Goal: Task Accomplishment & Management: Complete application form

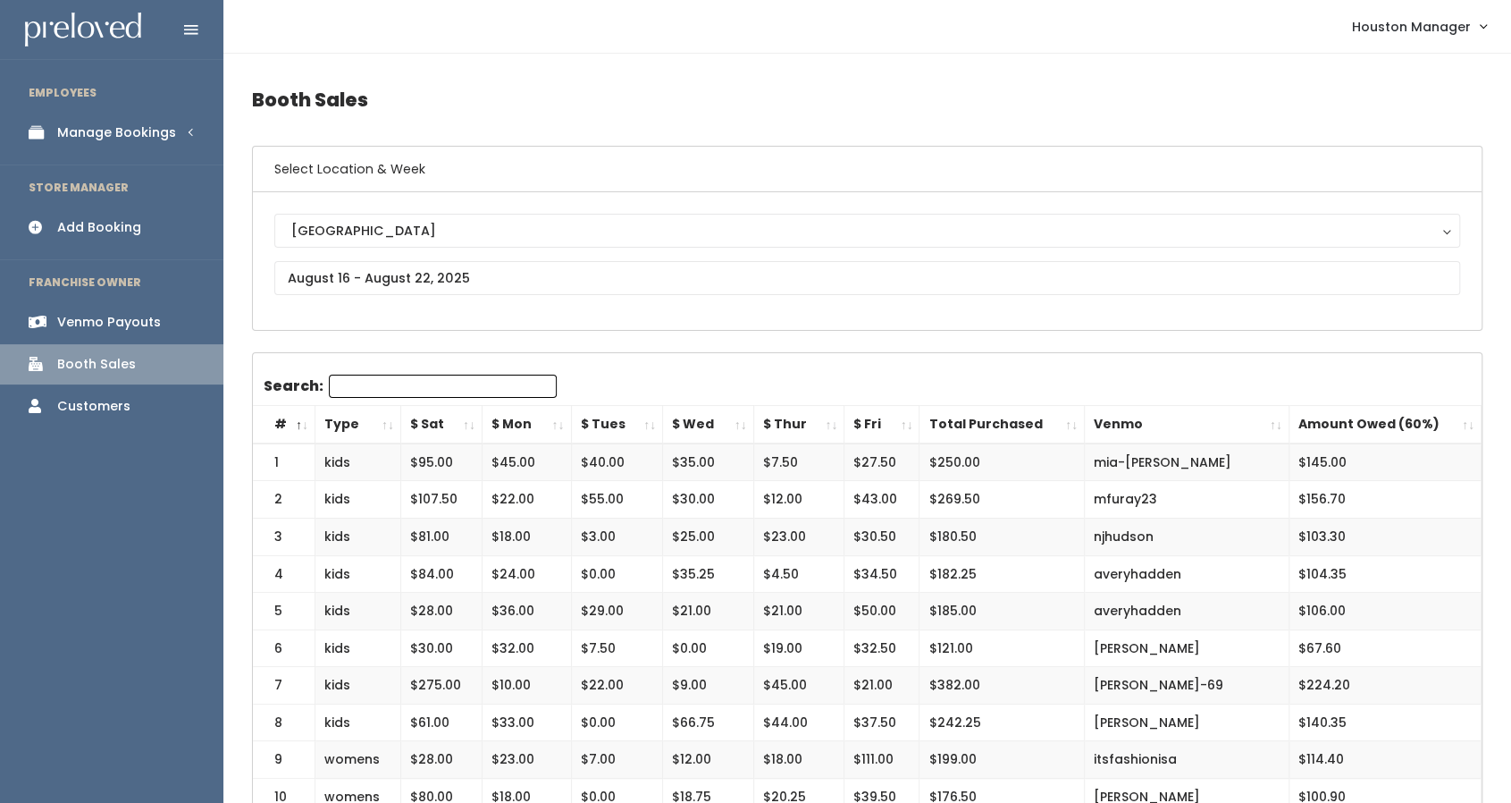
click at [146, 127] on div "Manage Bookings" at bounding box center [116, 132] width 119 height 19
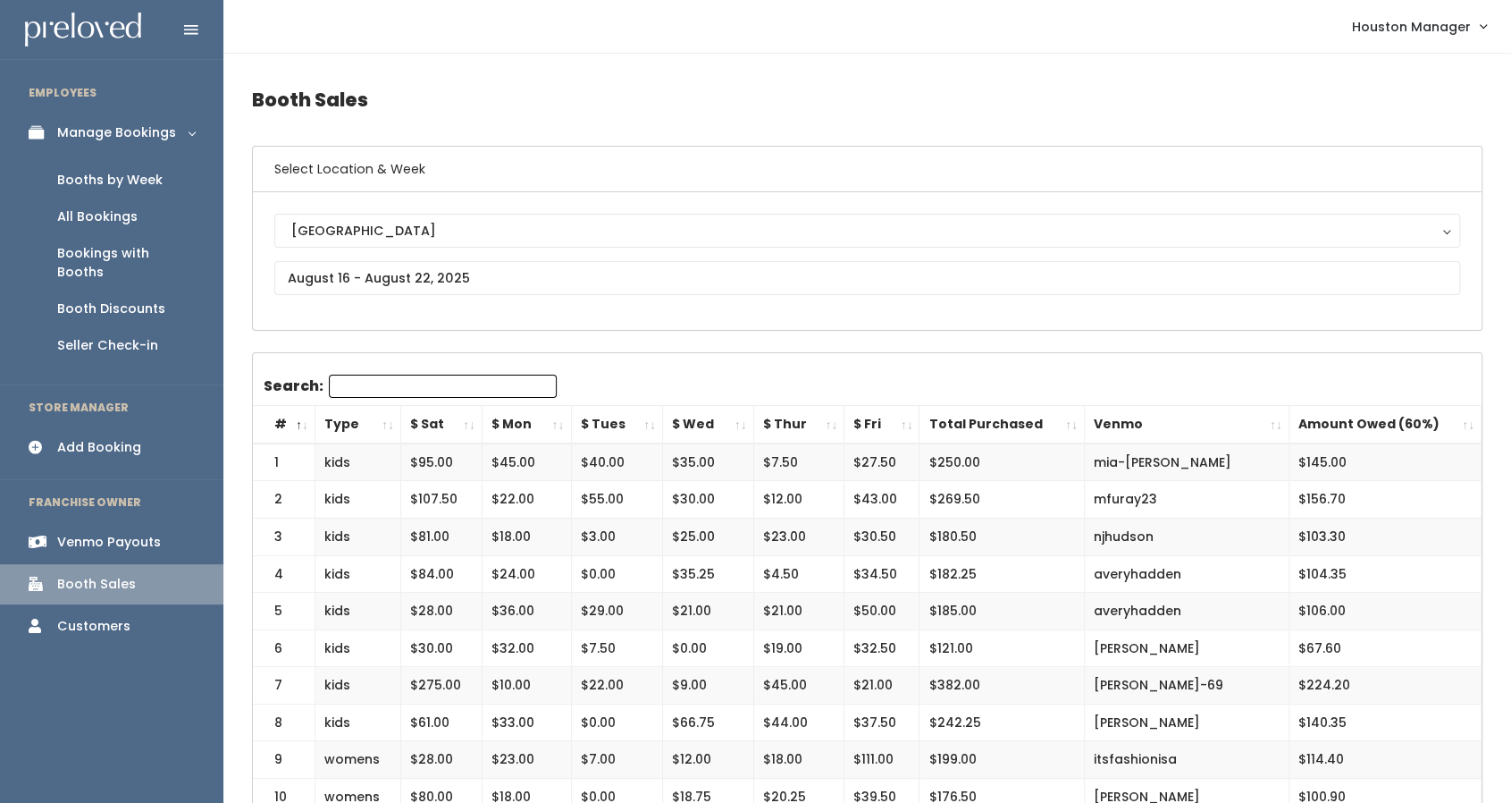
click at [148, 174] on div "Booths by Week" at bounding box center [109, 180] width 105 height 19
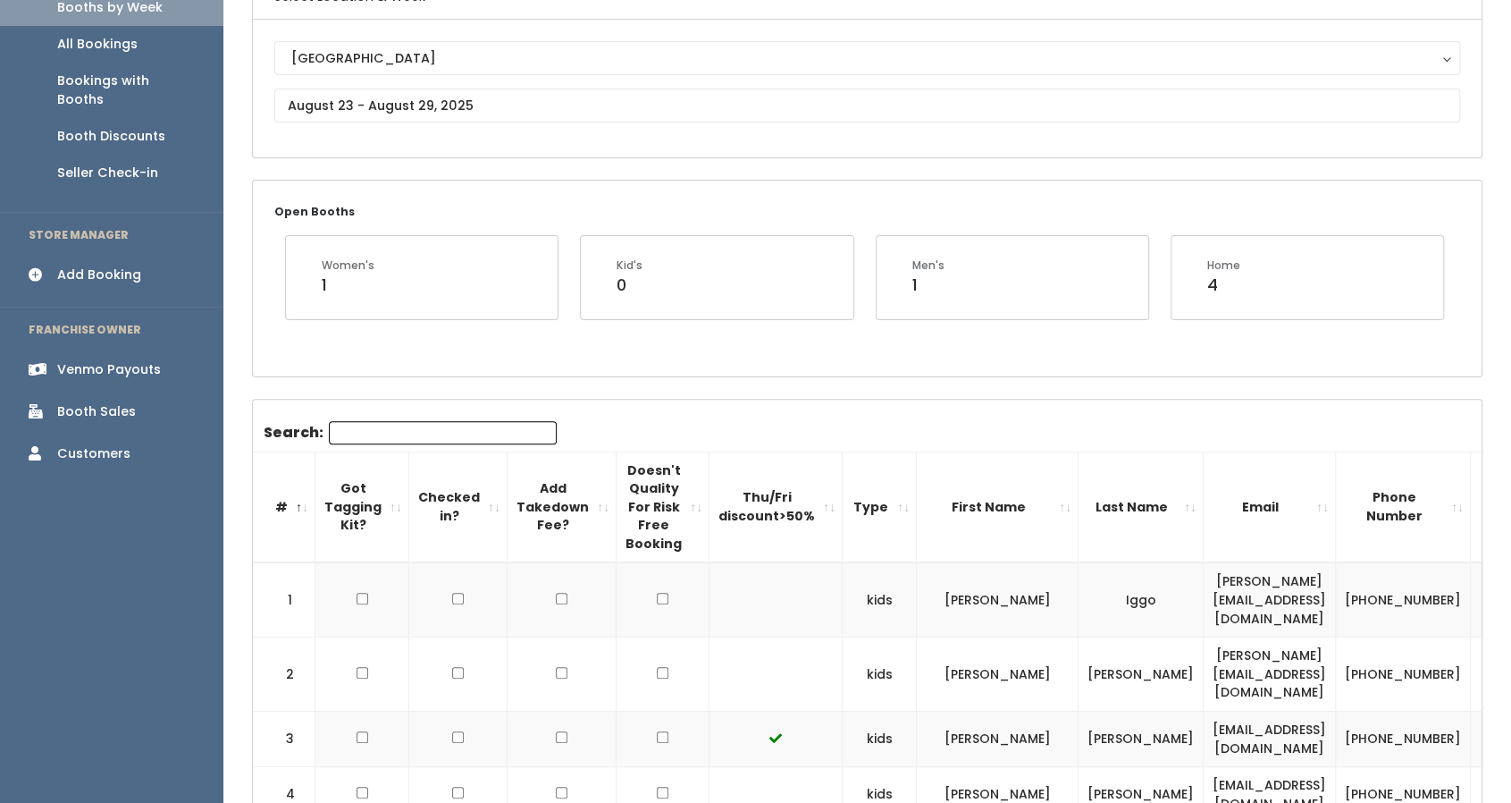
scroll to position [151, 0]
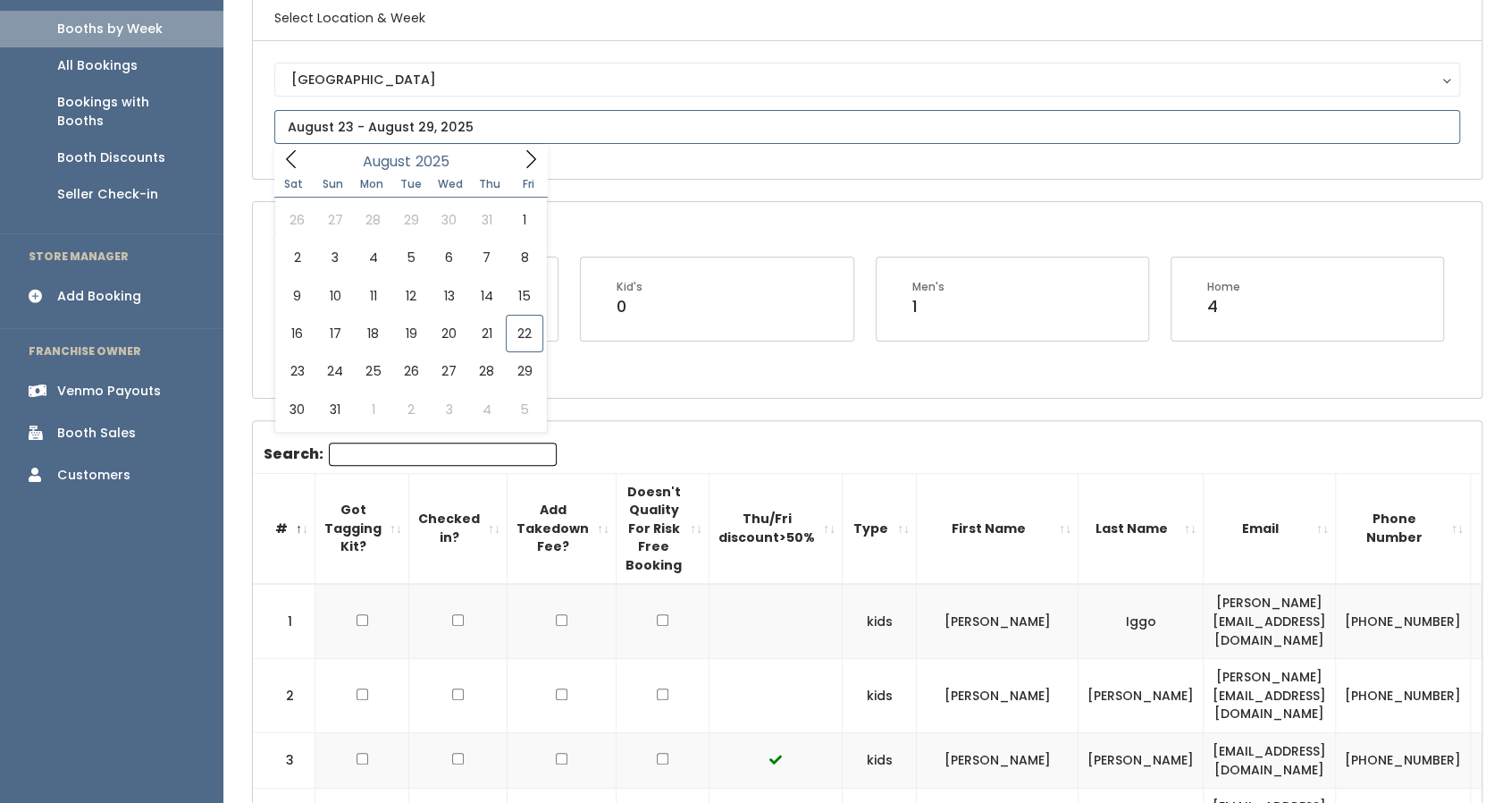
click at [408, 130] on input "text" at bounding box center [867, 127] width 1186 height 34
type input "August 23 to August 29"
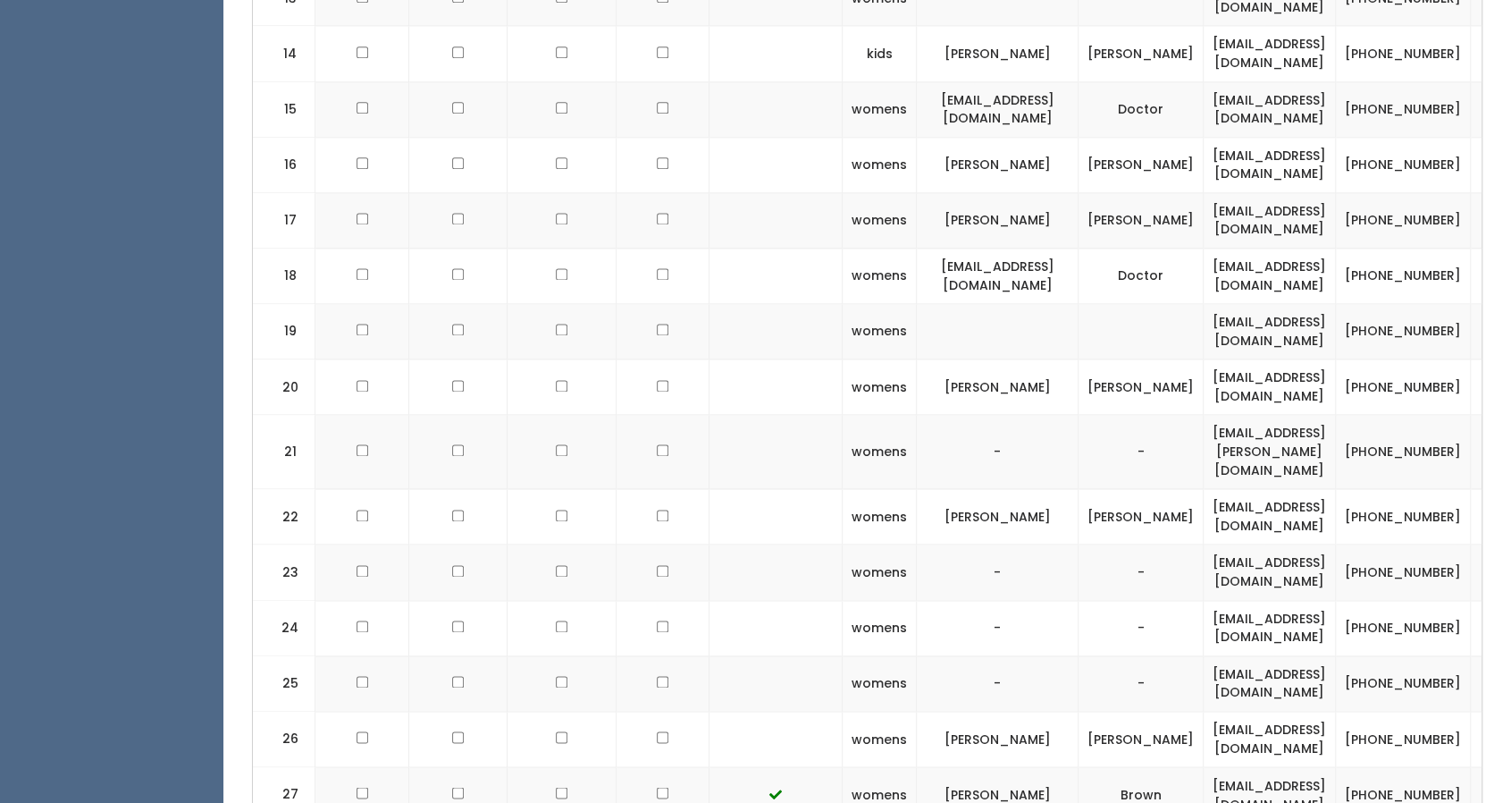
scroll to position [1525, 0]
click at [1292, 543] on td "[EMAIL_ADDRESS][DOMAIN_NAME]" at bounding box center [1270, 570] width 132 height 55
click at [1294, 543] on td "mistyo2003@gmail.com" at bounding box center [1270, 570] width 132 height 55
click at [1294, 543] on td "[EMAIL_ADDRESS][DOMAIN_NAME]" at bounding box center [1270, 570] width 132 height 55
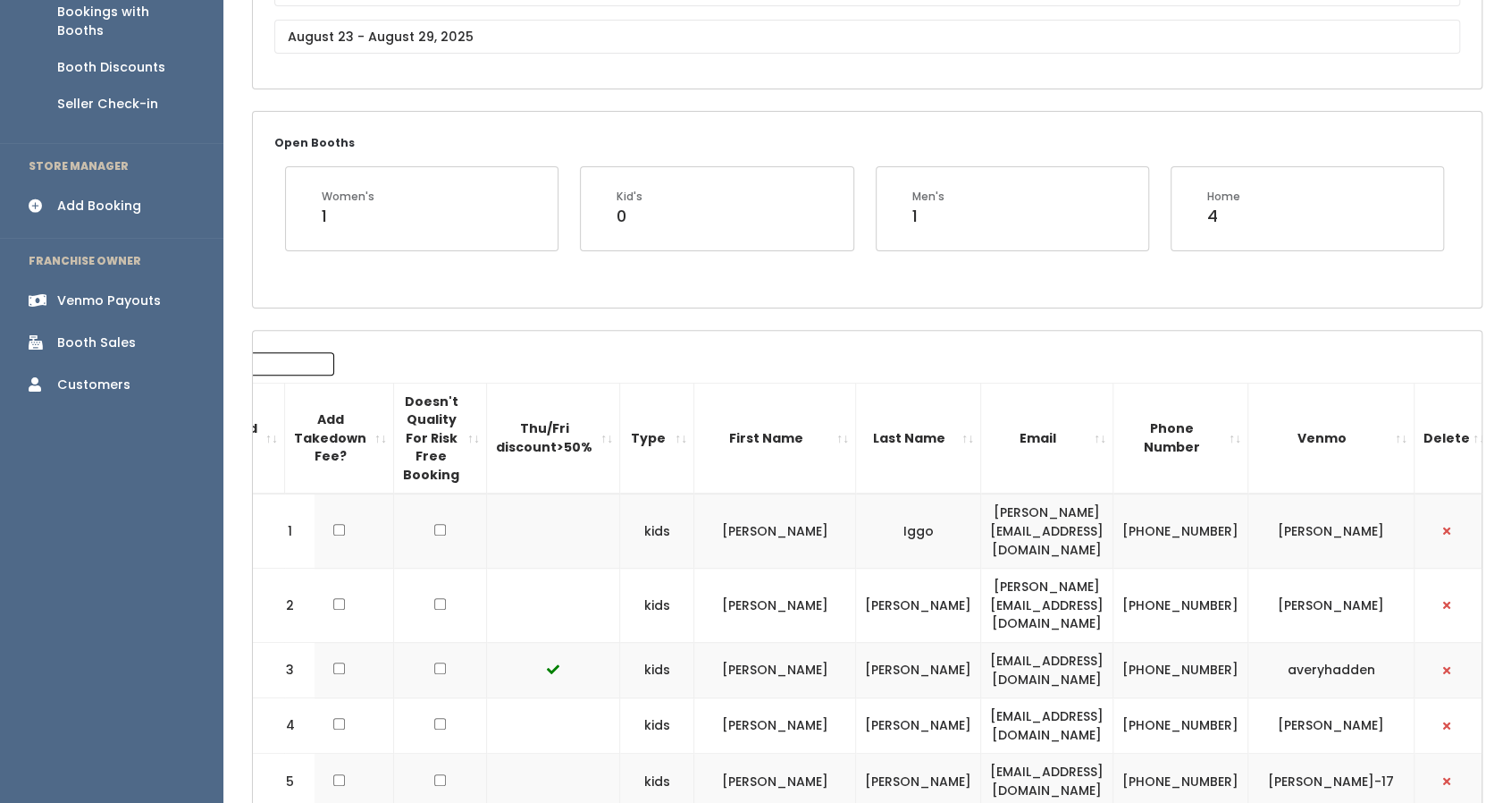
scroll to position [240, 0]
click at [92, 198] on div "Add Booking" at bounding box center [99, 207] width 84 height 19
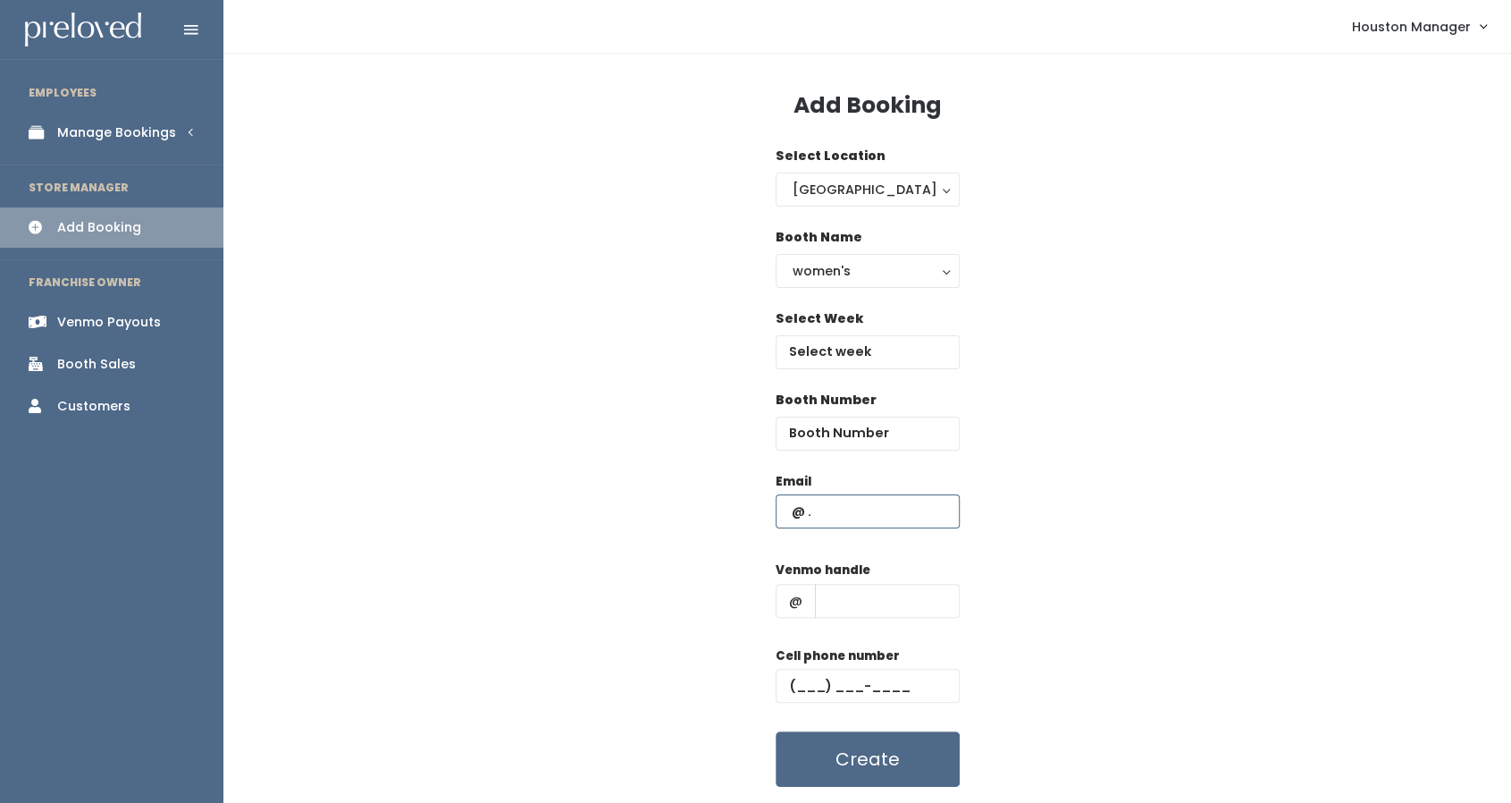
click at [876, 501] on input "text" at bounding box center [868, 511] width 184 height 34
paste input "[EMAIL_ADDRESS][DOMAIN_NAME]"
click at [876, 501] on input "[EMAIL_ADDRESS][DOMAIN_NAME]" at bounding box center [868, 511] width 184 height 34
click at [947, 514] on input "[EMAIL_ADDRESS][DOMAIN_NAME]" at bounding box center [868, 511] width 184 height 34
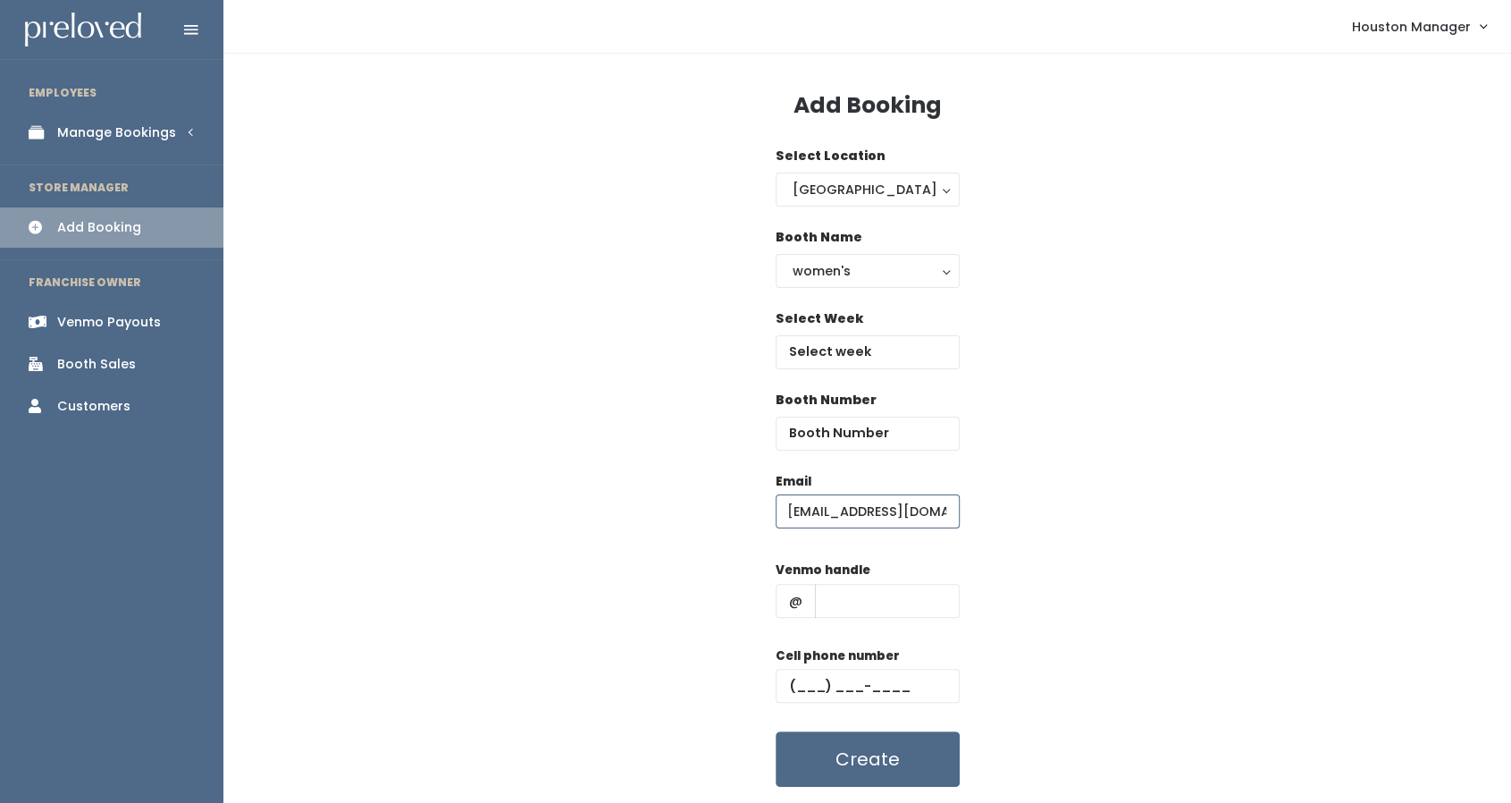
type input "[EMAIL_ADDRESS][DOMAIN_NAME]"
click at [897, 585] on input "text" at bounding box center [887, 601] width 145 height 34
click at [791, 690] on input "text" at bounding box center [868, 686] width 184 height 34
click at [794, 688] on input "text" at bounding box center [868, 686] width 184 height 34
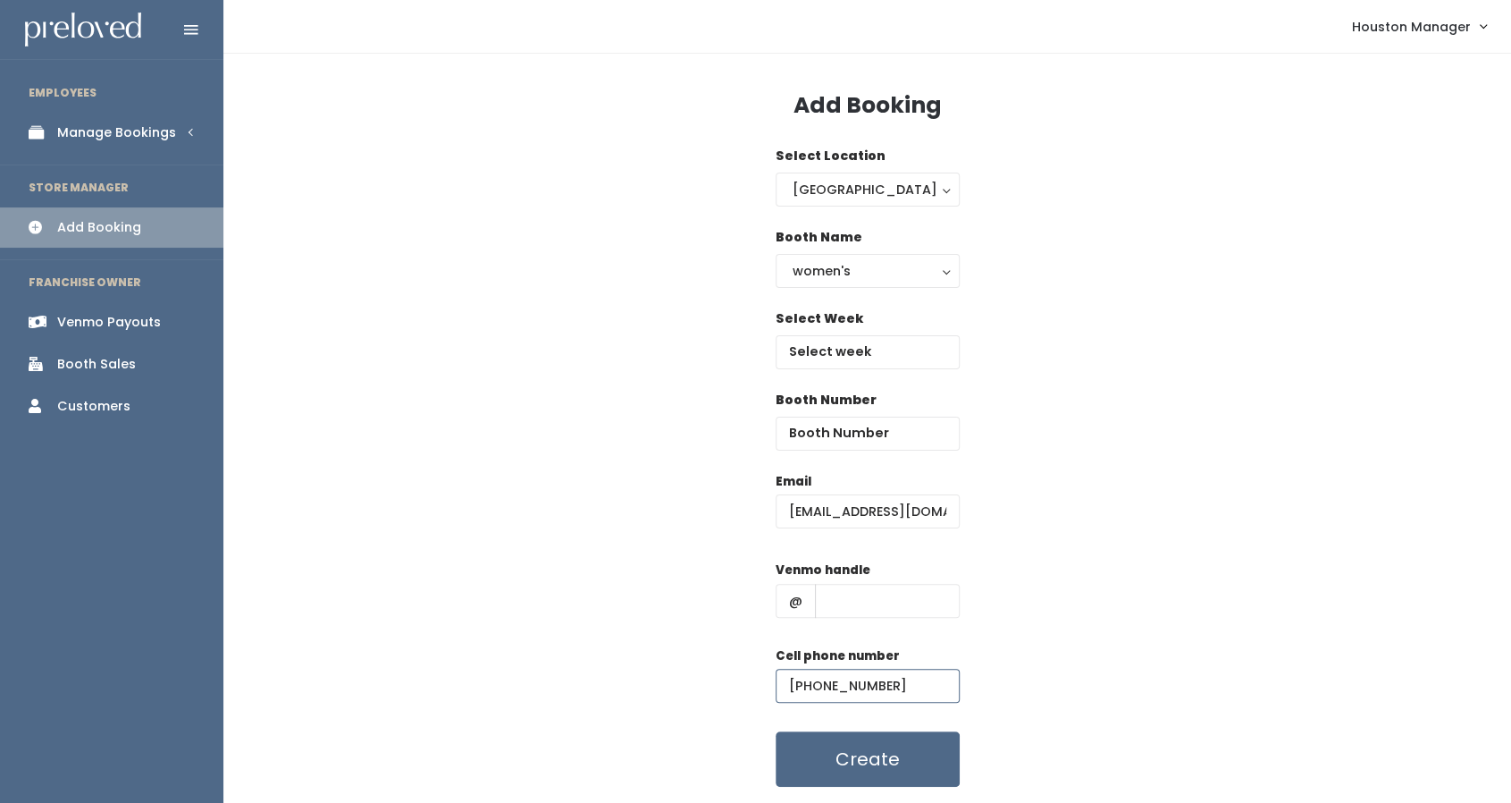
type input "(210) 317-2107"
click at [920, 600] on input "text" at bounding box center [887, 601] width 145 height 34
click at [857, 443] on input "number" at bounding box center [868, 433] width 184 height 34
type input "23"
click at [820, 346] on input "text" at bounding box center [868, 352] width 184 height 34
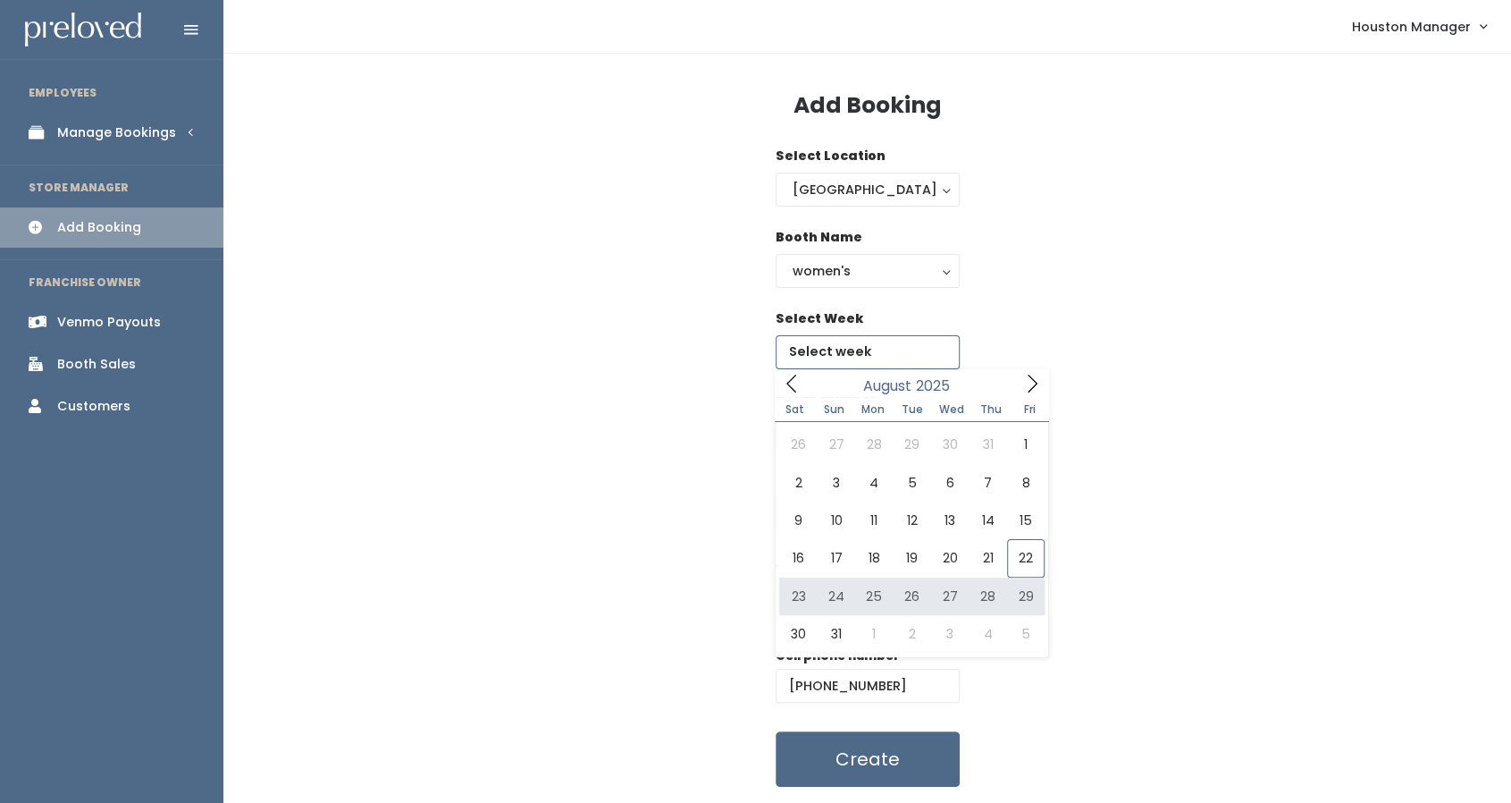
type input "August 23 to August 29"
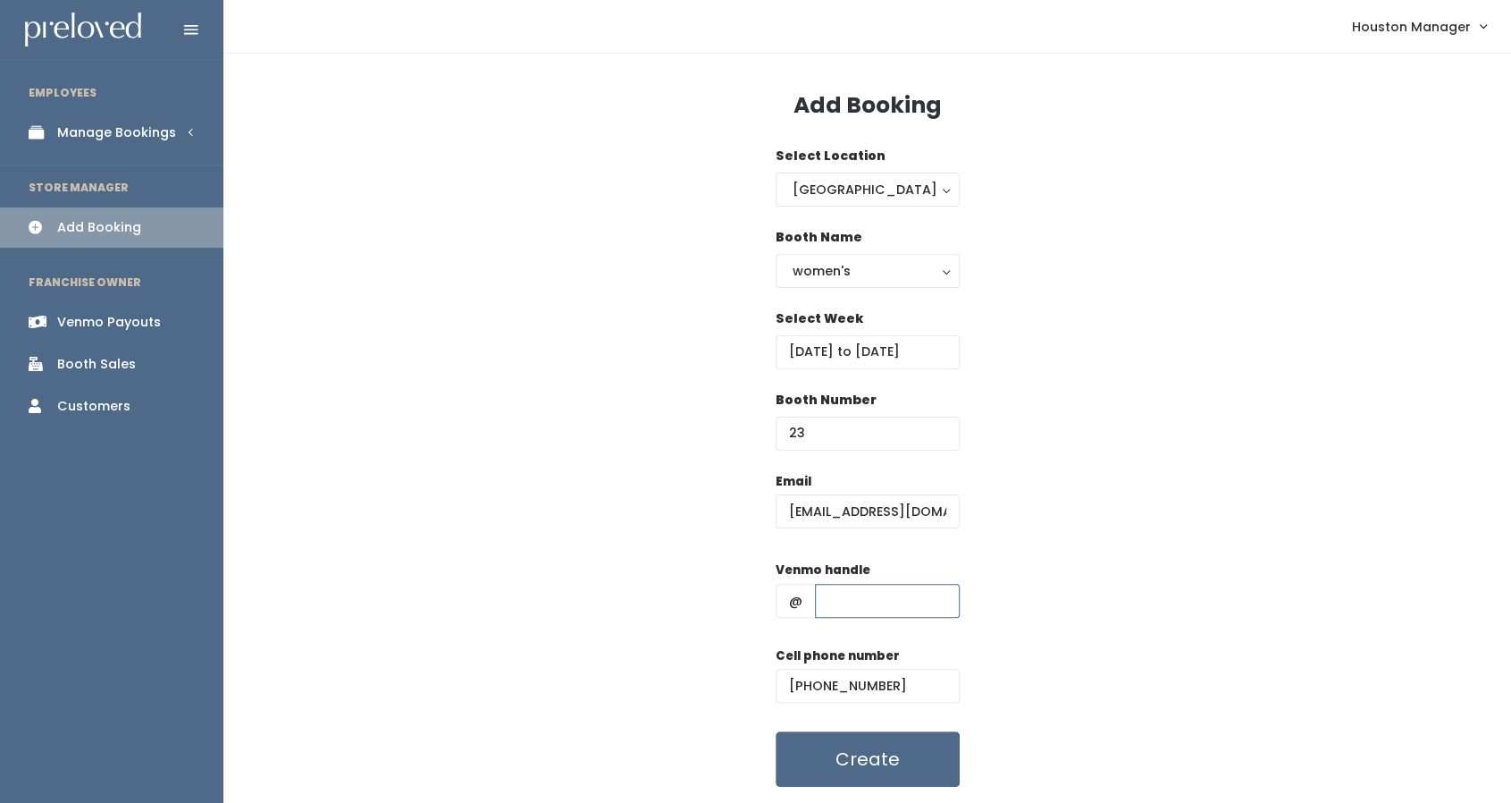
click at [905, 603] on input "text" at bounding box center [887, 601] width 145 height 34
type input "misty-creech"
click at [918, 756] on button "Create" at bounding box center [868, 758] width 184 height 55
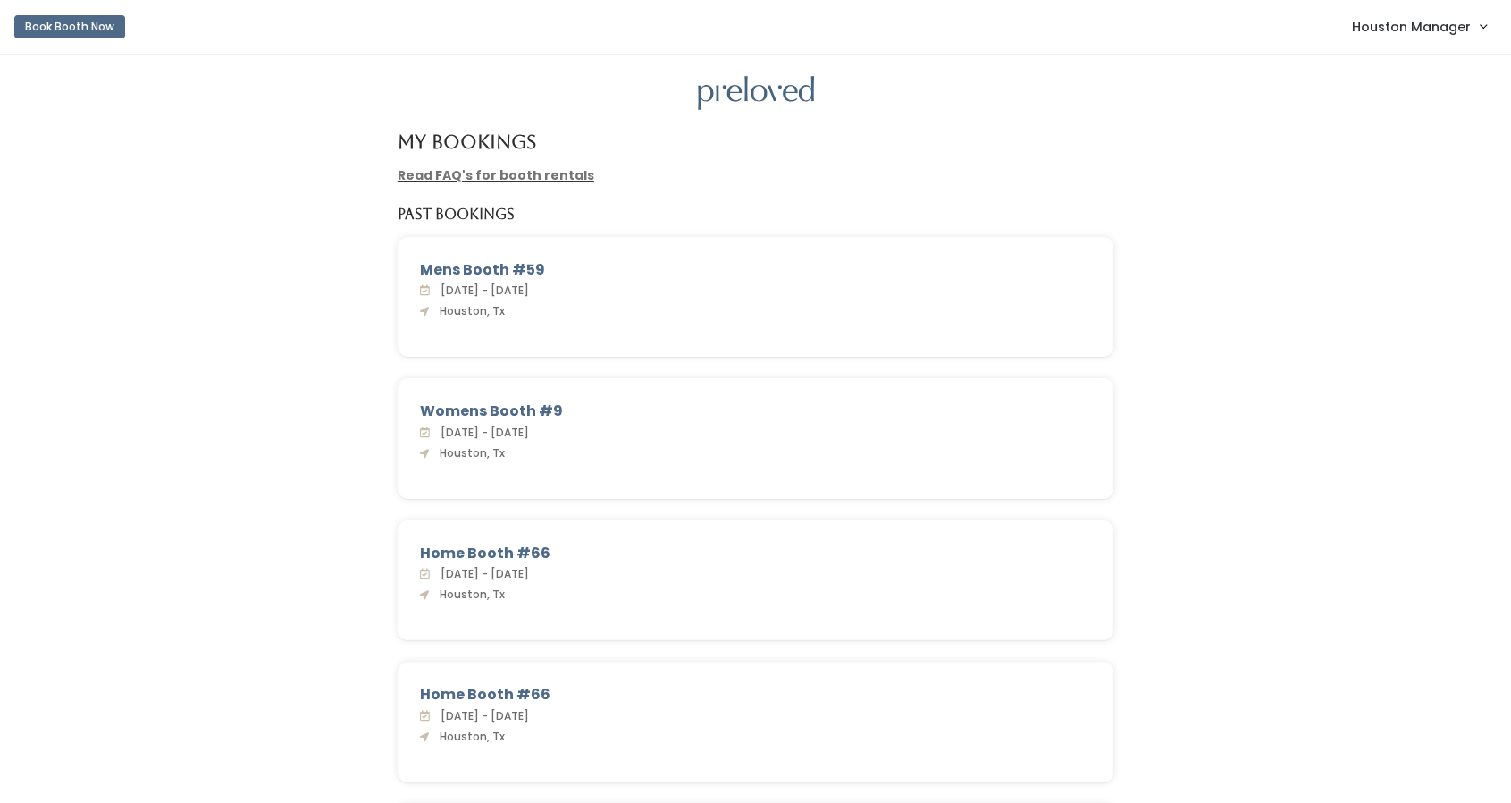
click at [1445, 26] on span "Houston Manager" at bounding box center [1411, 27] width 119 height 20
click at [1385, 73] on link "Admin Home" at bounding box center [1423, 71] width 160 height 32
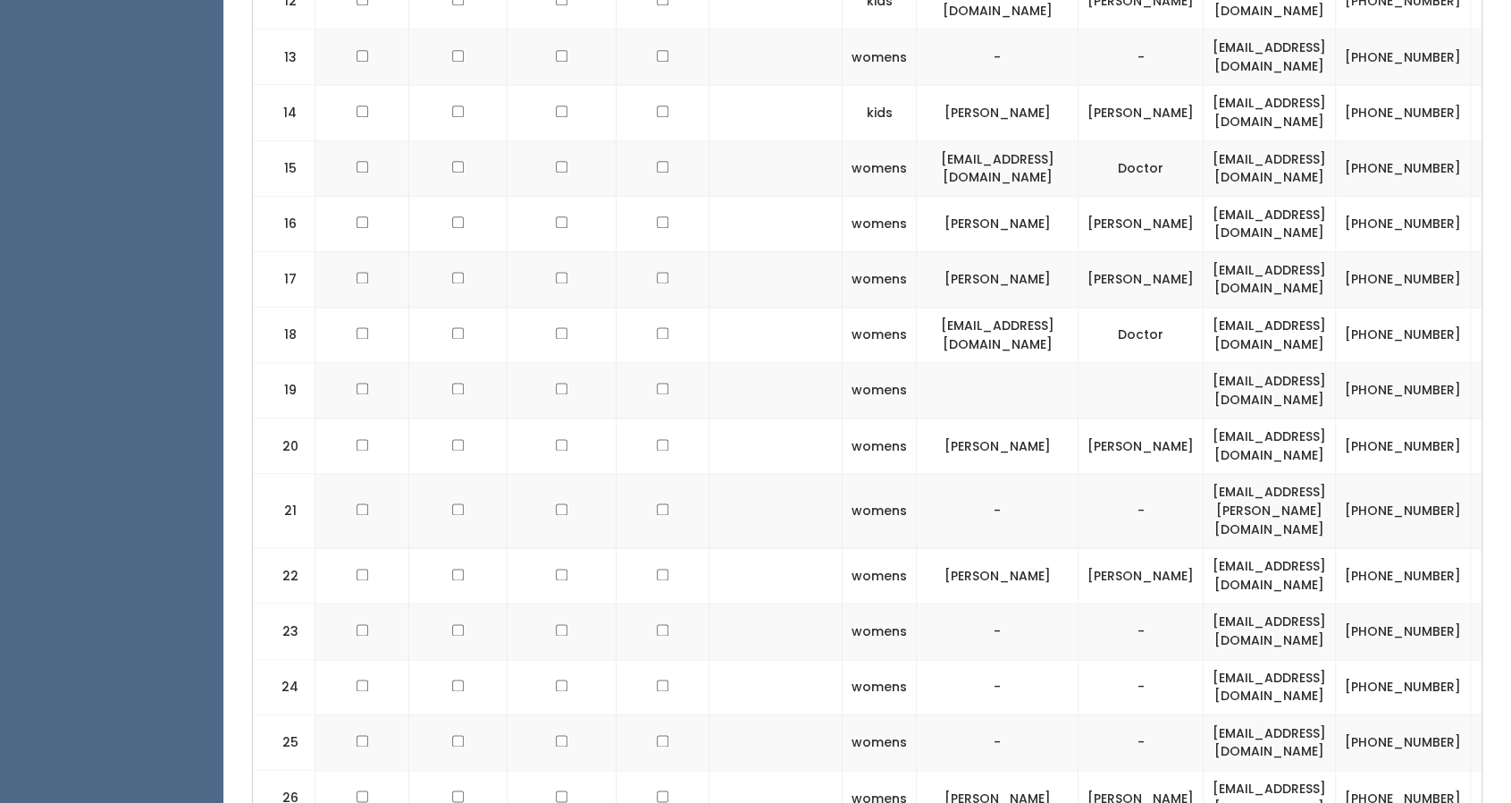
scroll to position [1466, 0]
click at [1235, 602] on td "[EMAIL_ADDRESS][DOMAIN_NAME]" at bounding box center [1270, 629] width 132 height 55
click at [1234, 602] on td "[EMAIL_ADDRESS][DOMAIN_NAME]" at bounding box center [1270, 629] width 132 height 55
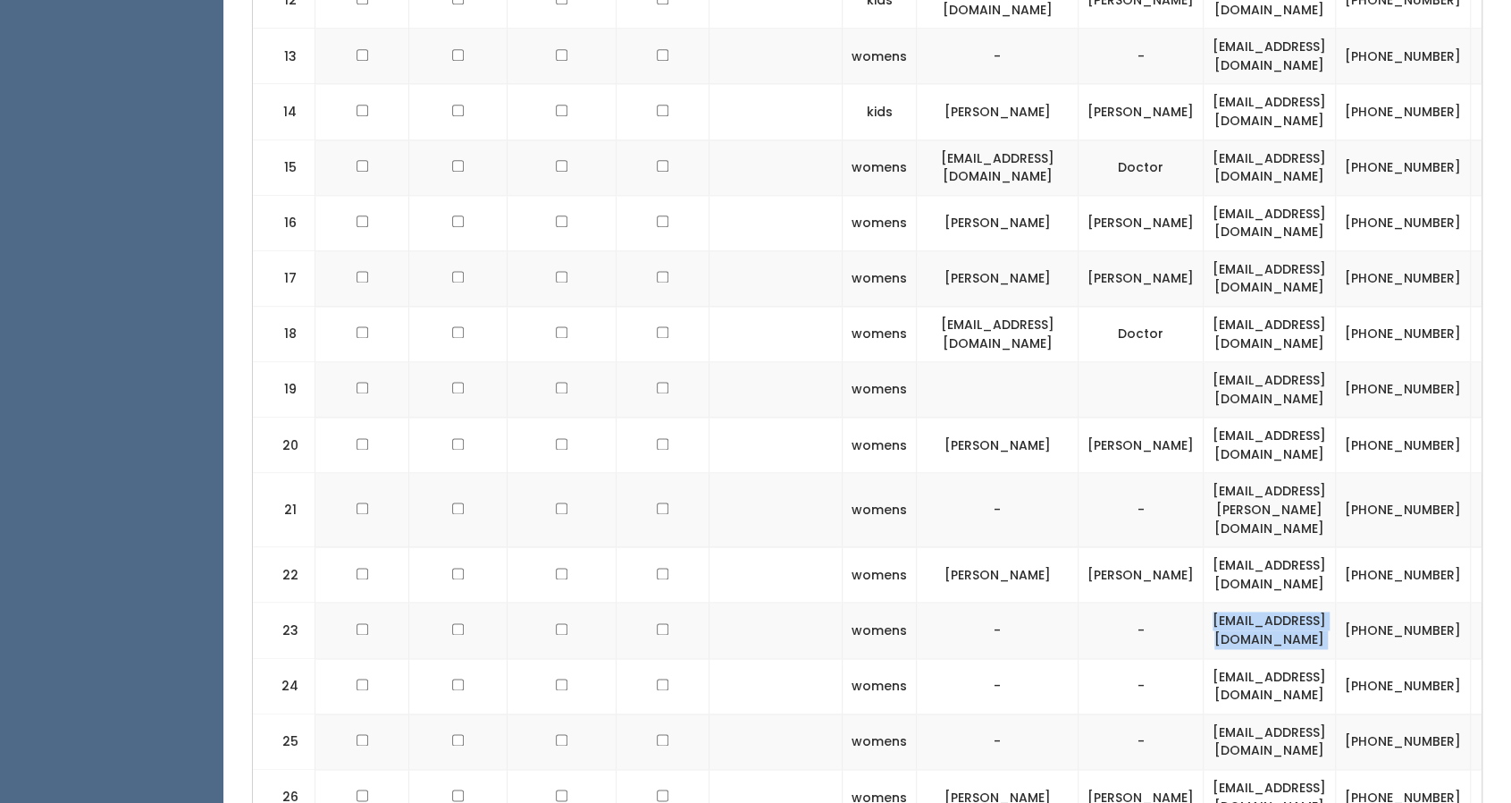
click at [1234, 602] on td "[EMAIL_ADDRESS][DOMAIN_NAME]" at bounding box center [1270, 629] width 132 height 55
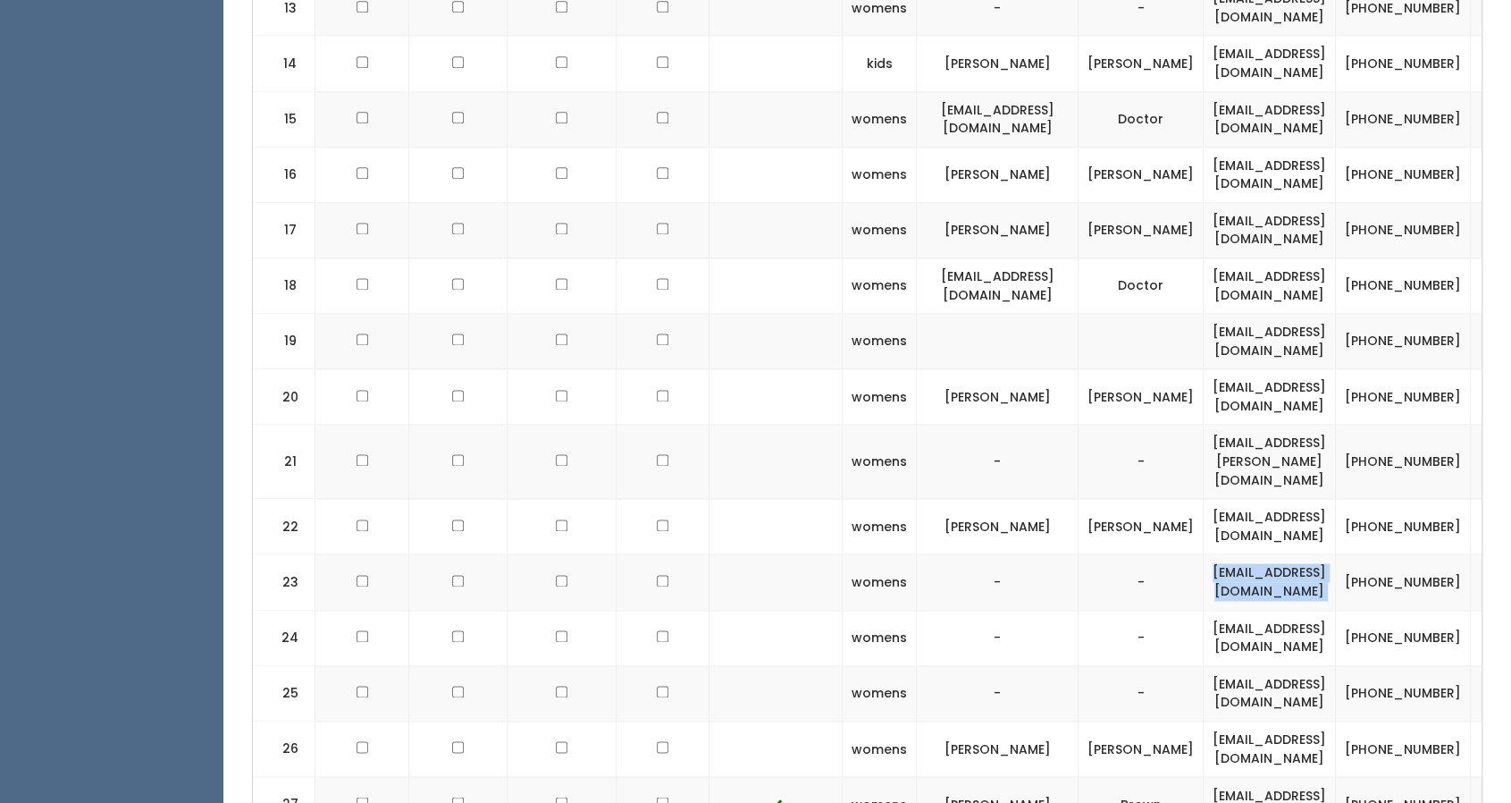
scroll to position [1515, 0]
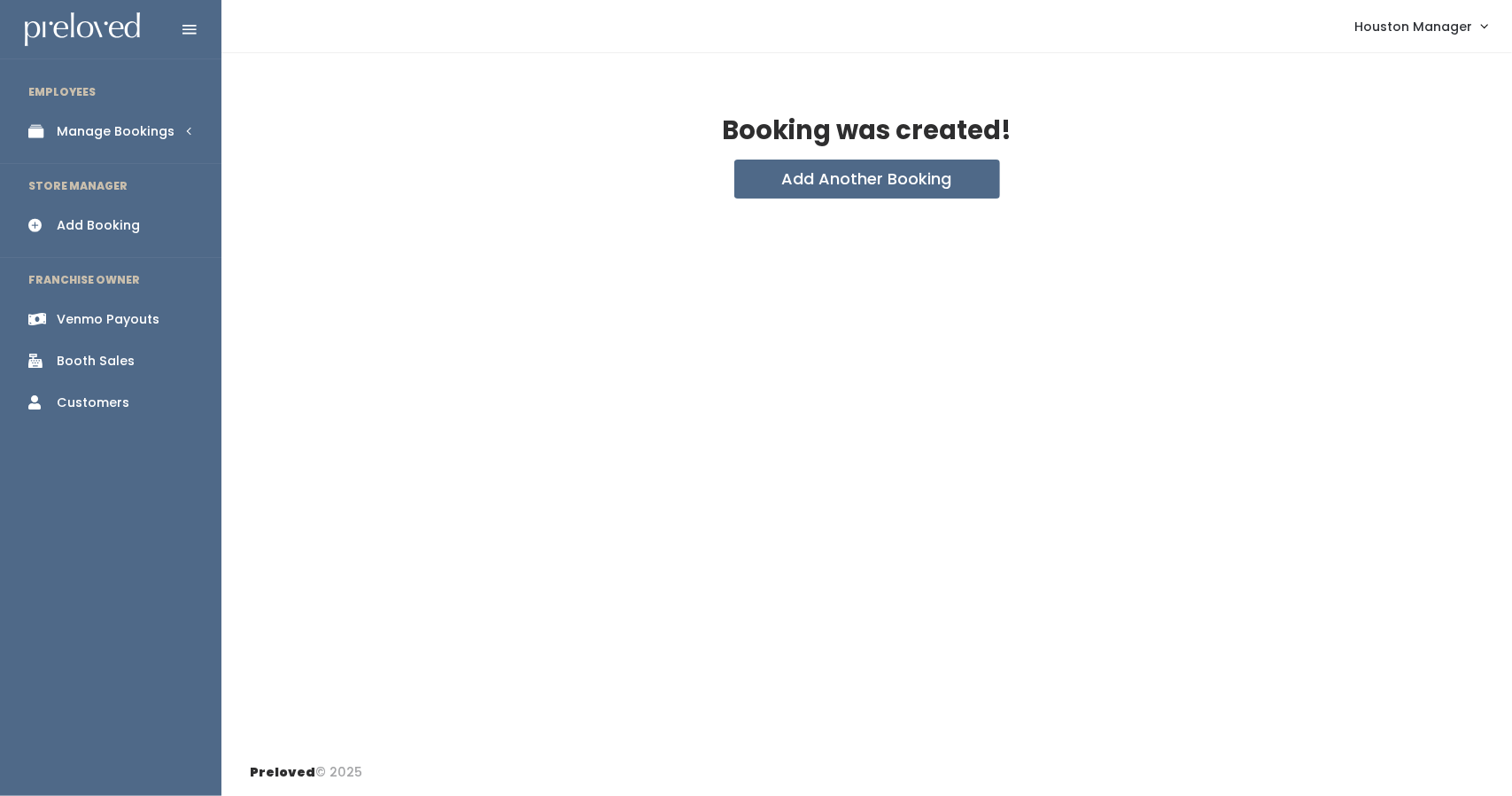
click at [112, 213] on link "Add Booking" at bounding box center [110, 225] width 221 height 40
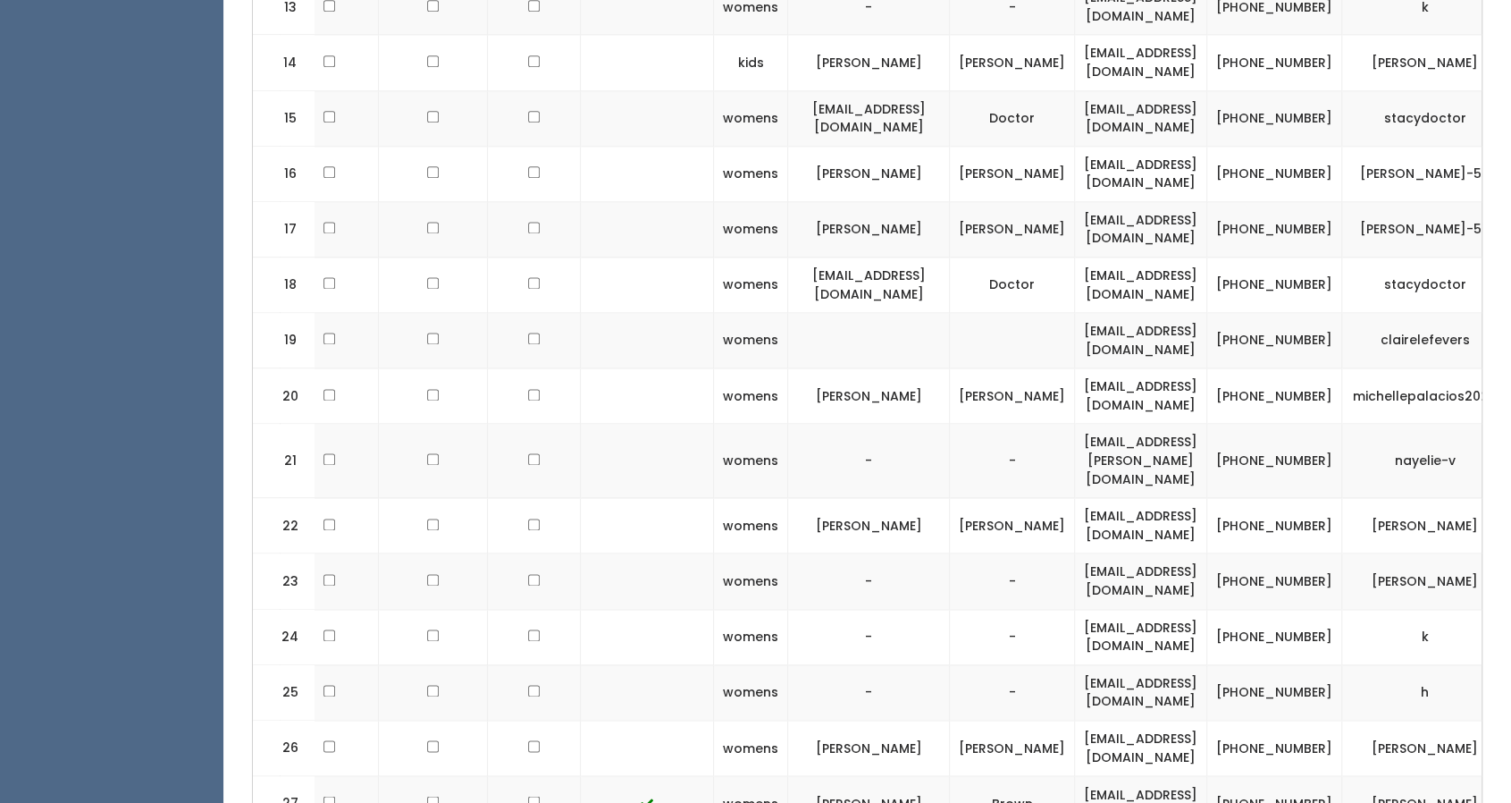
scroll to position [0, 223]
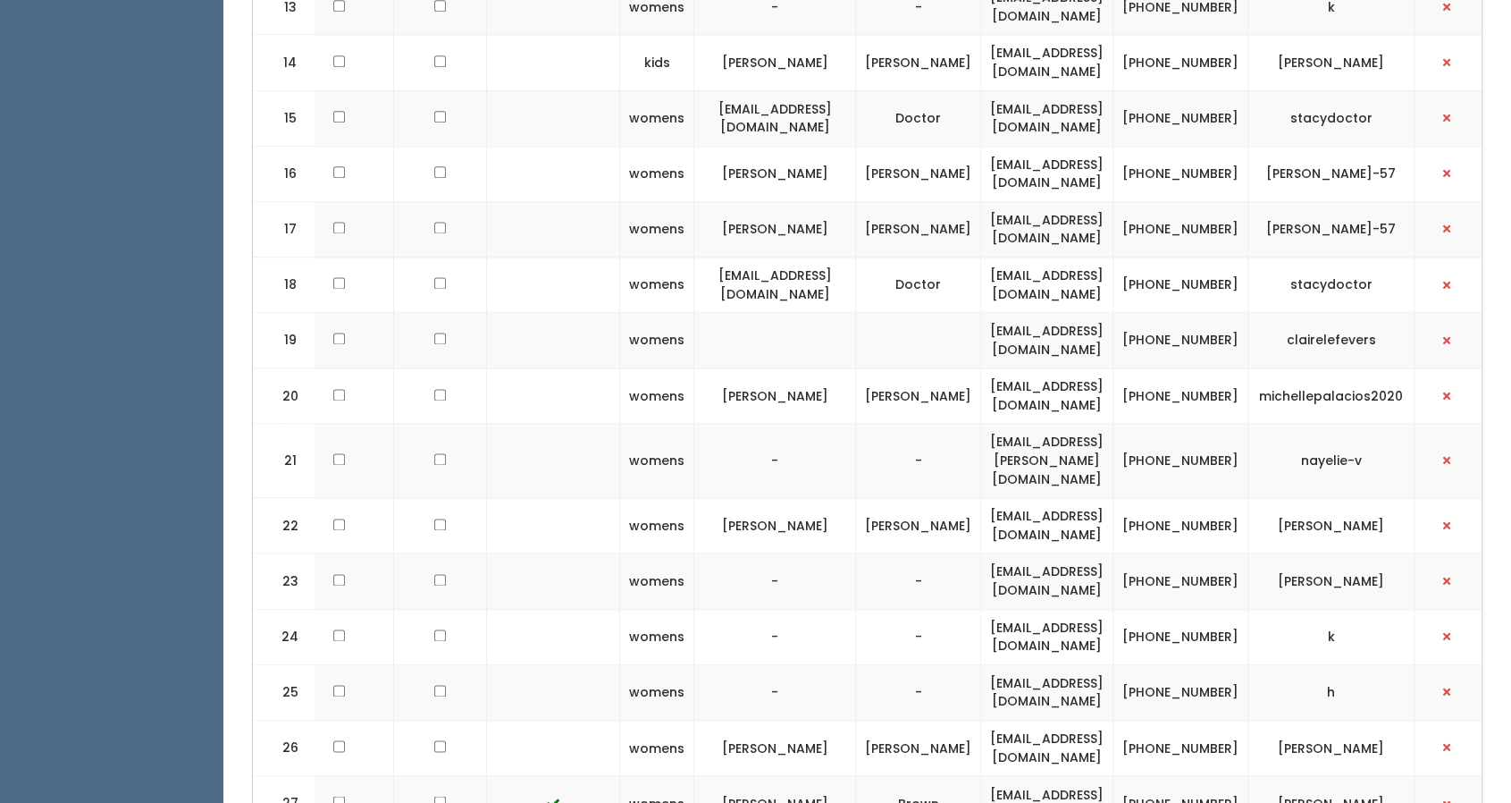
click at [1351, 553] on td "misty-creech" at bounding box center [1332, 580] width 166 height 55
click at [1351, 553] on td "[PERSON_NAME]" at bounding box center [1332, 580] width 166 height 55
copy tbody "[PERSON_NAME]"
click at [1372, 553] on td "[PERSON_NAME]" at bounding box center [1332, 580] width 166 height 55
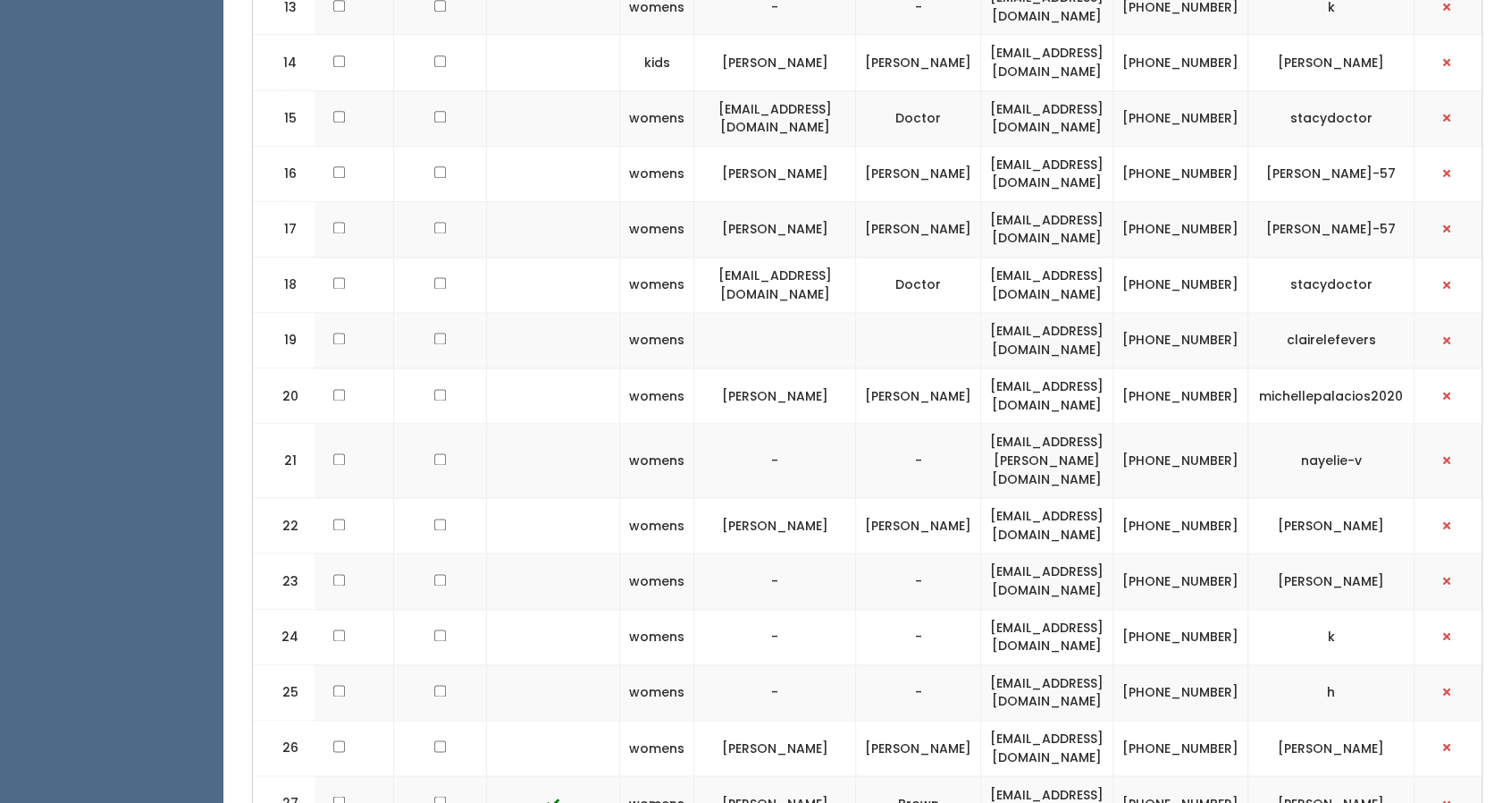
click at [1067, 553] on td "mistyo2003@gmail.com" at bounding box center [1047, 580] width 132 height 55
copy tr "mistyo2003@gmail.com"
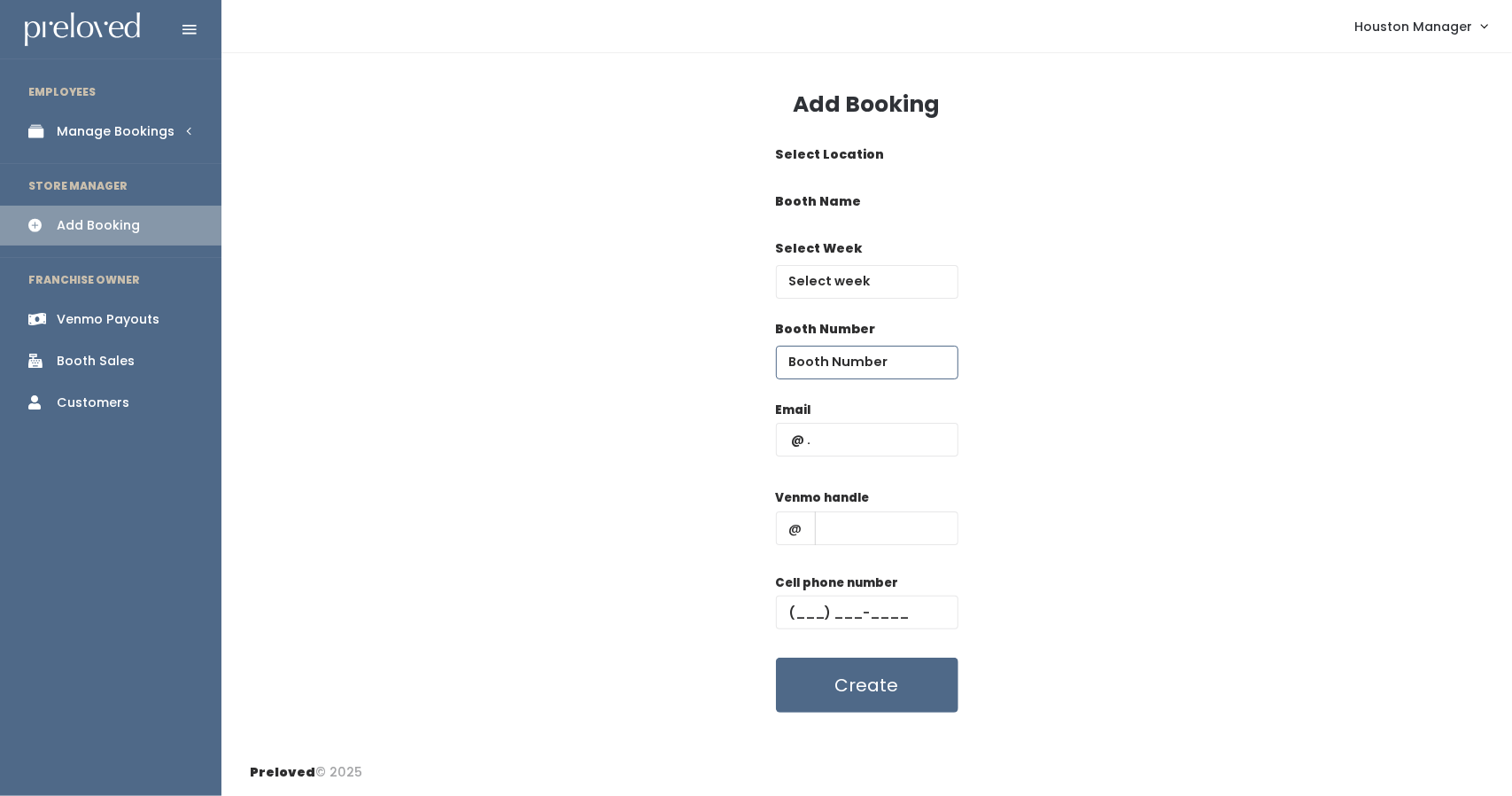
click at [846, 361] on input "number" at bounding box center [867, 363] width 182 height 34
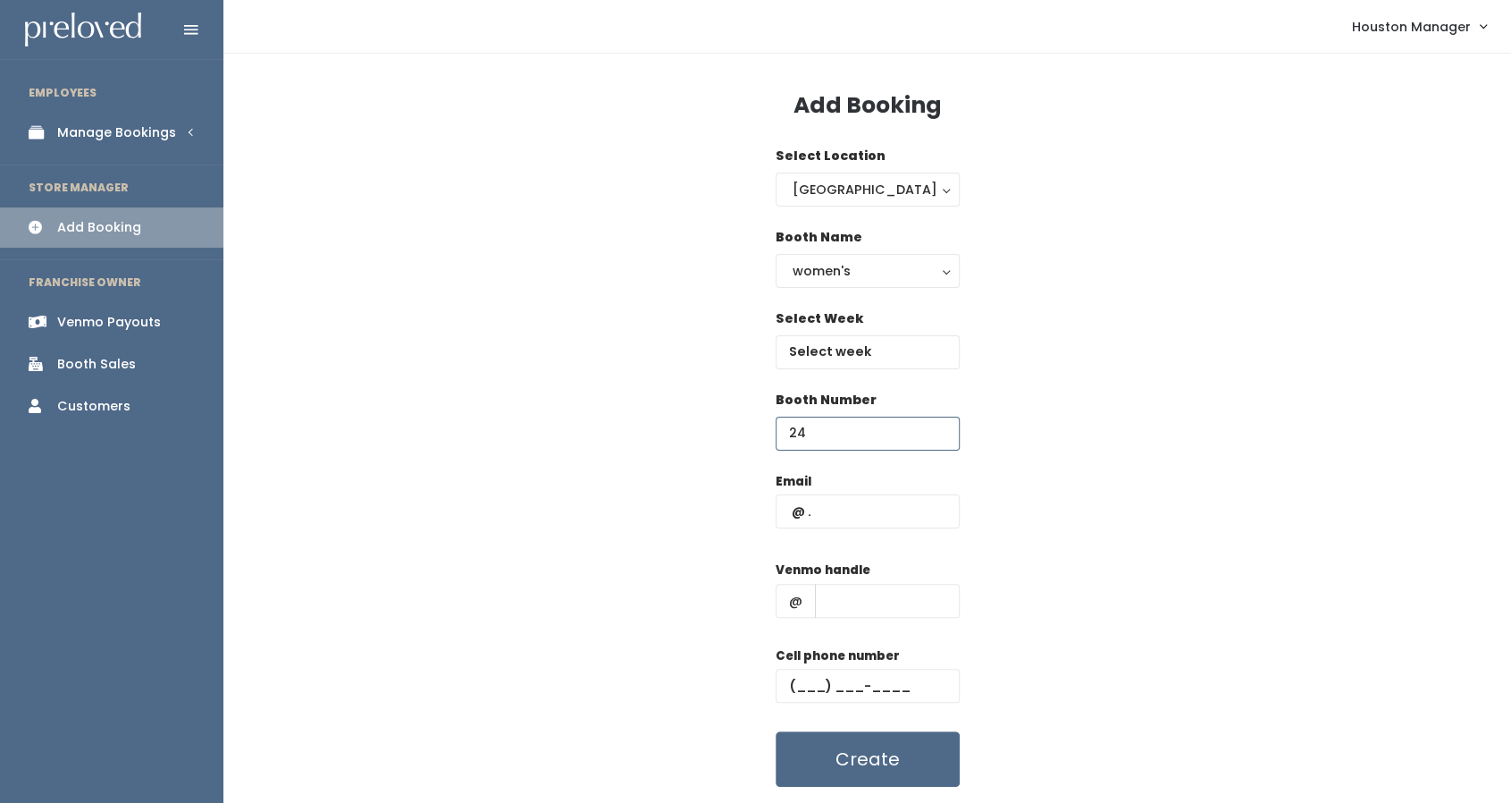
type input "24"
click at [862, 592] on input "text" at bounding box center [887, 601] width 145 height 34
paste input "[PERSON_NAME]"
type input "[PERSON_NAME]"
click at [833, 513] on input "text" at bounding box center [868, 511] width 184 height 34
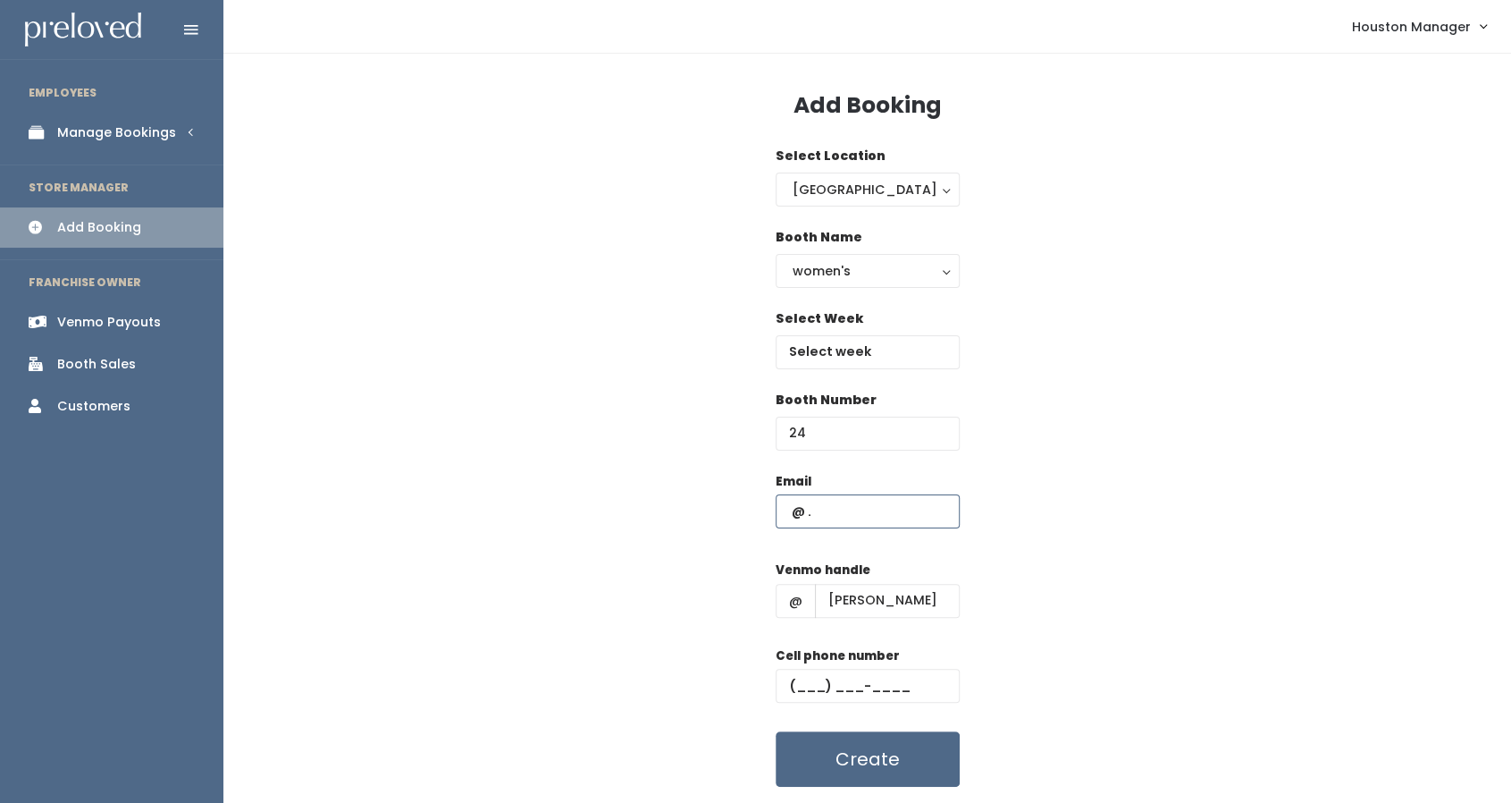
paste input "[EMAIL_ADDRESS][DOMAIN_NAME]"
type input "[EMAIL_ADDRESS][DOMAIN_NAME]"
click at [880, 596] on input "[PERSON_NAME]" at bounding box center [887, 601] width 145 height 34
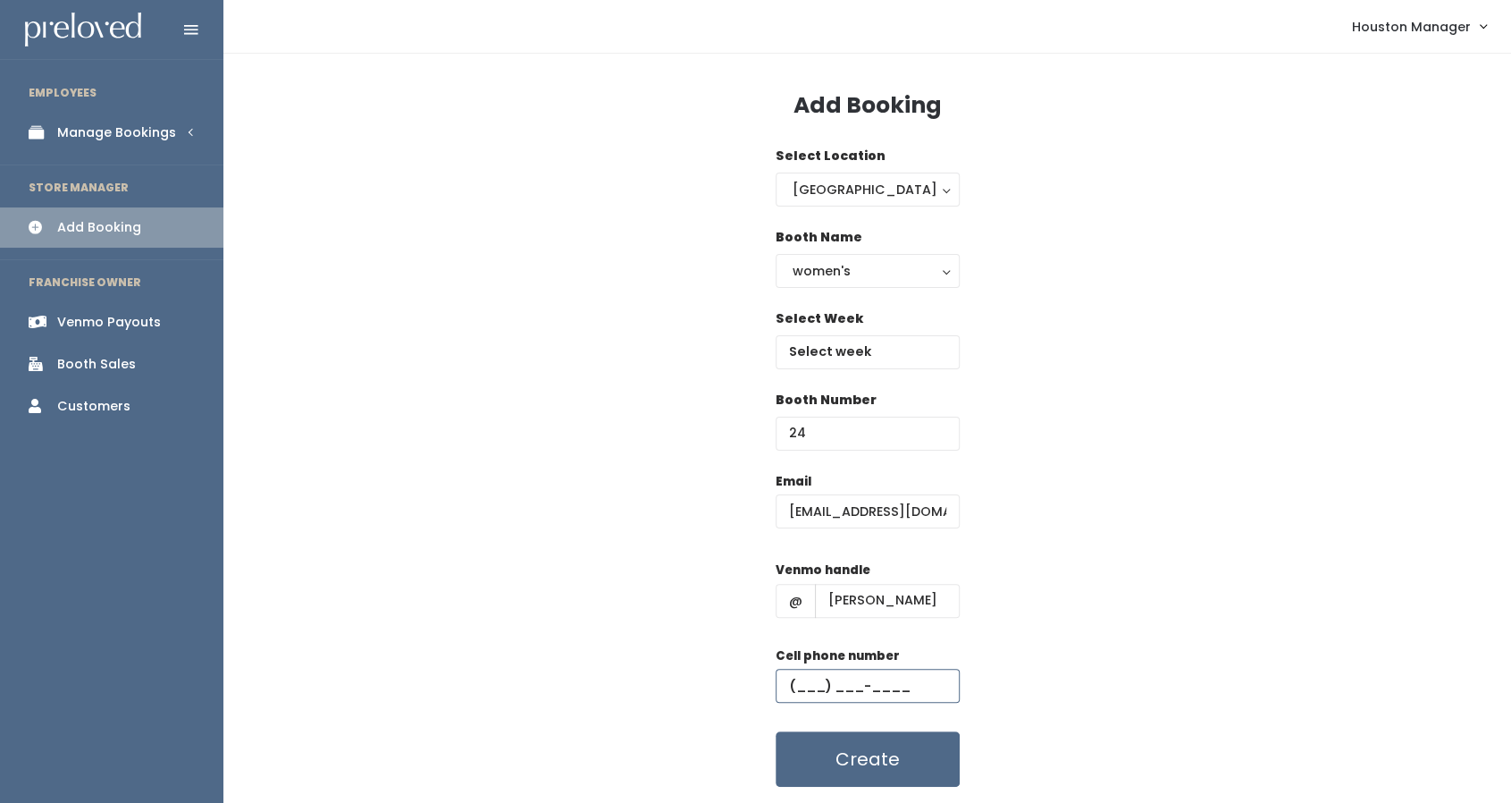
click at [796, 684] on input "text" at bounding box center [868, 686] width 184 height 34
type input "(210) 317-2107"
click at [931, 762] on button "Create" at bounding box center [868, 758] width 184 height 55
click at [930, 593] on input "[PERSON_NAME]" at bounding box center [887, 601] width 145 height 34
click at [890, 703] on div "Cell phone number [PHONE_NUMBER]" at bounding box center [868, 682] width 184 height 72
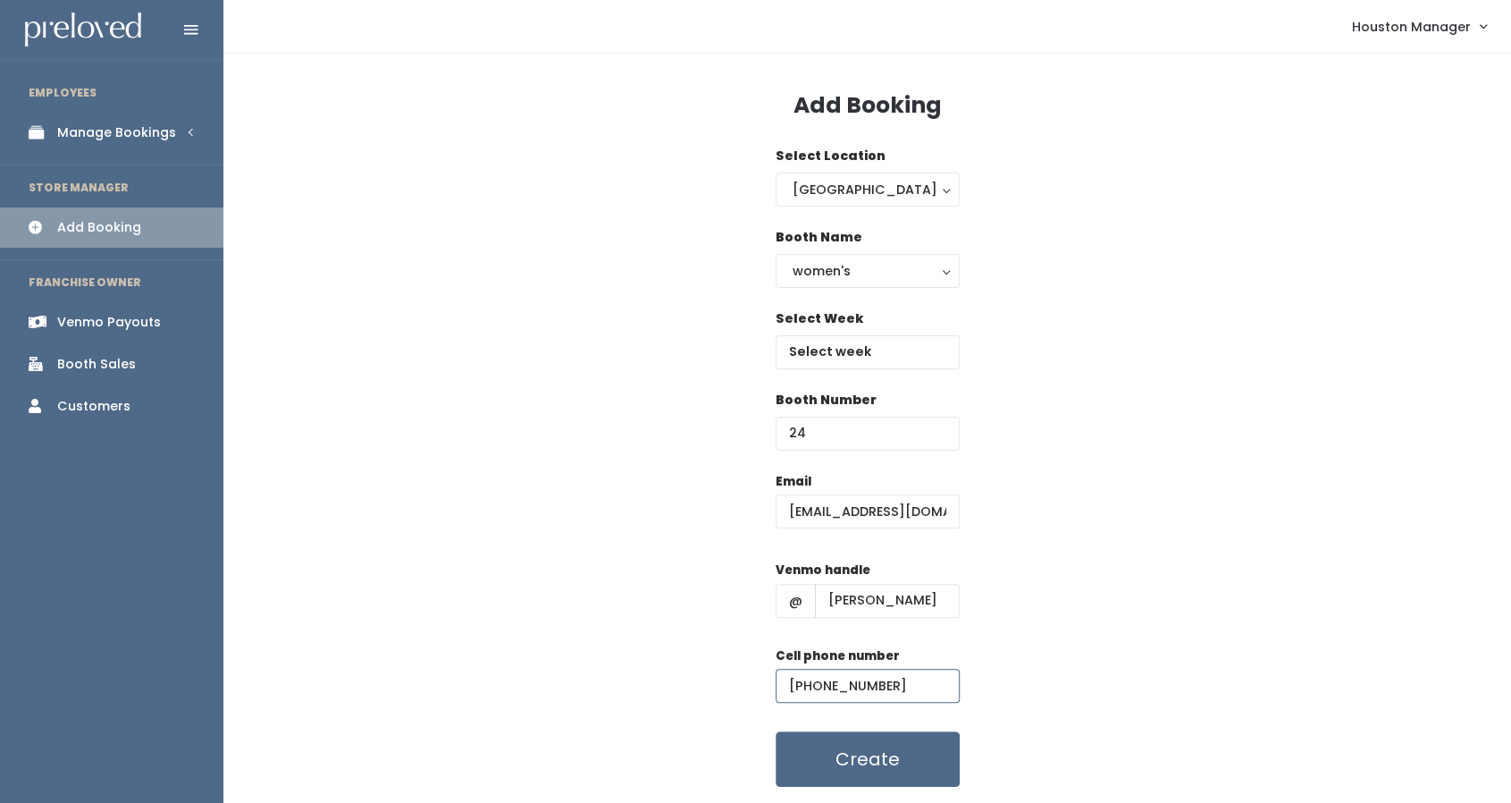
click at [892, 691] on input "[PHONE_NUMBER]" at bounding box center [868, 686] width 184 height 34
click at [899, 742] on button "Create" at bounding box center [868, 758] width 184 height 55
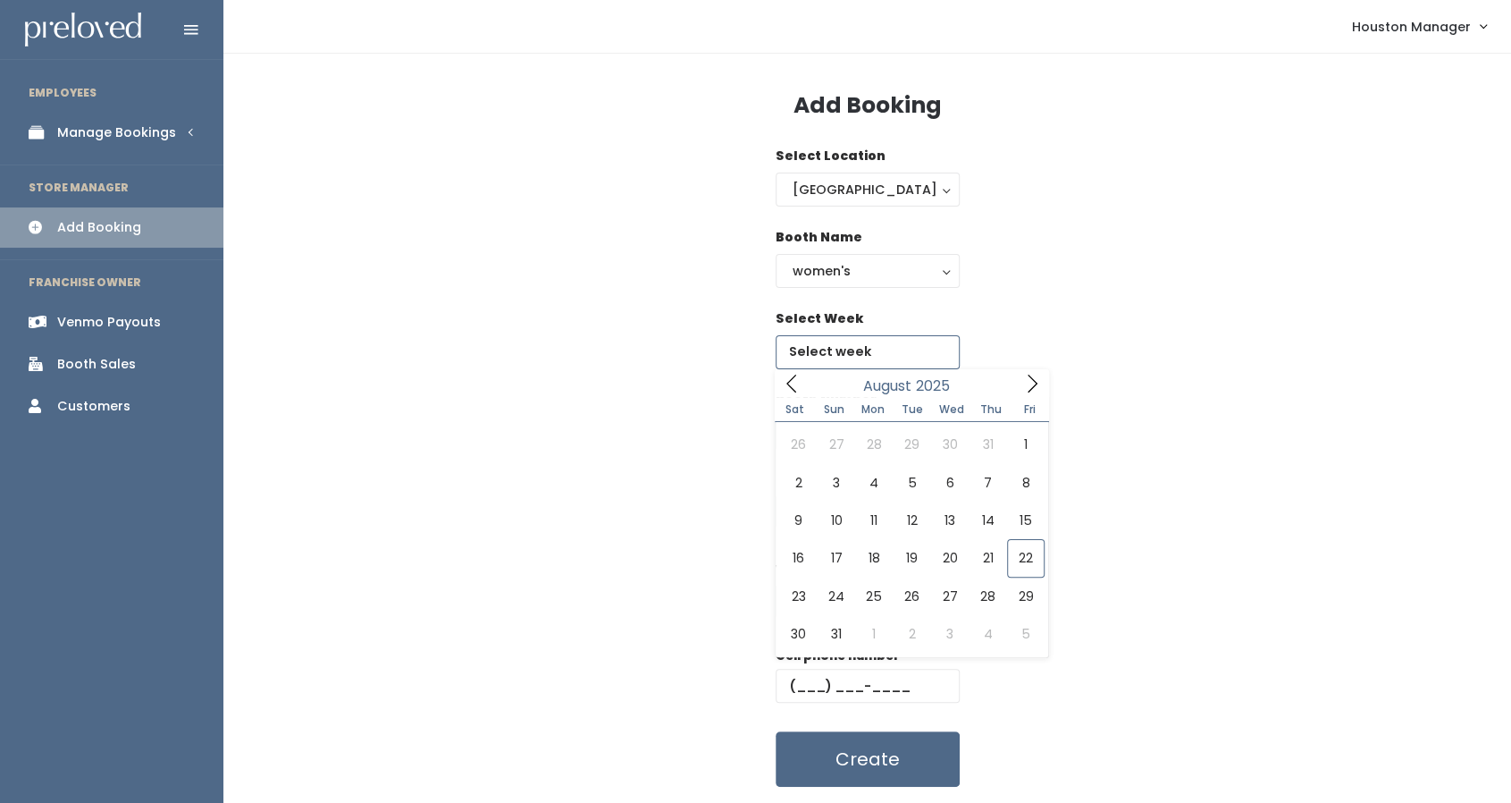
click at [858, 353] on input "text" at bounding box center [868, 352] width 184 height 34
type input "[DATE] to [DATE]"
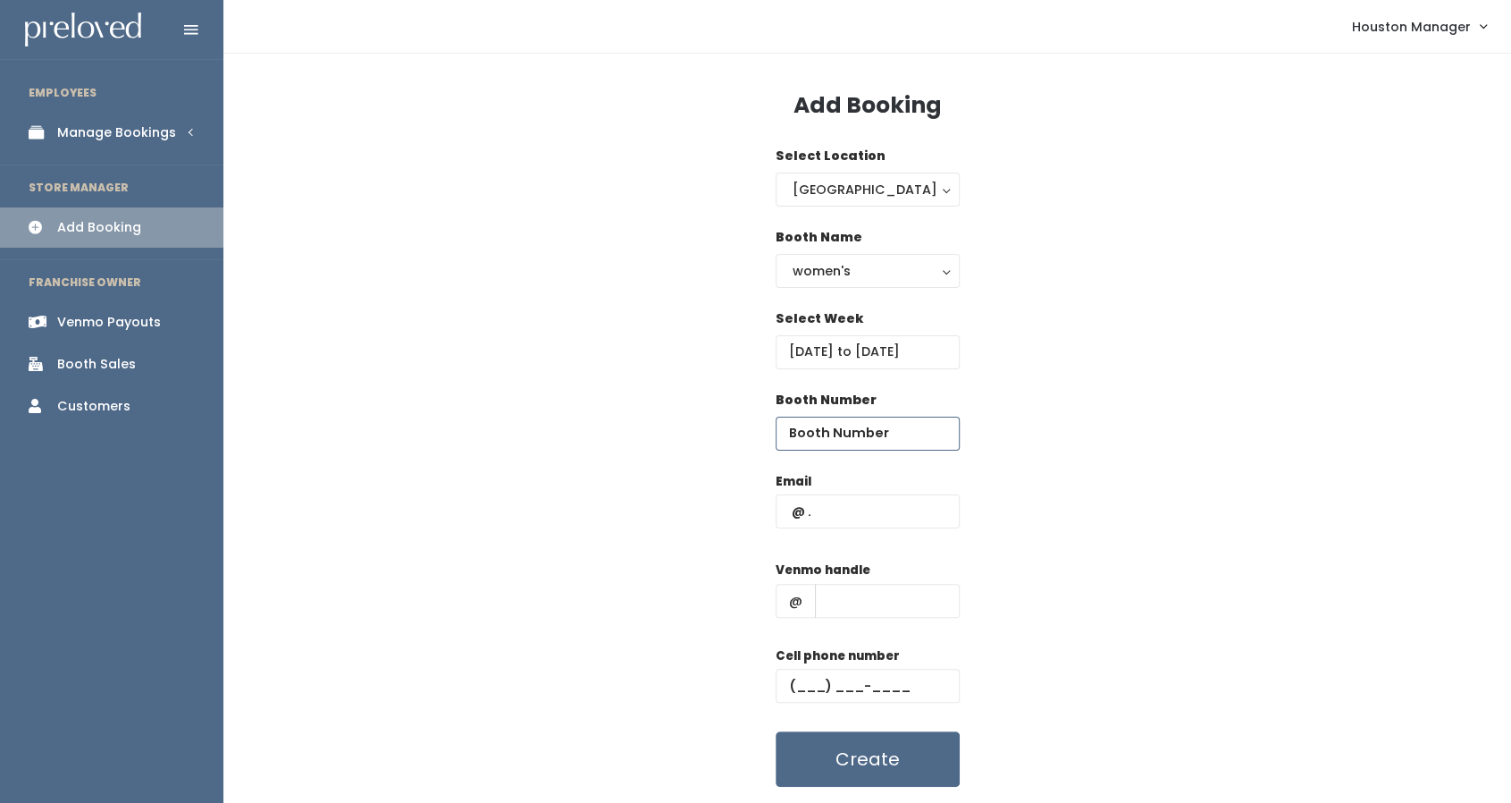
click at [848, 419] on input "number" at bounding box center [868, 433] width 184 height 34
type input "24"
click at [849, 507] on input "text" at bounding box center [868, 511] width 184 height 34
click at [817, 614] on input "text" at bounding box center [887, 601] width 145 height 34
type input "[PERSON_NAME]"
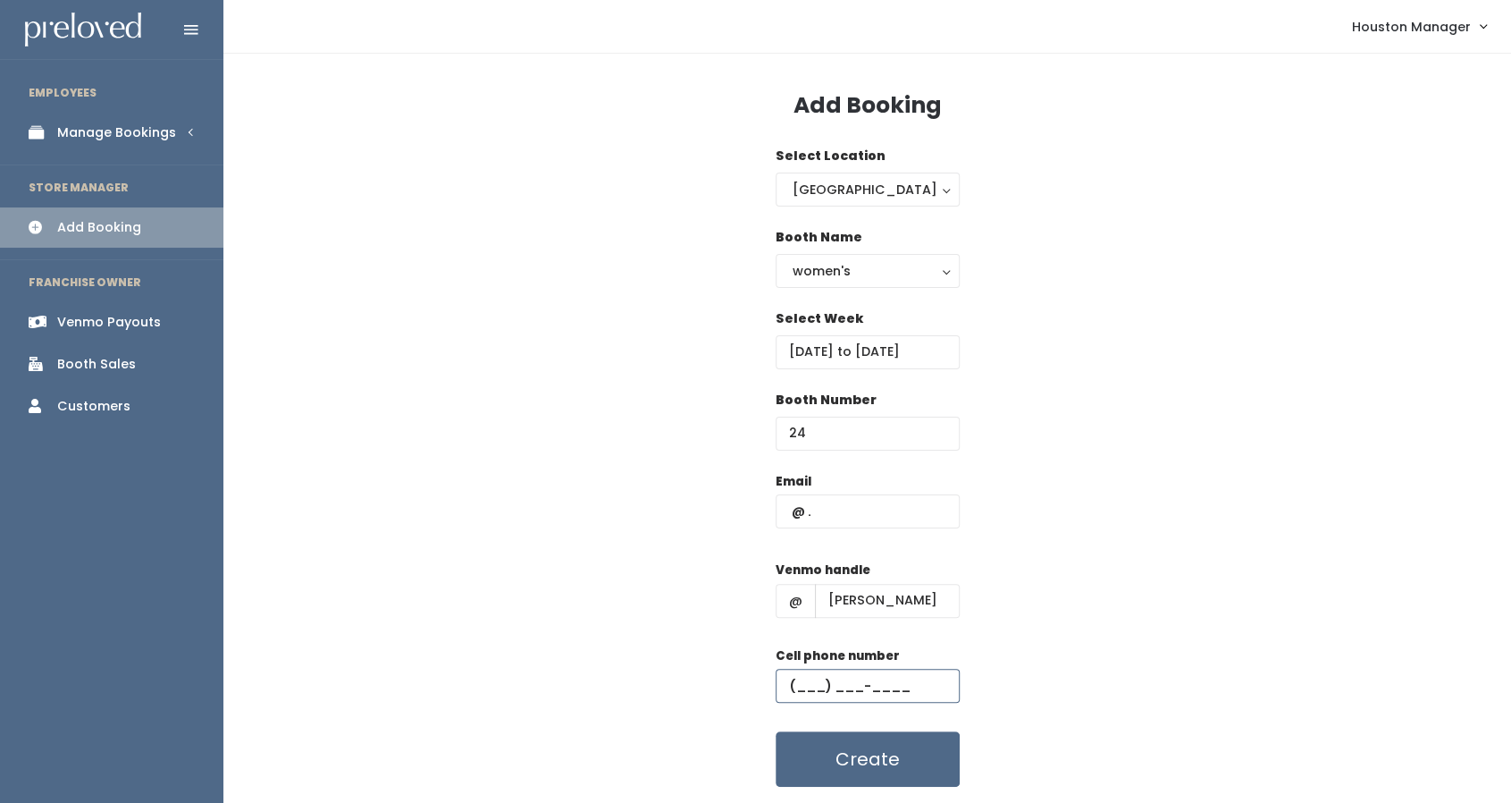
click at [812, 678] on input "text" at bounding box center [868, 686] width 184 height 34
type input "[PHONE_NUMBER]"
click at [846, 520] on input "text" at bounding box center [868, 511] width 184 height 34
paste input "[EMAIL_ADDRESS][DOMAIN_NAME]"
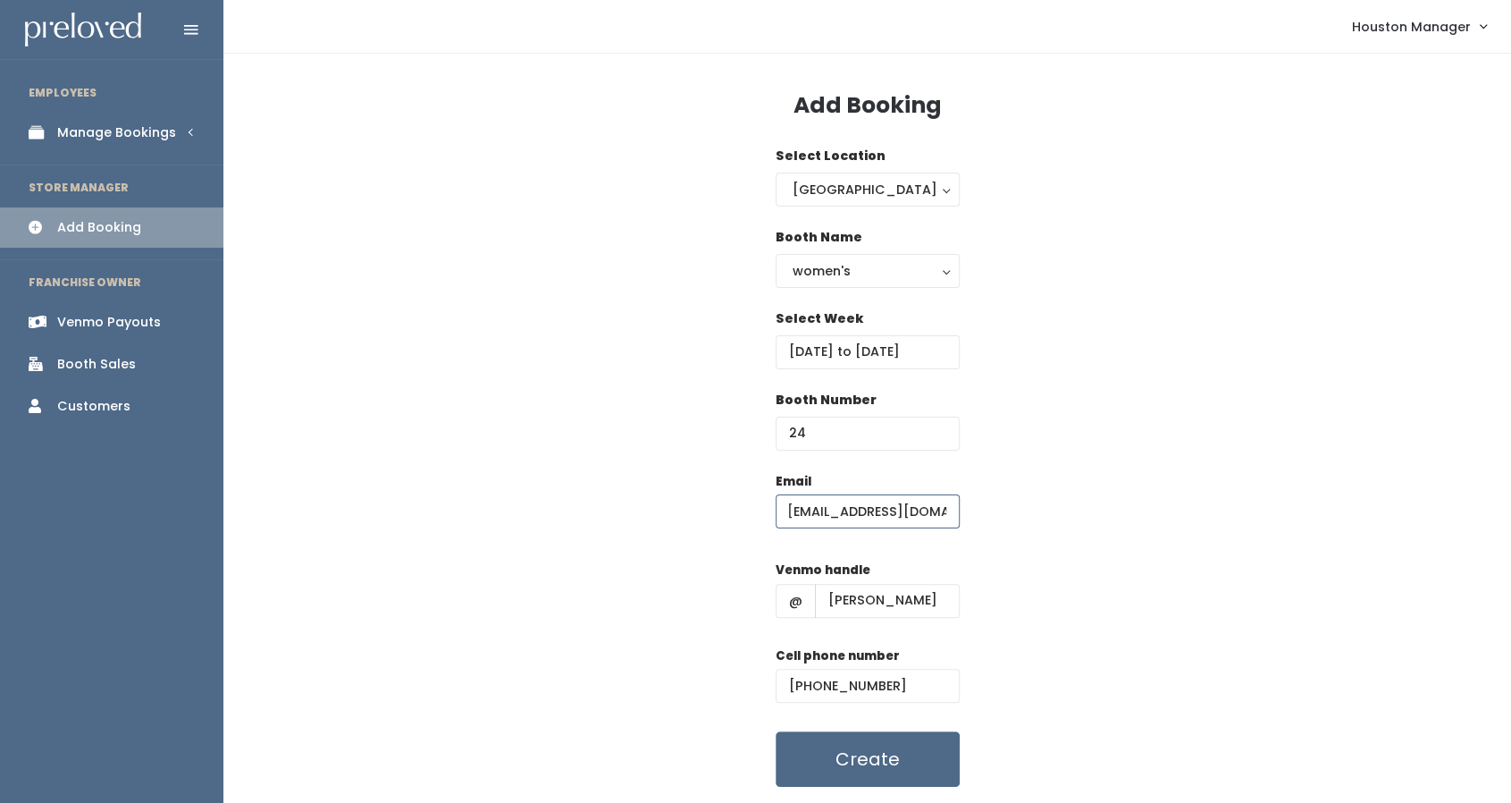
type input "[EMAIL_ADDRESS][DOMAIN_NAME]"
click at [918, 596] on input "[PERSON_NAME]" at bounding box center [887, 601] width 145 height 34
type input "[PERSON_NAME]"
click at [896, 686] on input "[PHONE_NUMBER]" at bounding box center [868, 686] width 184 height 34
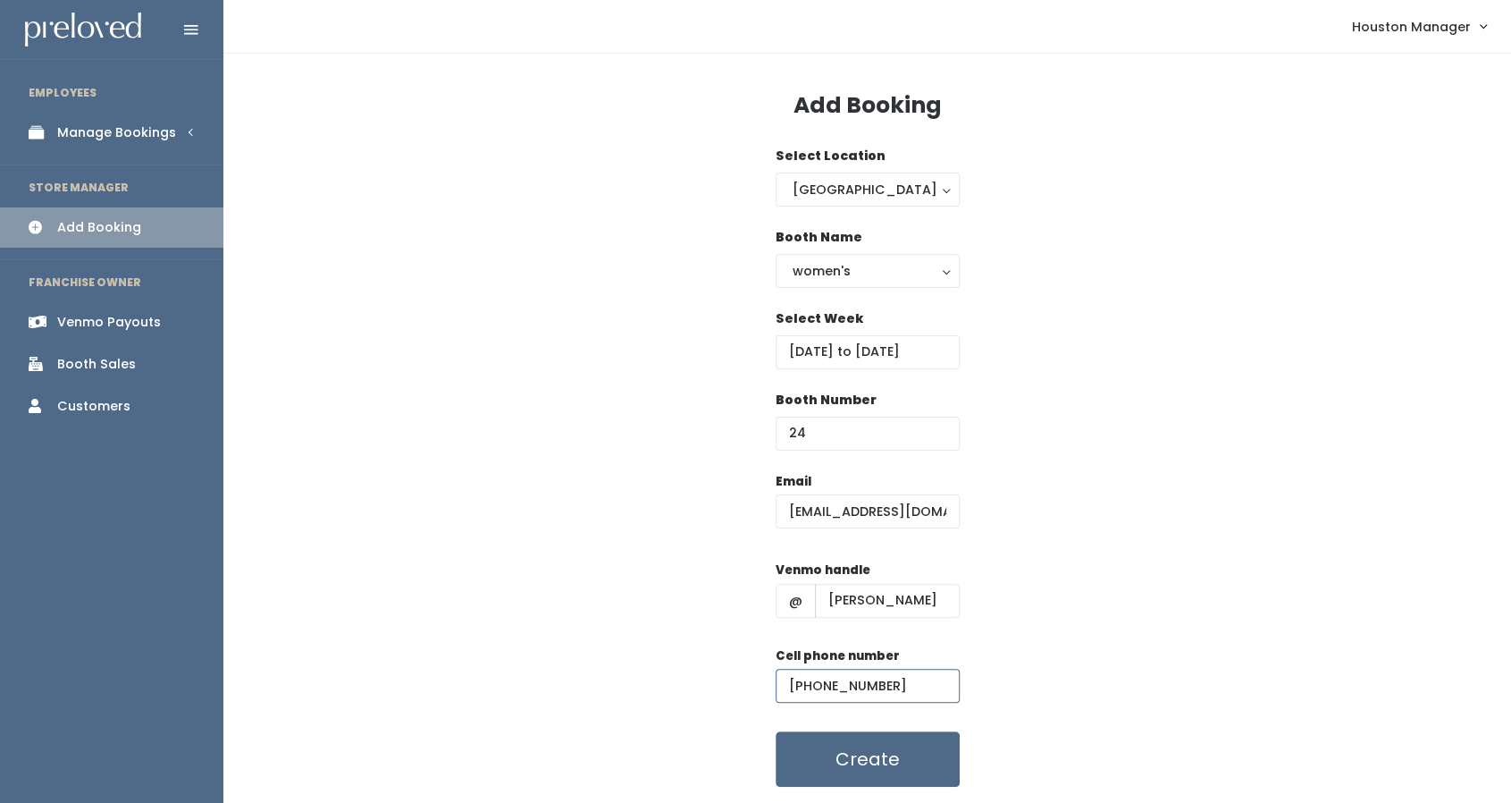
type input "[PHONE_NUMBER]"
click at [920, 770] on button "Create" at bounding box center [868, 758] width 184 height 55
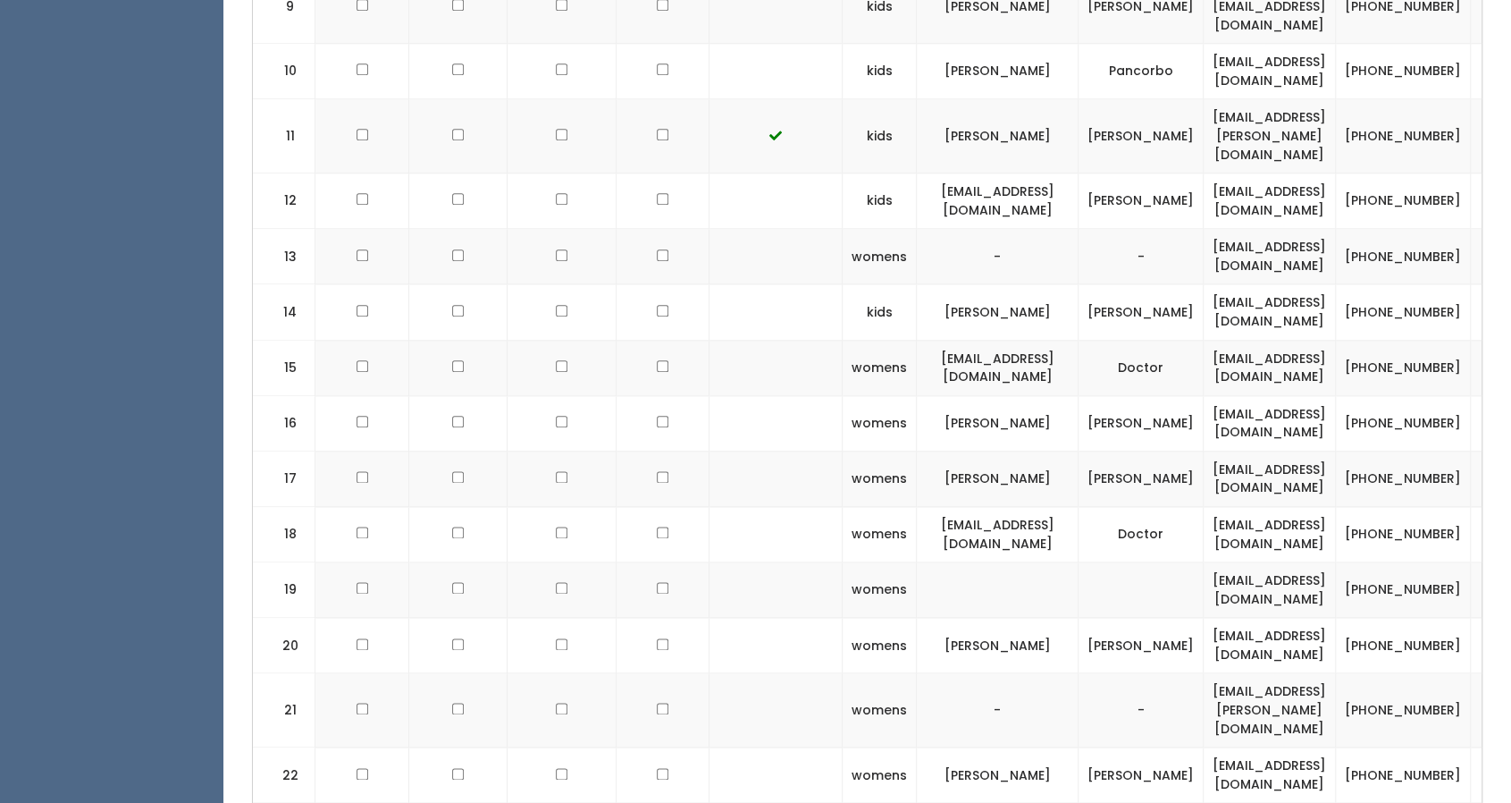
copy tr "[EMAIL_ADDRESS][DOMAIN_NAME]"
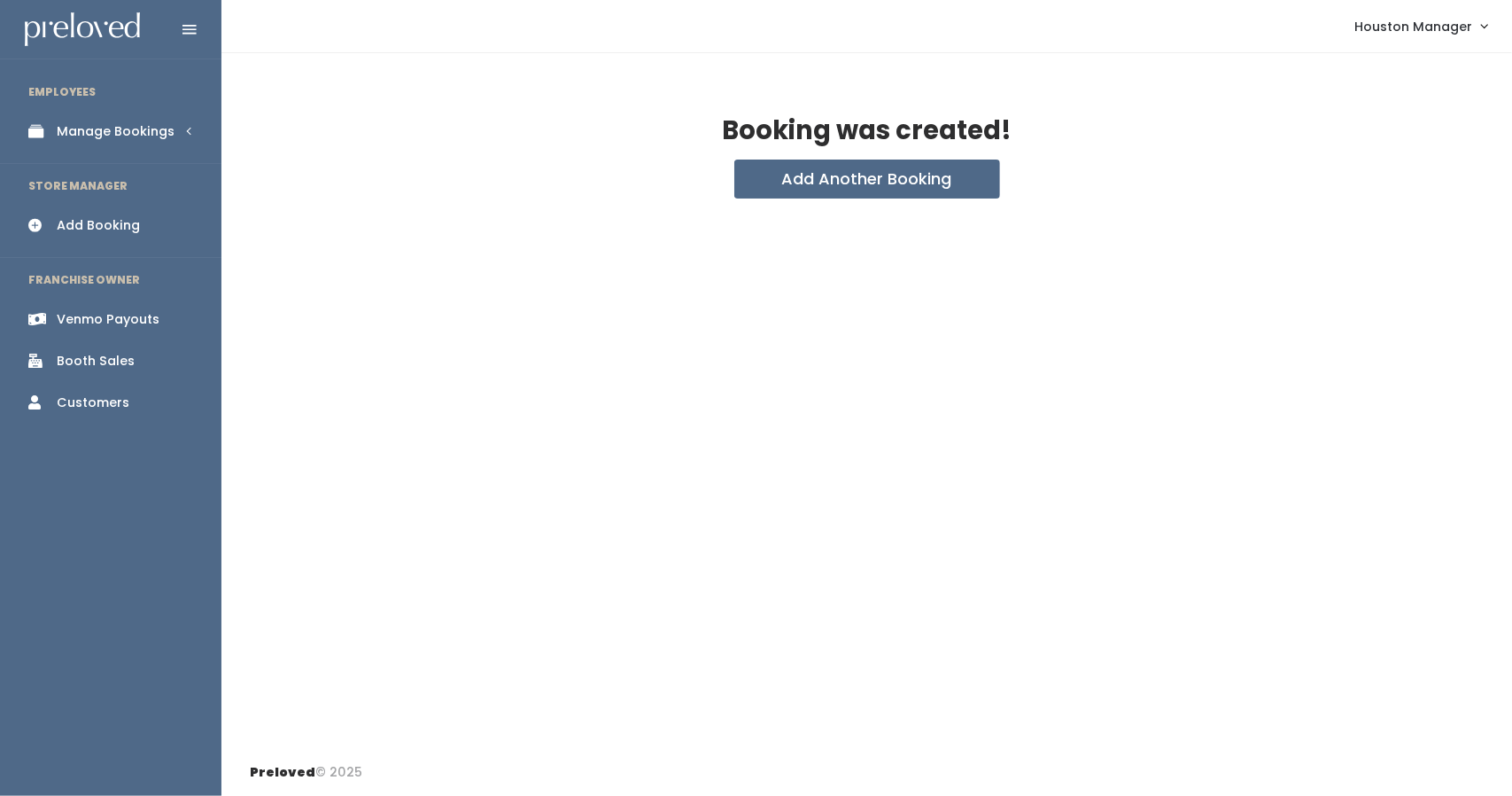
click at [816, 201] on div "Booking was created! Add Another Booking" at bounding box center [866, 401] width 1290 height 696
click at [810, 188] on button "Add Another Booking" at bounding box center [867, 178] width 266 height 39
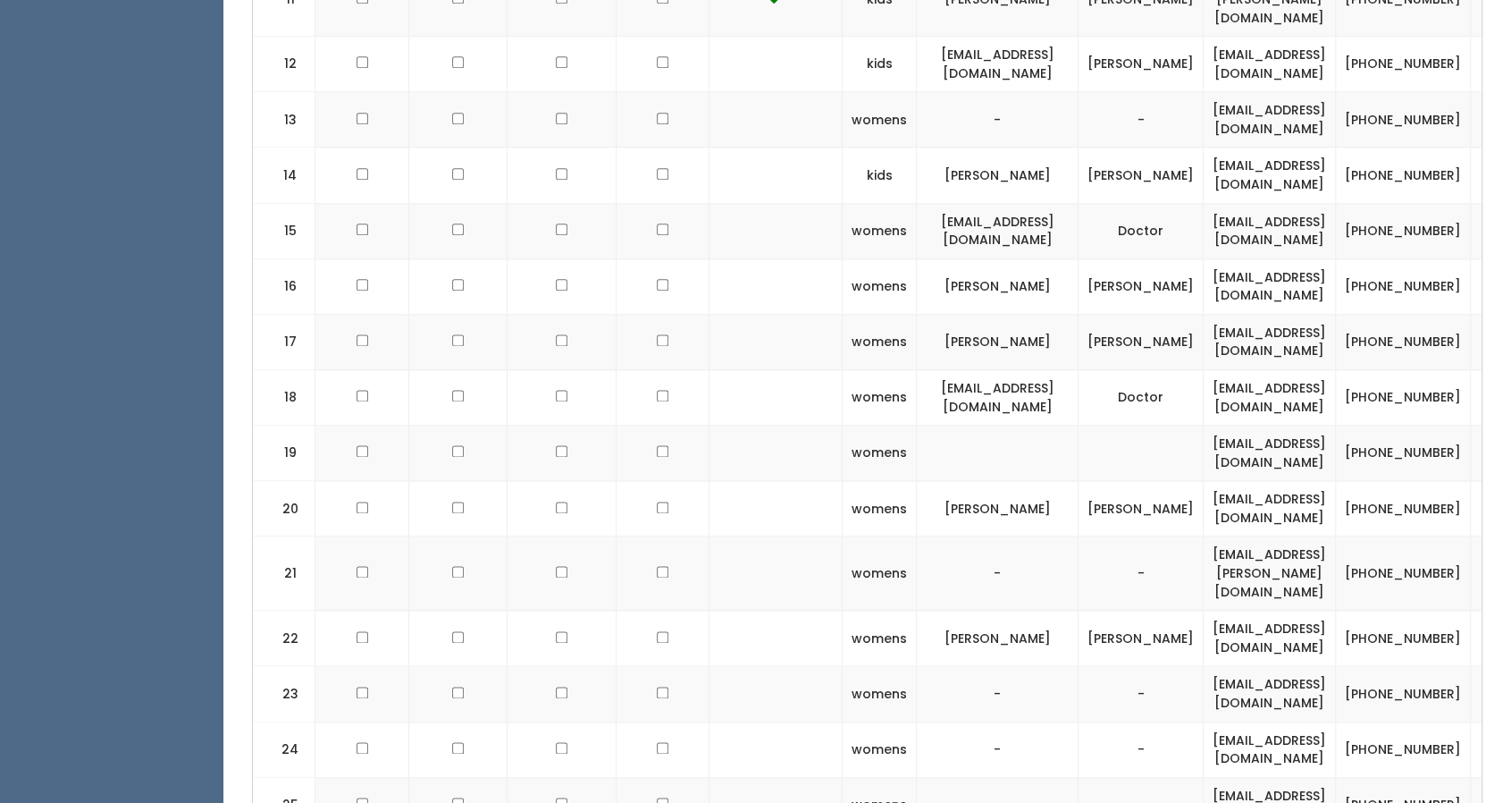
scroll to position [1403, 0]
click at [1256, 776] on td "[EMAIL_ADDRESS][DOMAIN_NAME]" at bounding box center [1270, 803] width 132 height 55
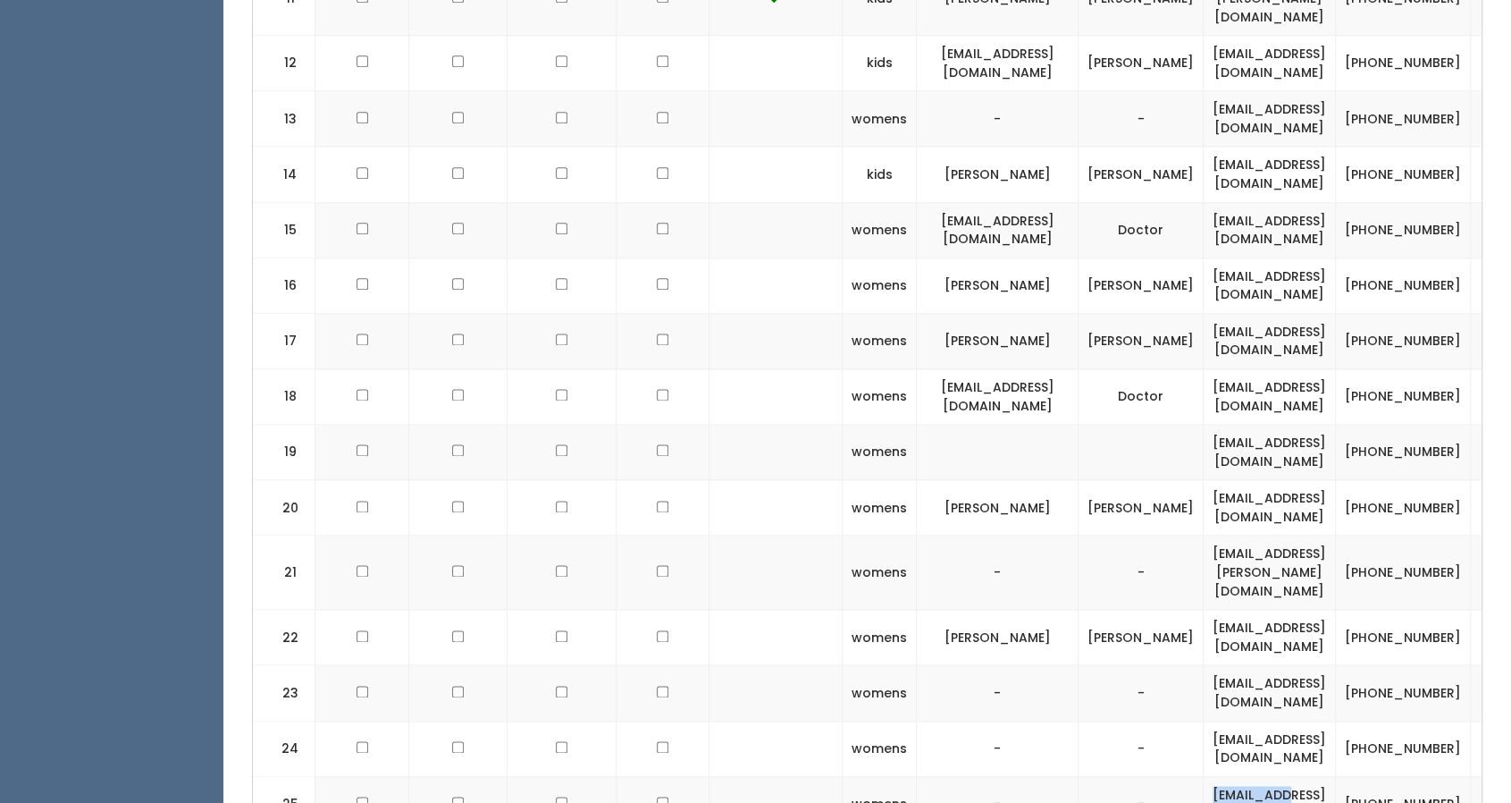
click at [1256, 776] on td "[EMAIL_ADDRESS][DOMAIN_NAME]" at bounding box center [1270, 803] width 132 height 55
copy tr "[EMAIL_ADDRESS][DOMAIN_NAME]"
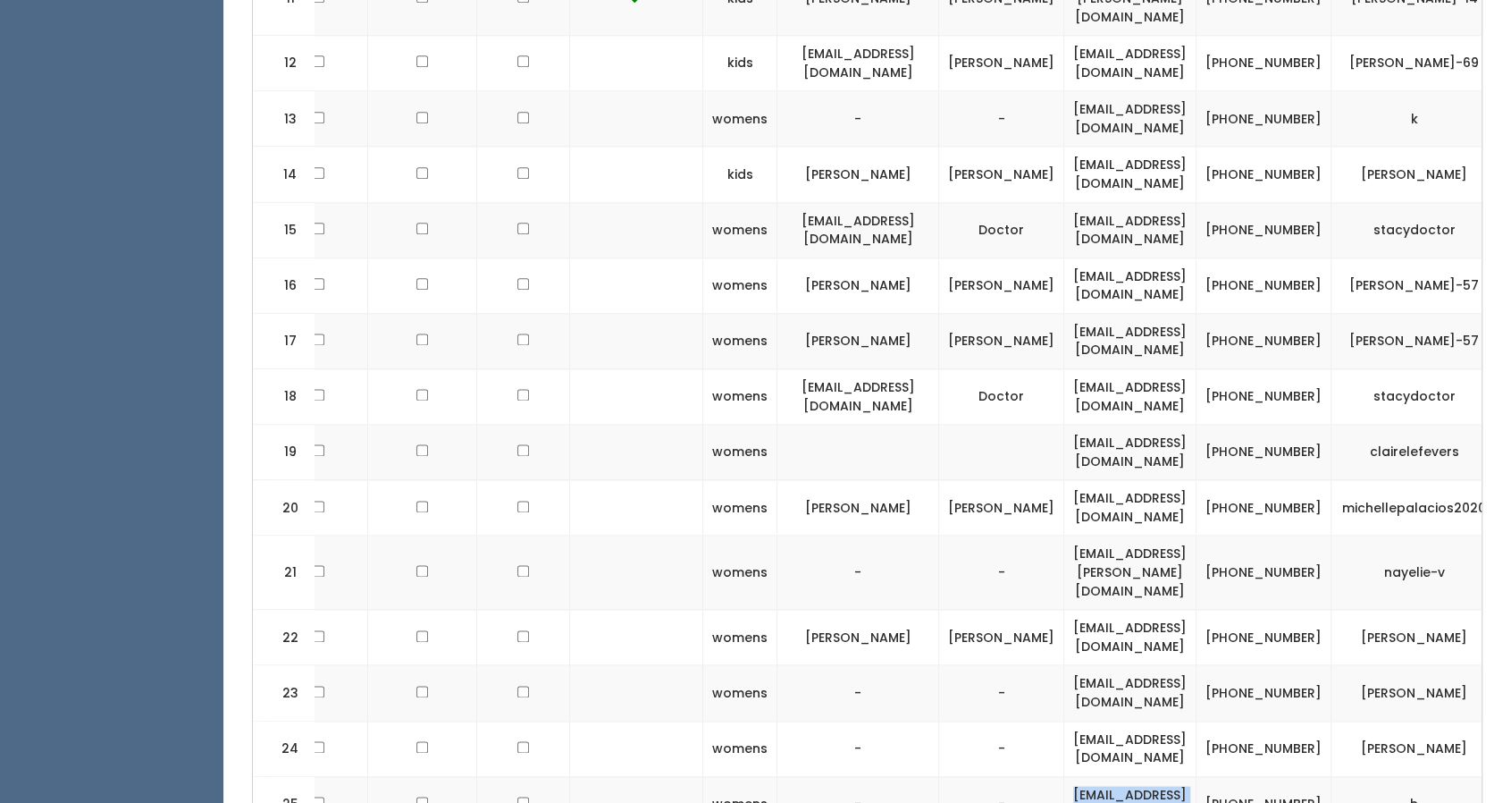
scroll to position [0, 161]
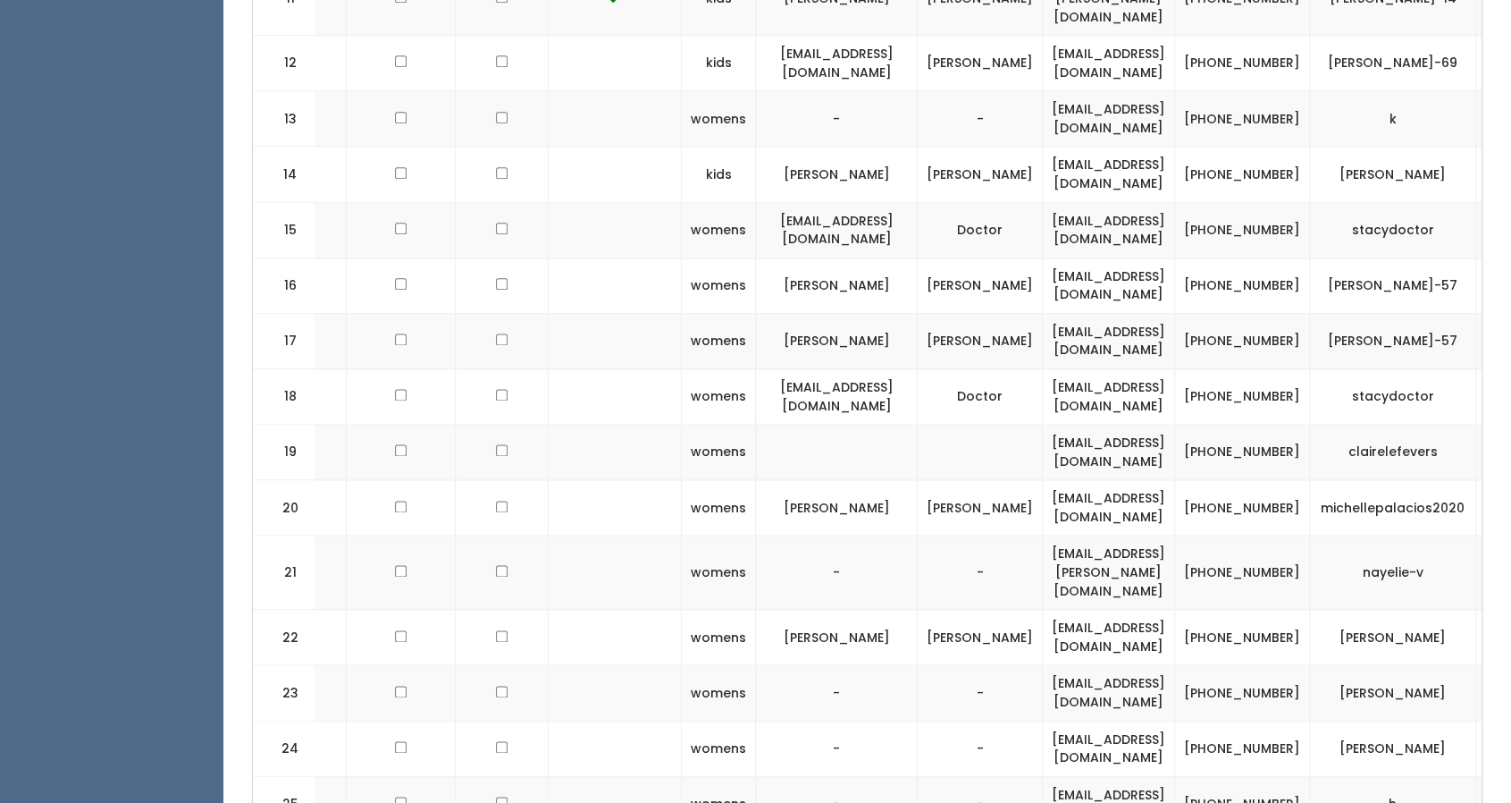
click at [1372, 720] on td "[PERSON_NAME]" at bounding box center [1393, 747] width 166 height 55
copy tbody "[PERSON_NAME]"
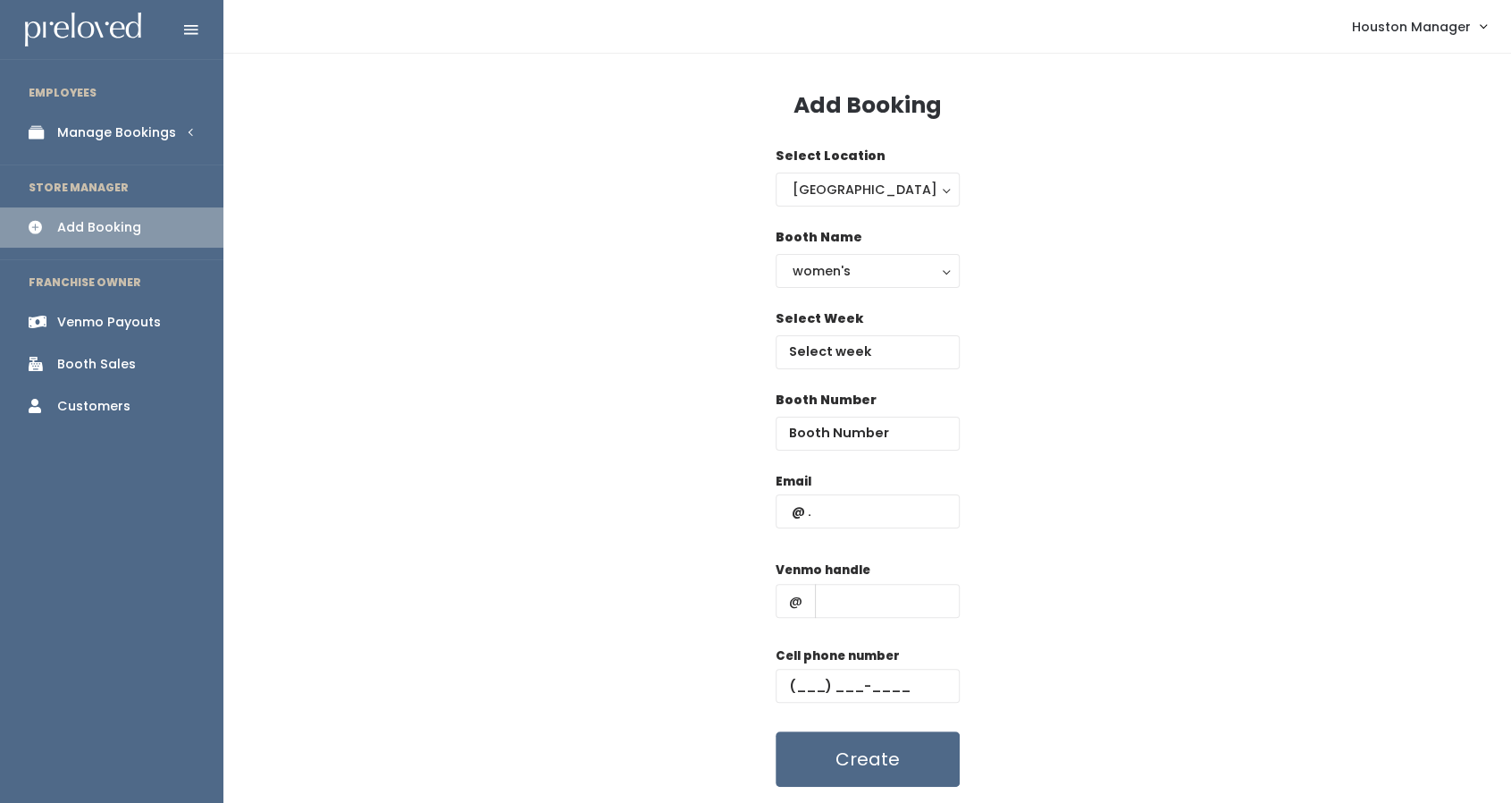
click at [862, 529] on div "Email" at bounding box center [868, 509] width 184 height 75
click at [856, 510] on input "text" at bounding box center [868, 511] width 184 height 34
paste input "[EMAIL_ADDRESS][DOMAIN_NAME]"
type input "[EMAIL_ADDRESS][DOMAIN_NAME]"
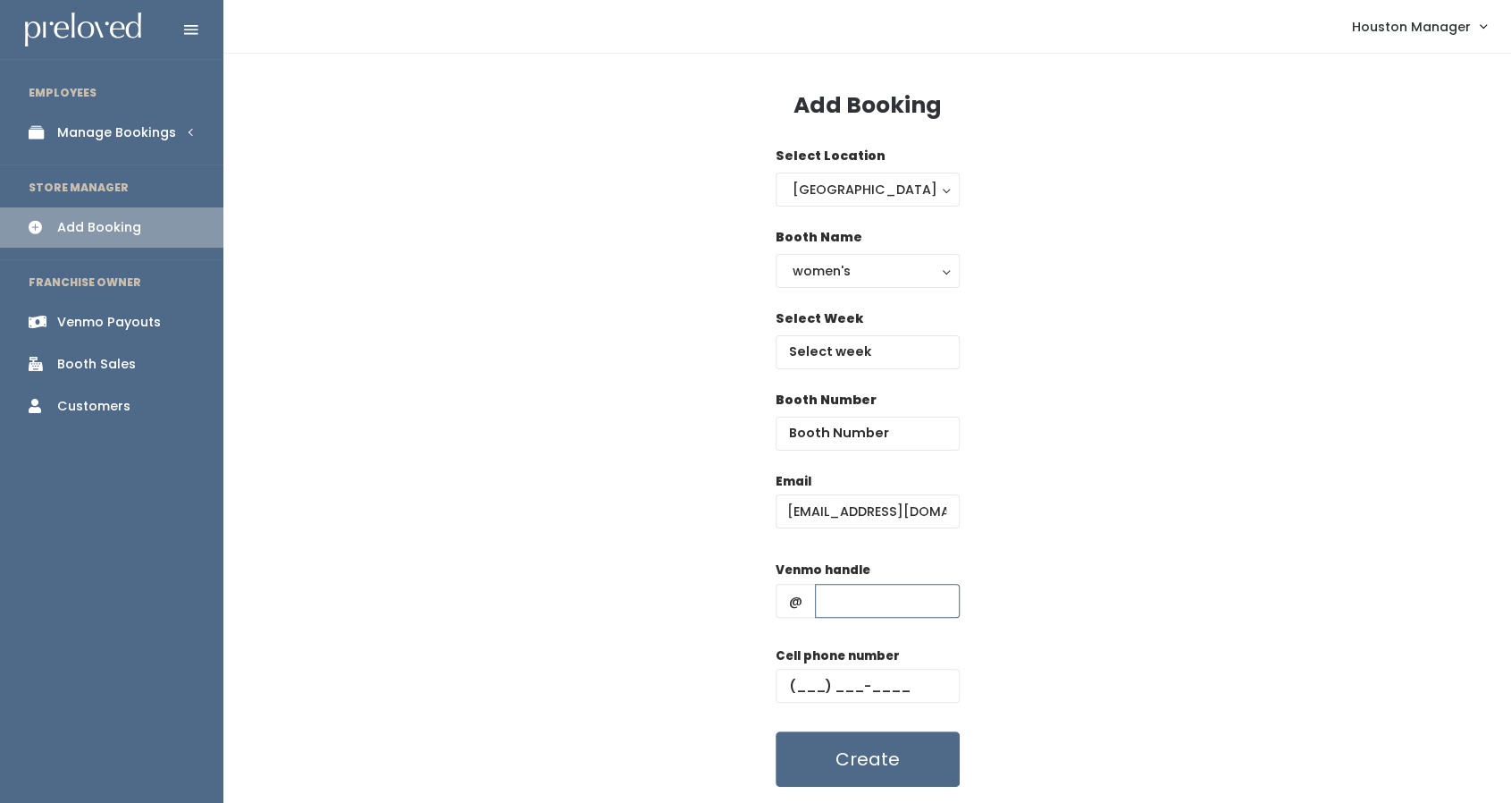
click at [871, 602] on input "text" at bounding box center [887, 601] width 145 height 34
paste input "[PERSON_NAME]"
type input "[PERSON_NAME]"
click at [792, 678] on input "text" at bounding box center [868, 686] width 184 height 34
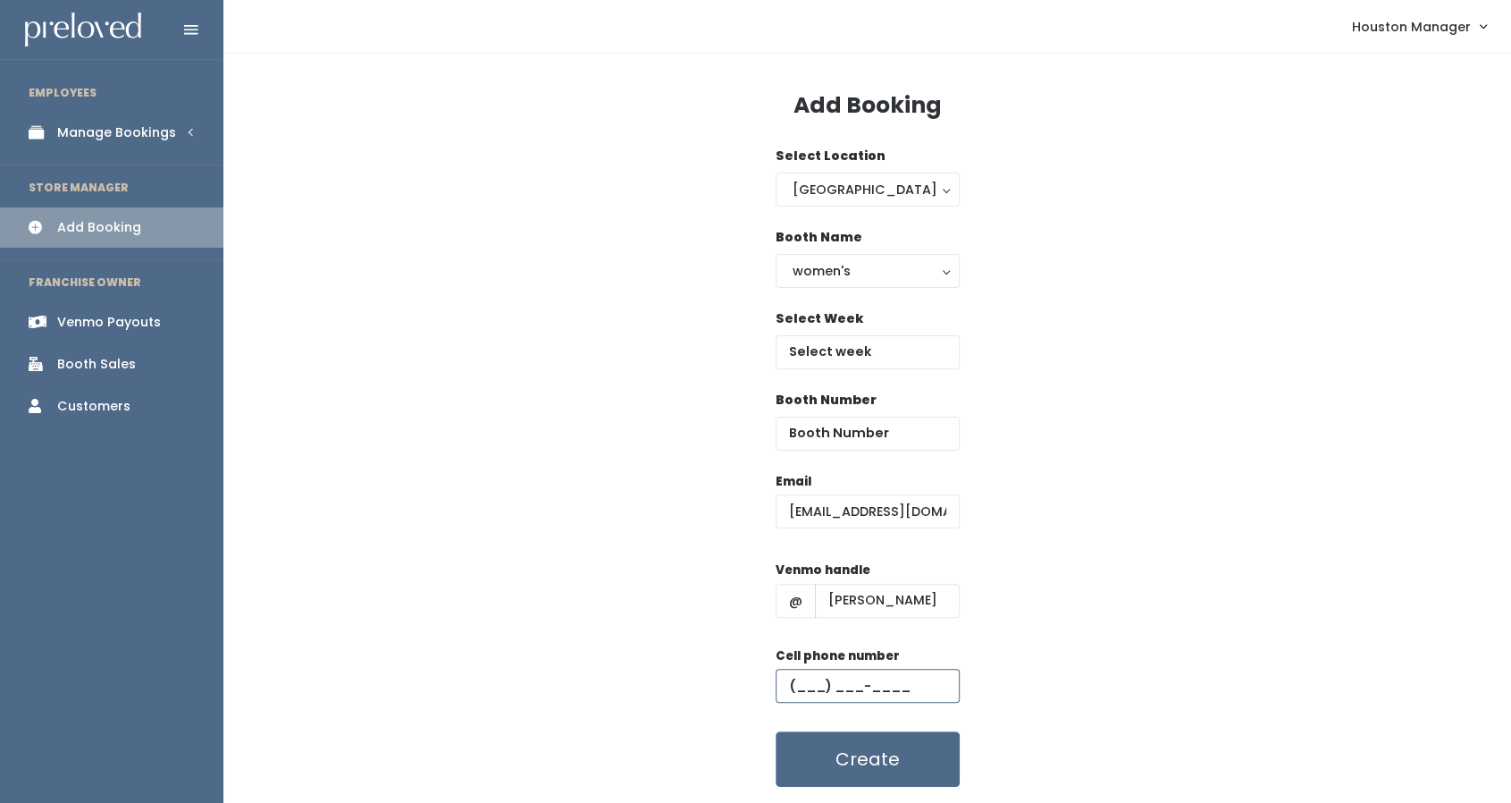
type input "[PHONE_NUMBER]"
click at [835, 263] on div "women's" at bounding box center [868, 271] width 150 height 20
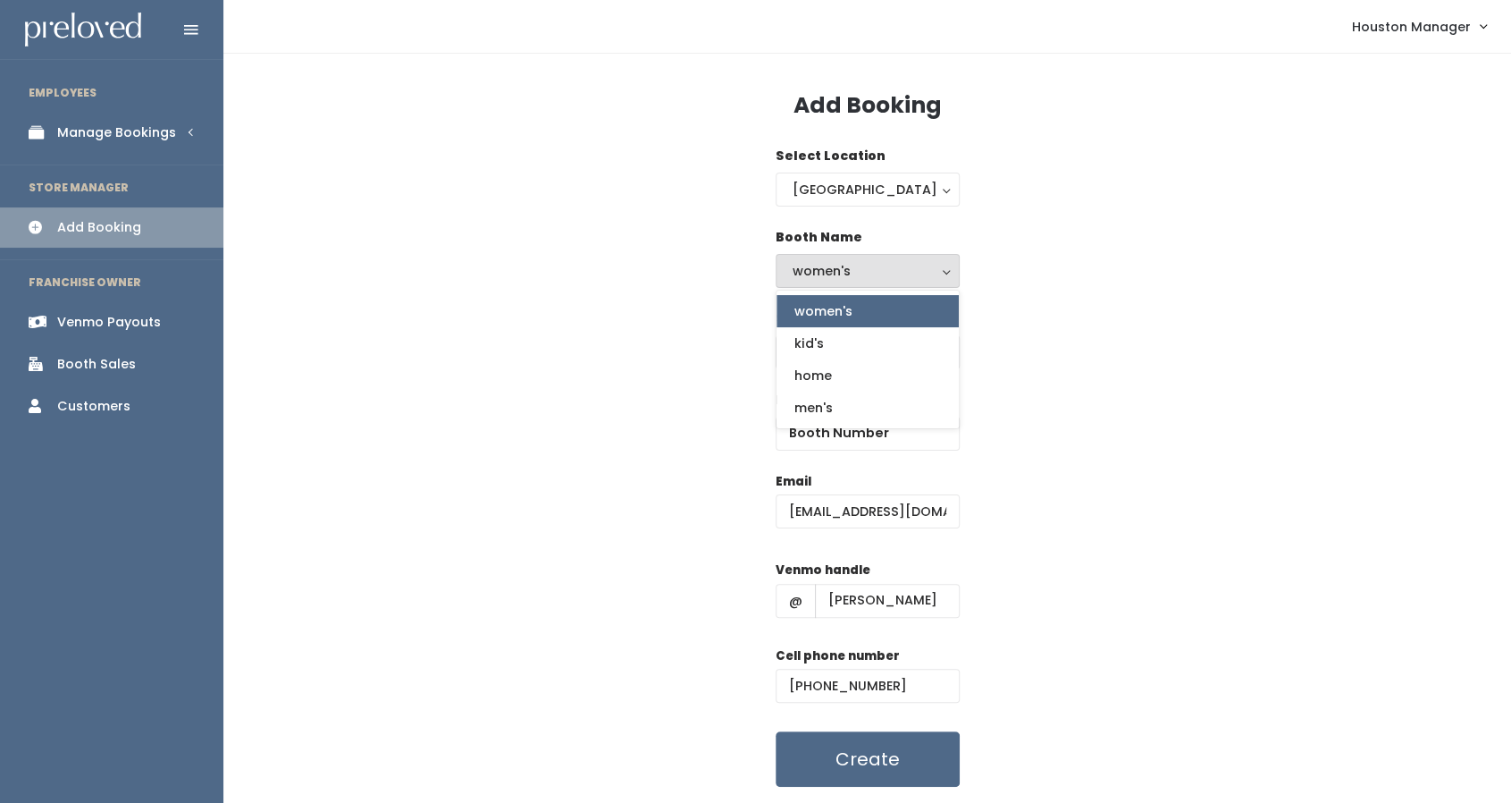
click at [847, 304] on span "women's" at bounding box center [824, 311] width 58 height 20
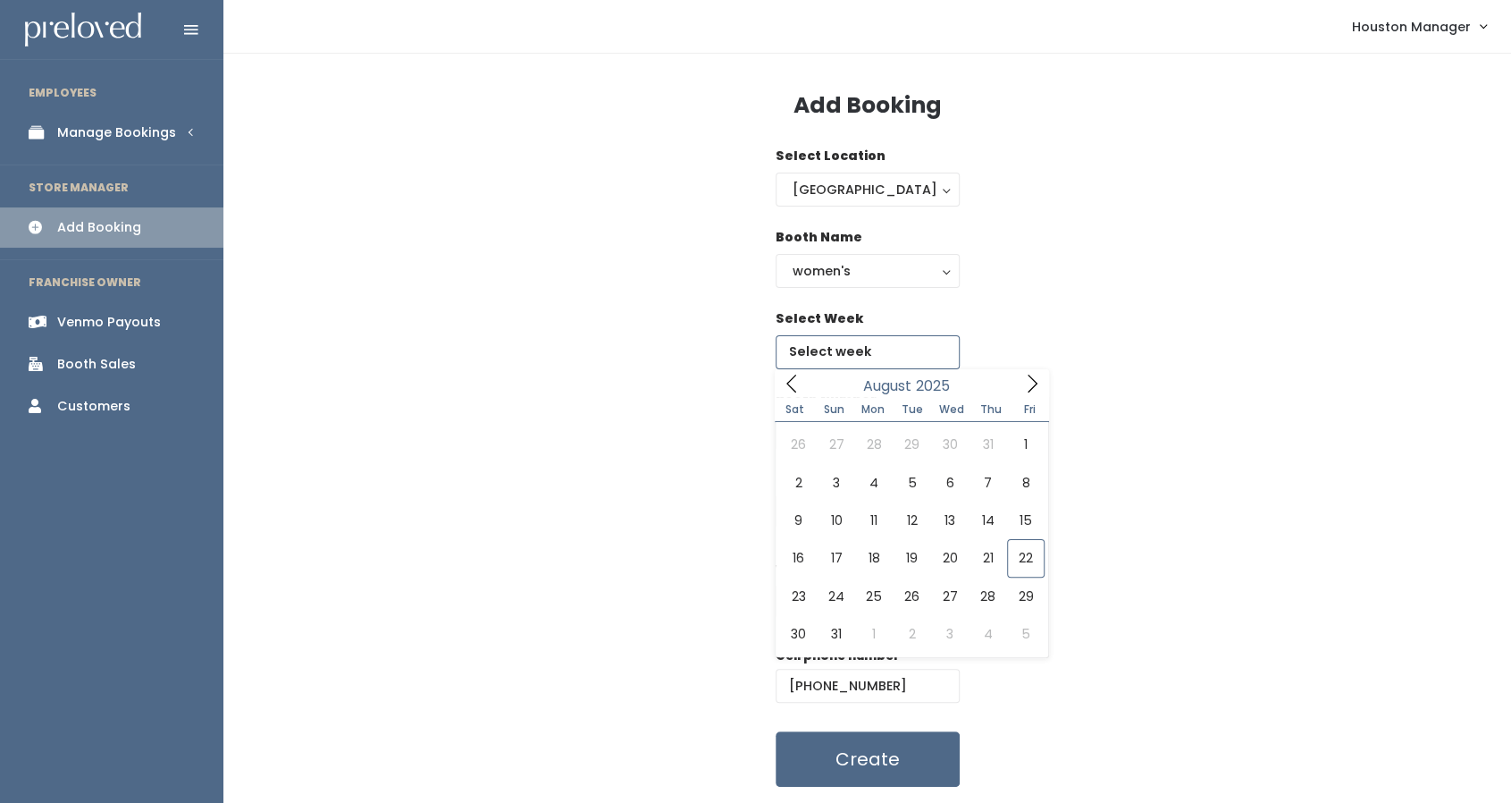
click at [860, 347] on input "text" at bounding box center [868, 352] width 184 height 34
type input "[DATE] to [DATE]"
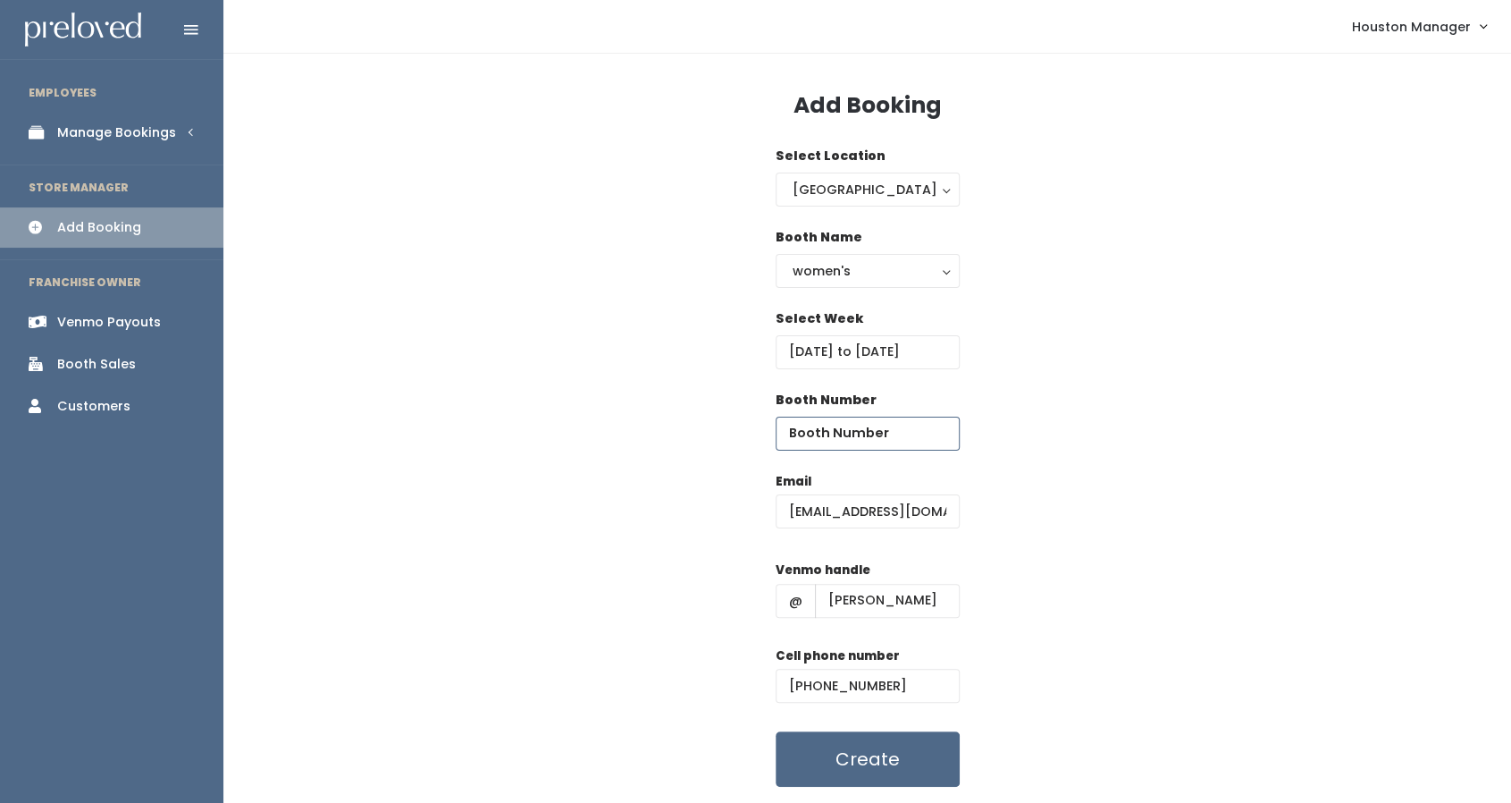
click at [867, 435] on input "number" at bounding box center [868, 433] width 184 height 34
type input "25"
click at [1093, 479] on div "Email [EMAIL_ADDRESS][DOMAIN_NAME] Venmo handle @ [PERSON_NAME] Cell phone numb…" at bounding box center [867, 630] width 1231 height 316
click at [906, 693] on input "[PHONE_NUMBER]" at bounding box center [868, 686] width 184 height 34
type input "[PHONE_NUMBER]"
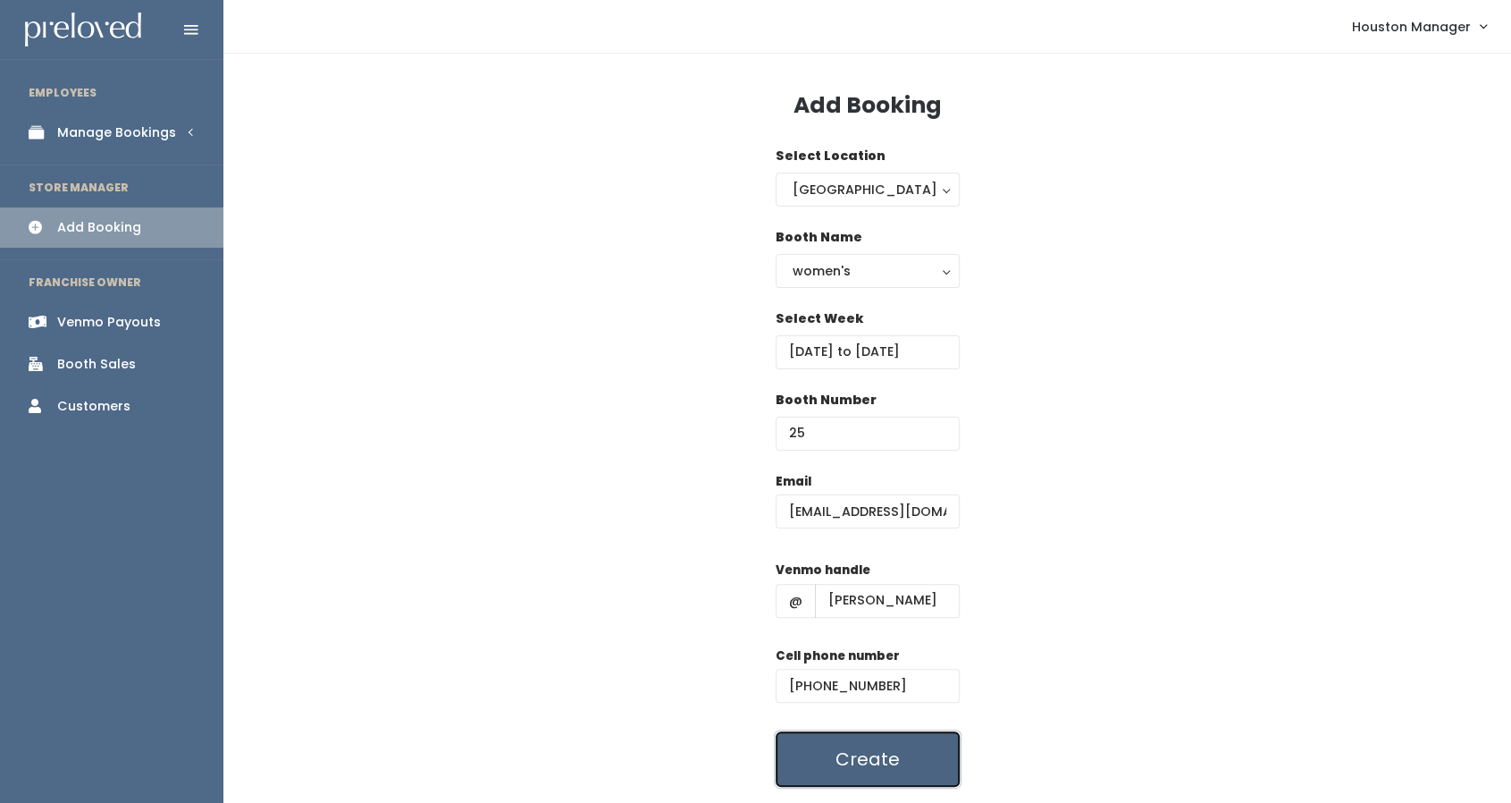
click at [848, 753] on button "Create" at bounding box center [868, 758] width 184 height 55
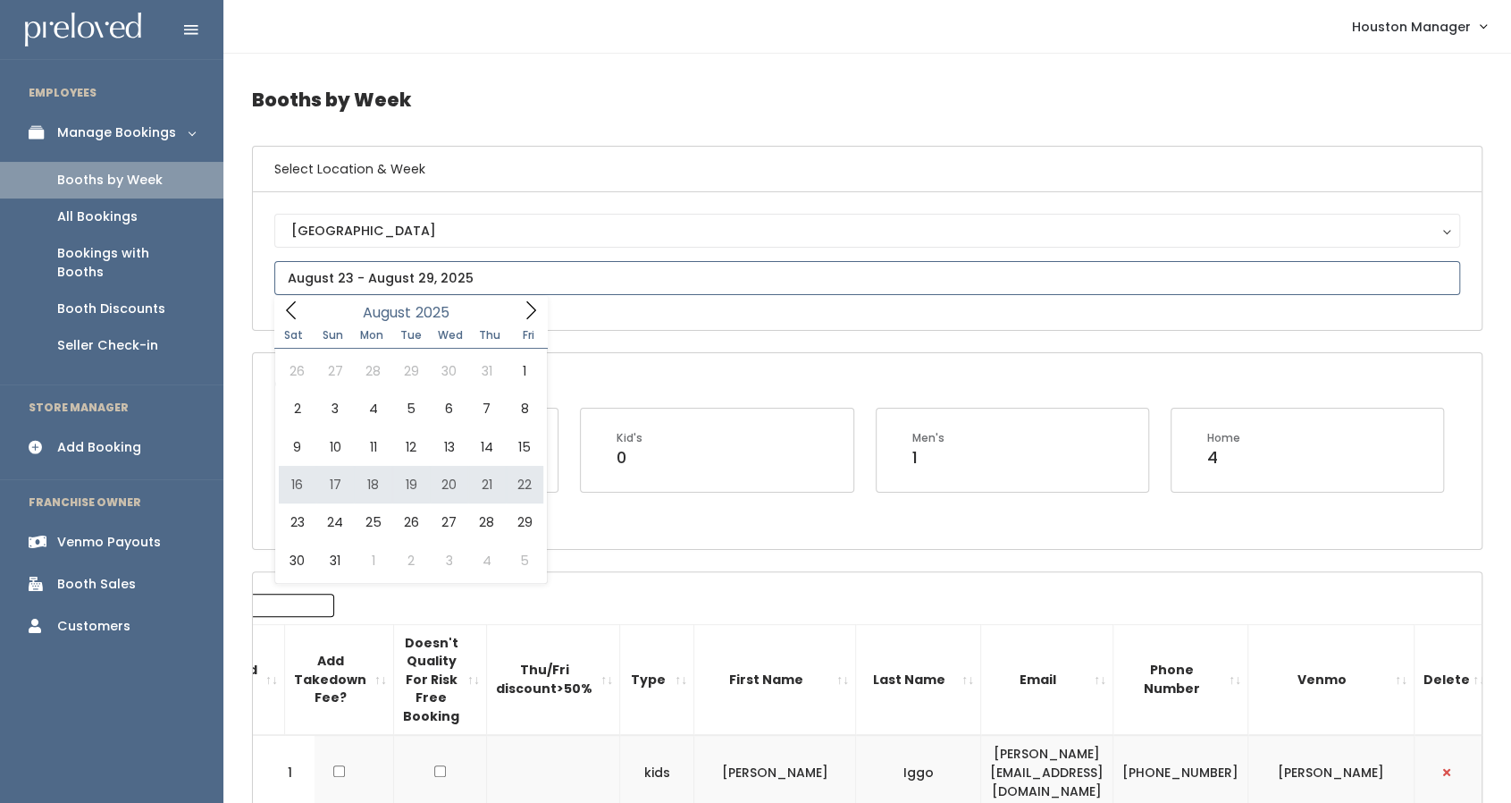
type input "[DATE] to [DATE]"
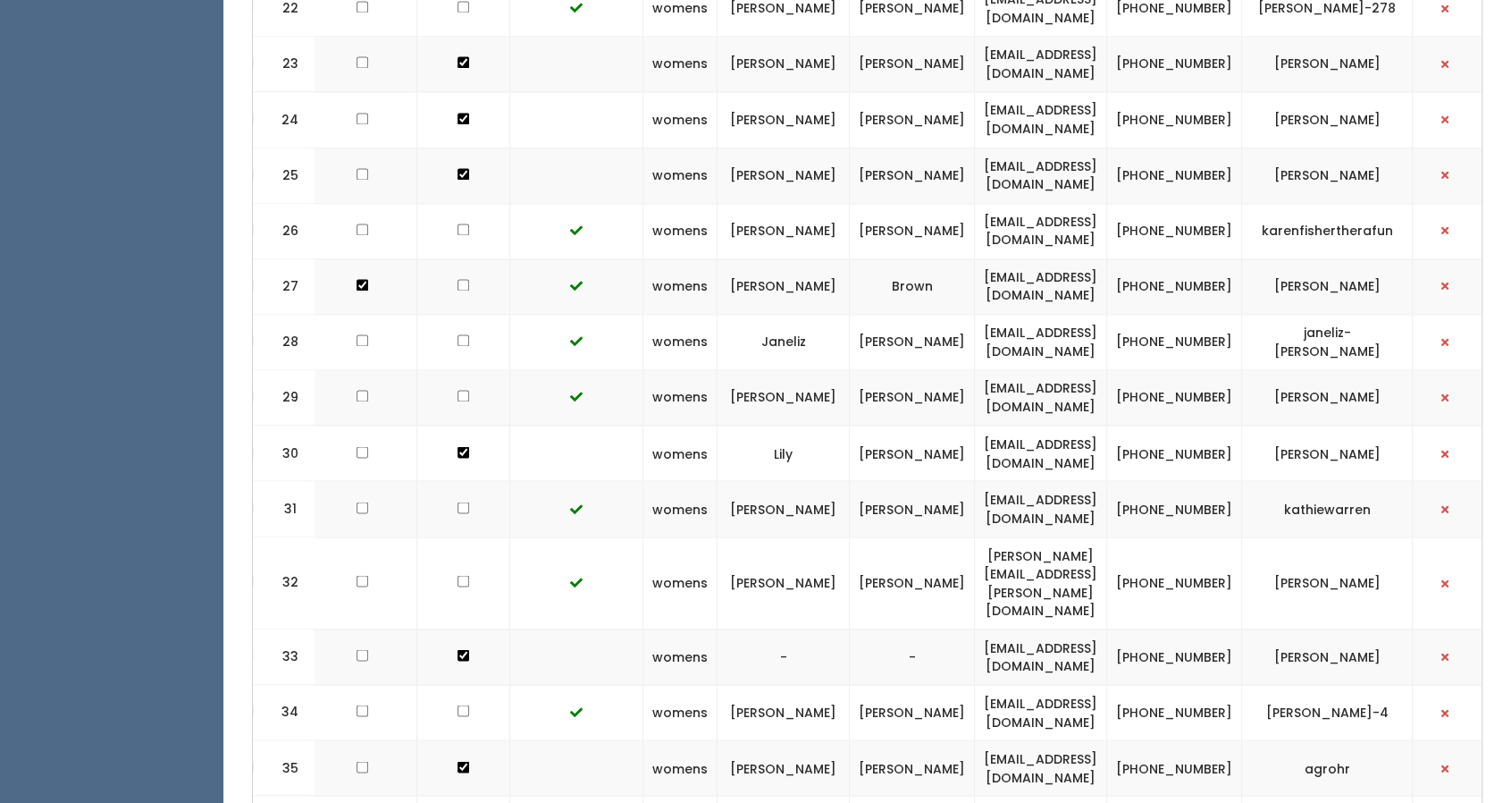
scroll to position [1822, 0]
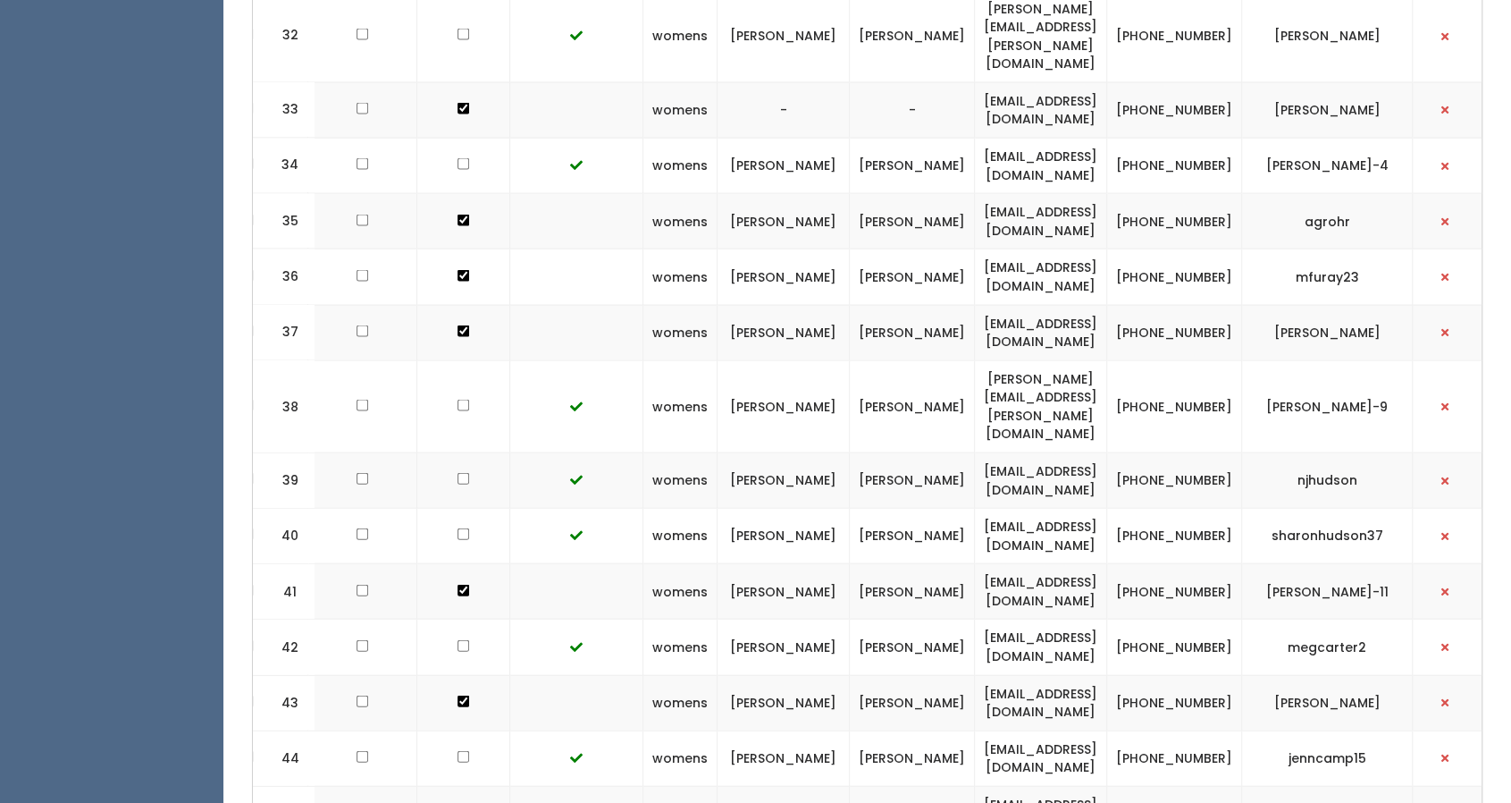
click at [1030, 619] on td "[EMAIL_ADDRESS][DOMAIN_NAME]" at bounding box center [1041, 646] width 132 height 55
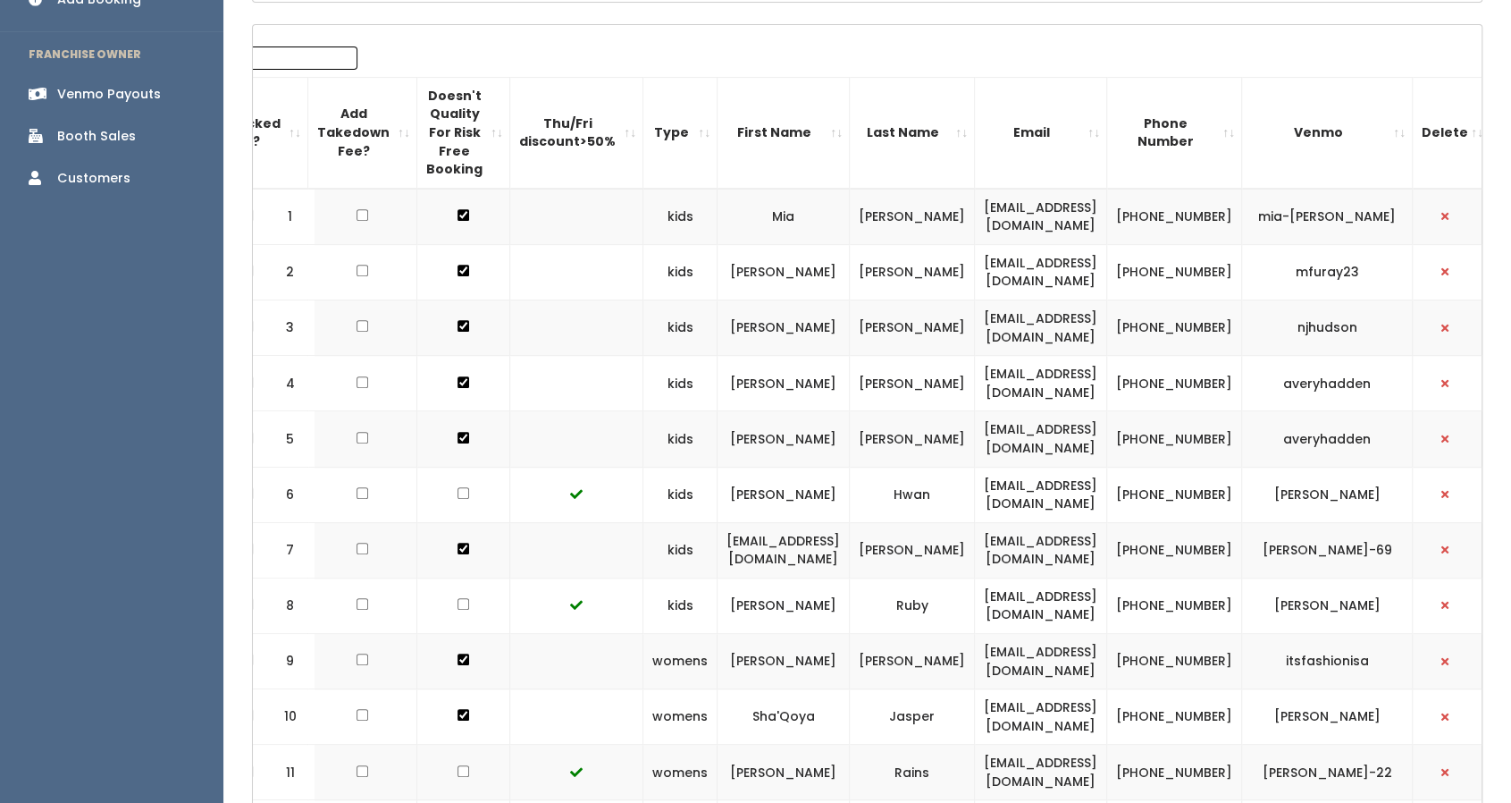
scroll to position [447, 0]
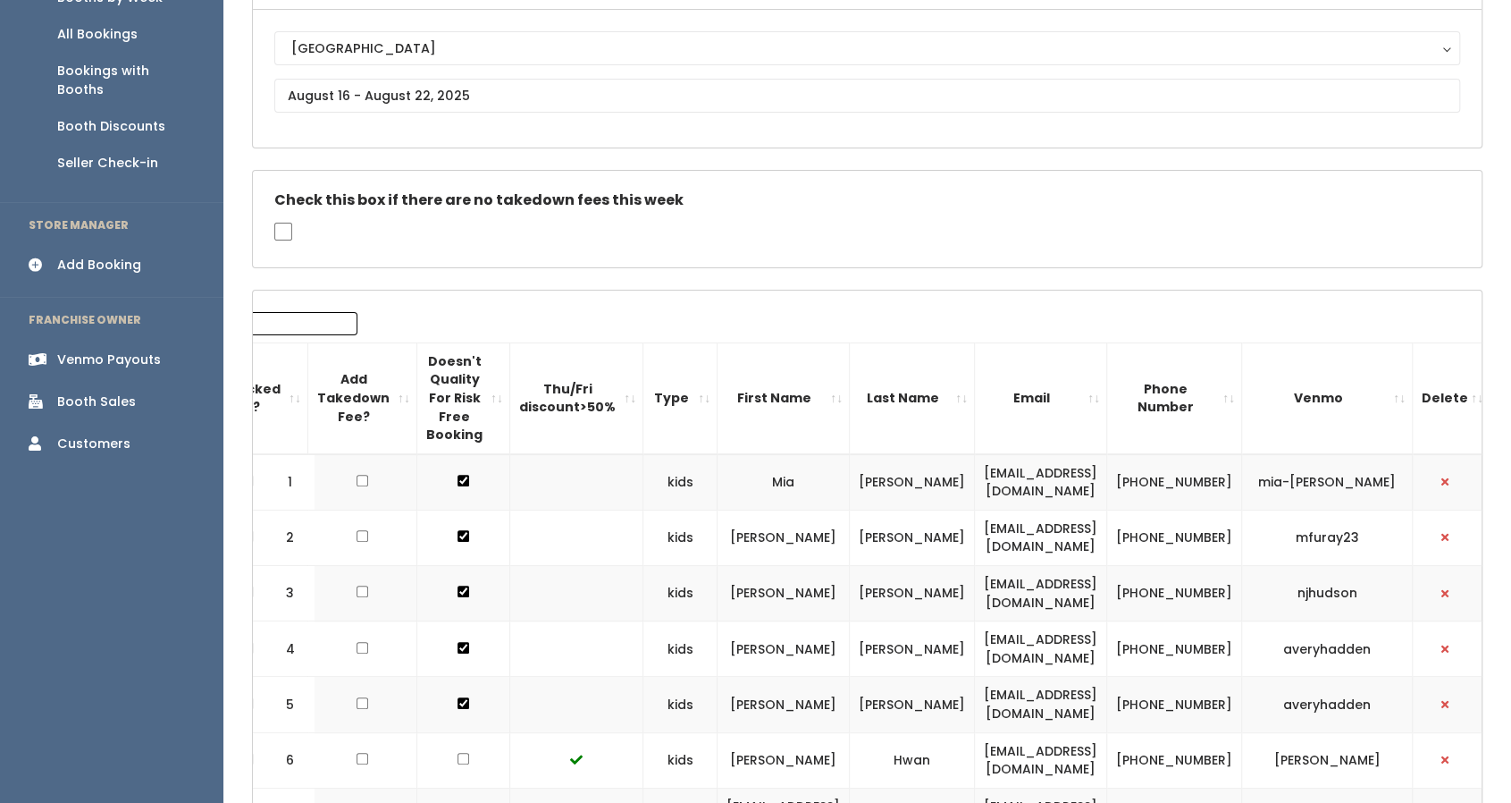
scroll to position [158, 0]
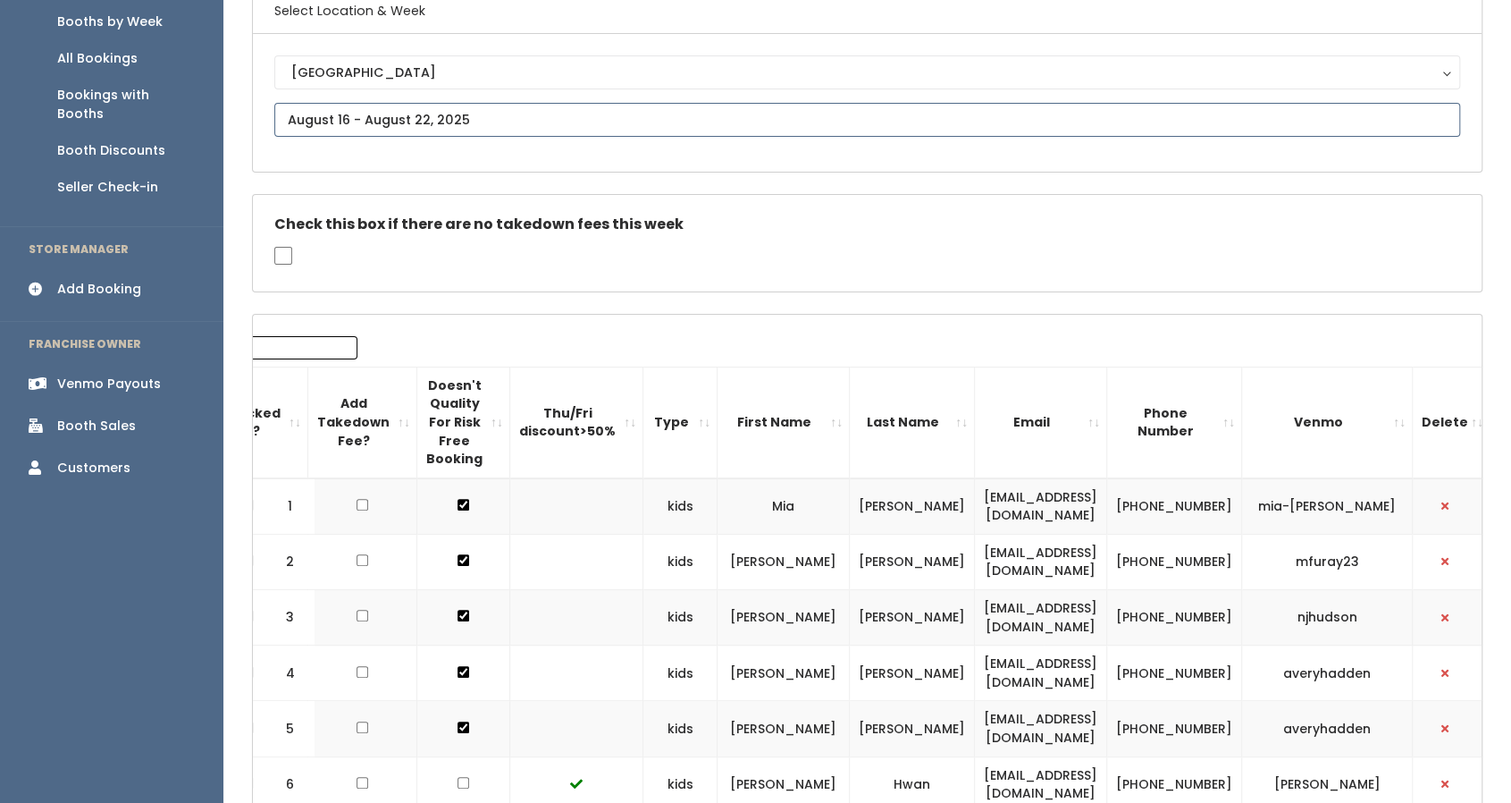
click at [413, 116] on input "text" at bounding box center [867, 120] width 1186 height 34
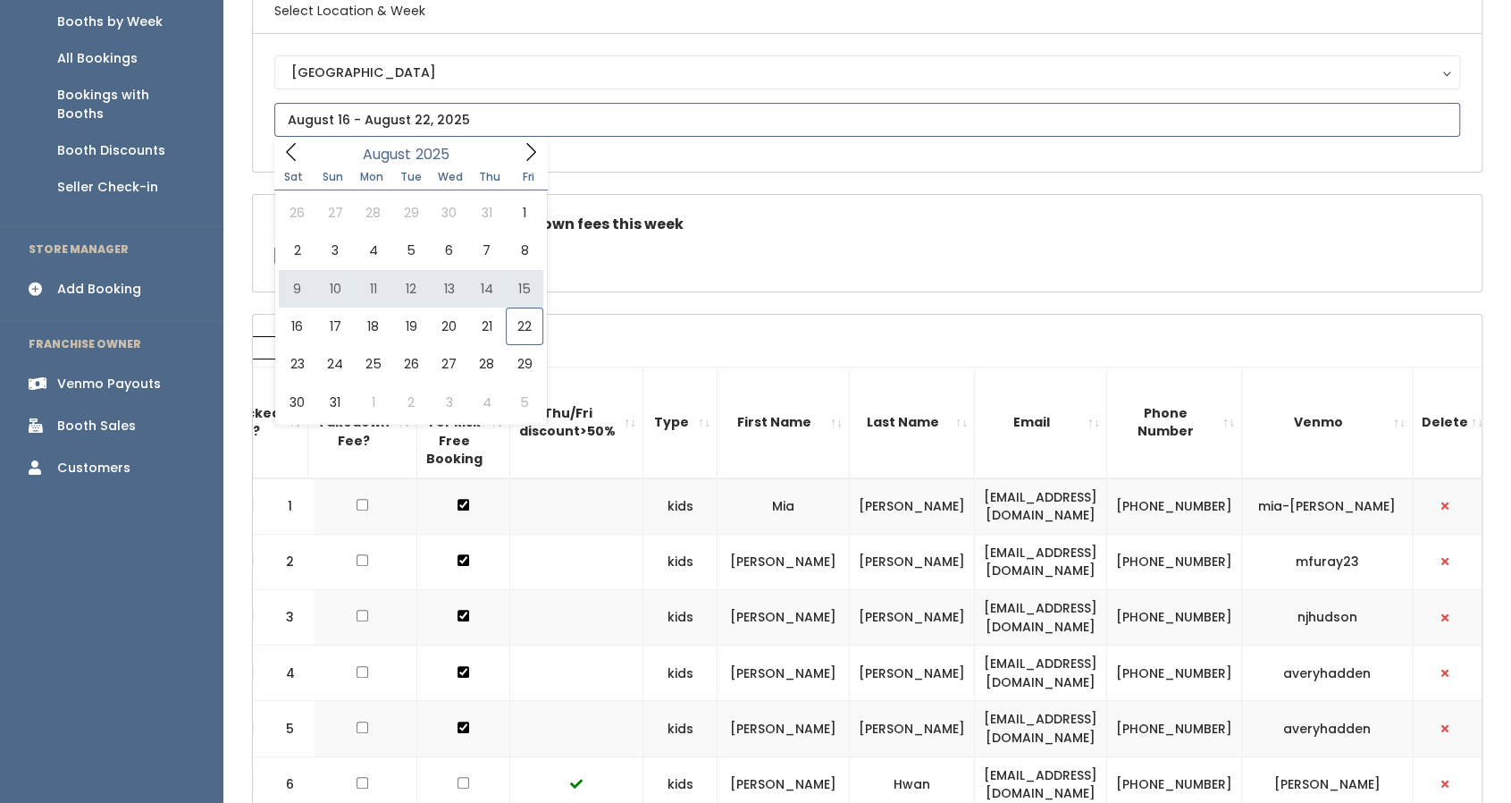
type input "[DATE] to [DATE]"
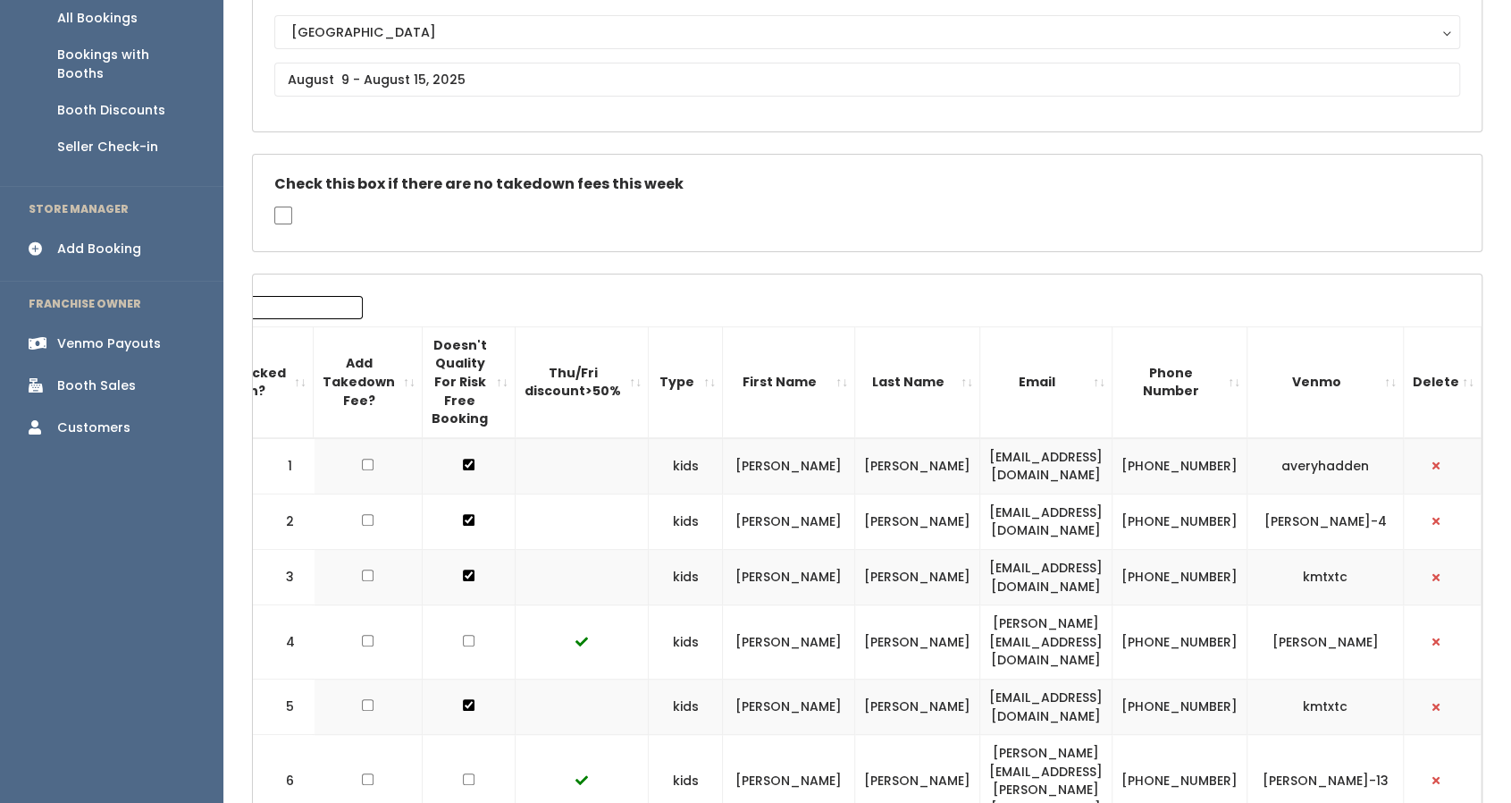
scroll to position [195, 0]
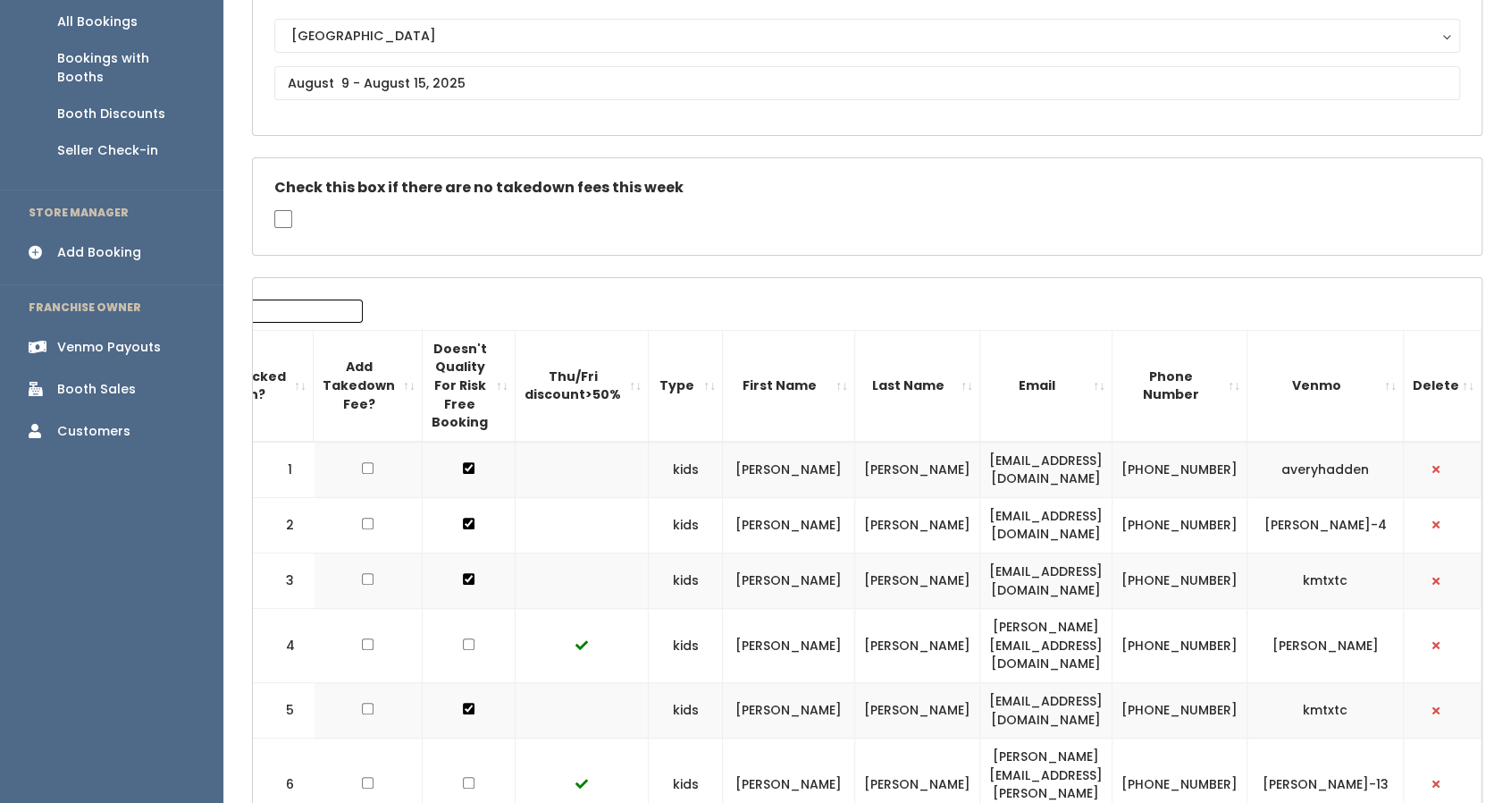
click at [131, 380] on div "Booth Sales" at bounding box center [96, 389] width 79 height 19
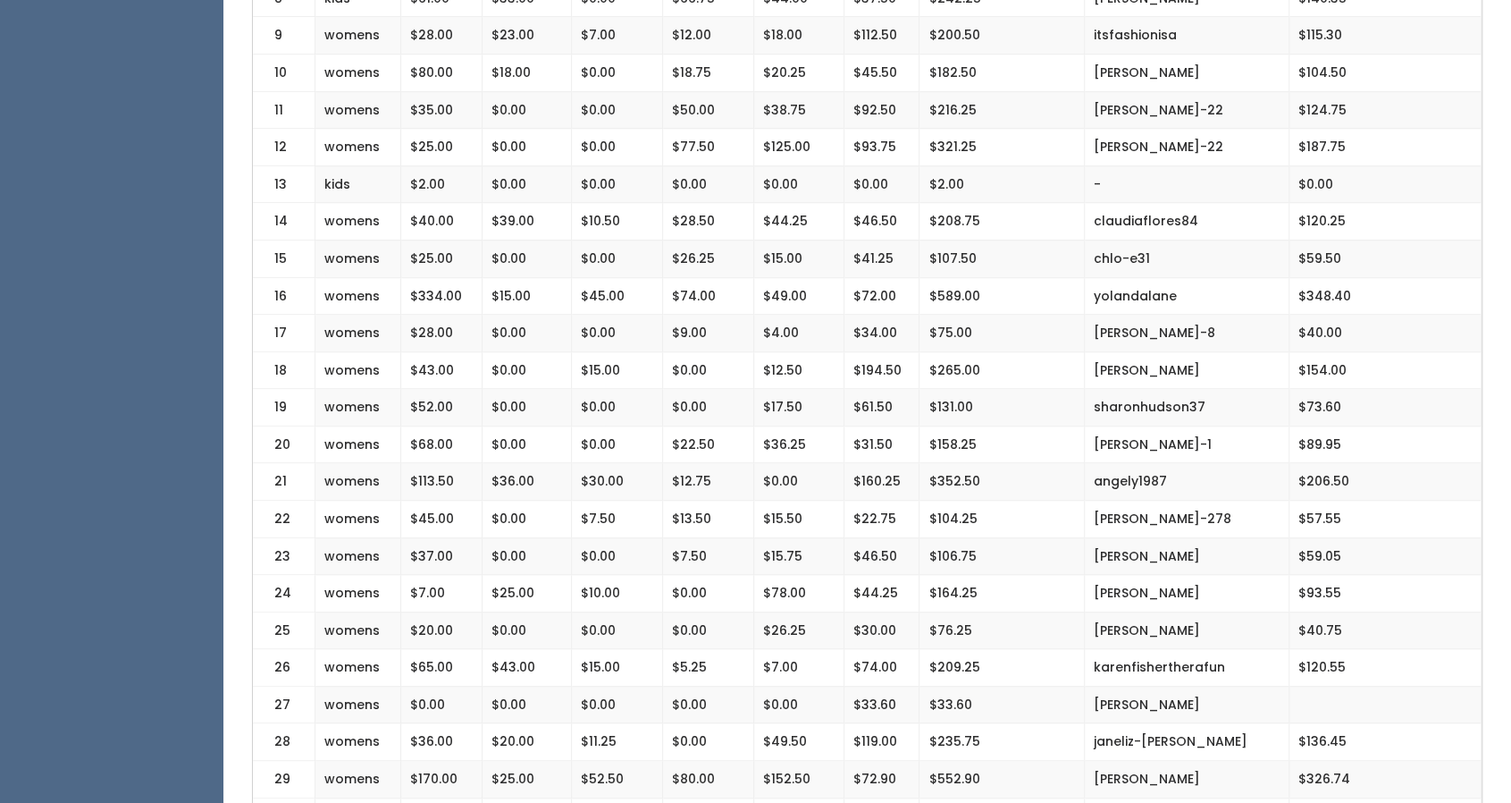
scroll to position [631, 0]
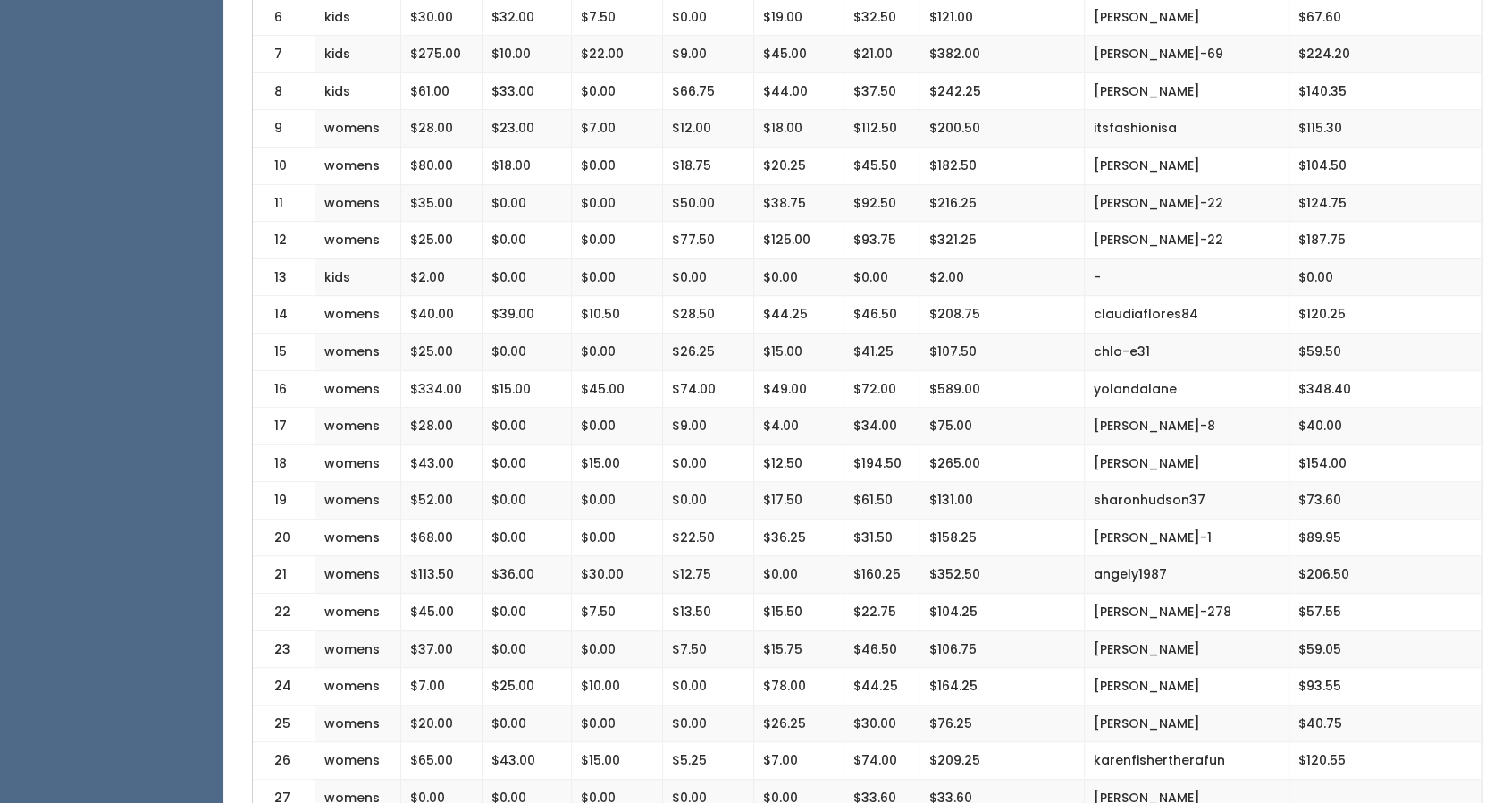
click at [670, 299] on td "$28.50" at bounding box center [708, 315] width 91 height 38
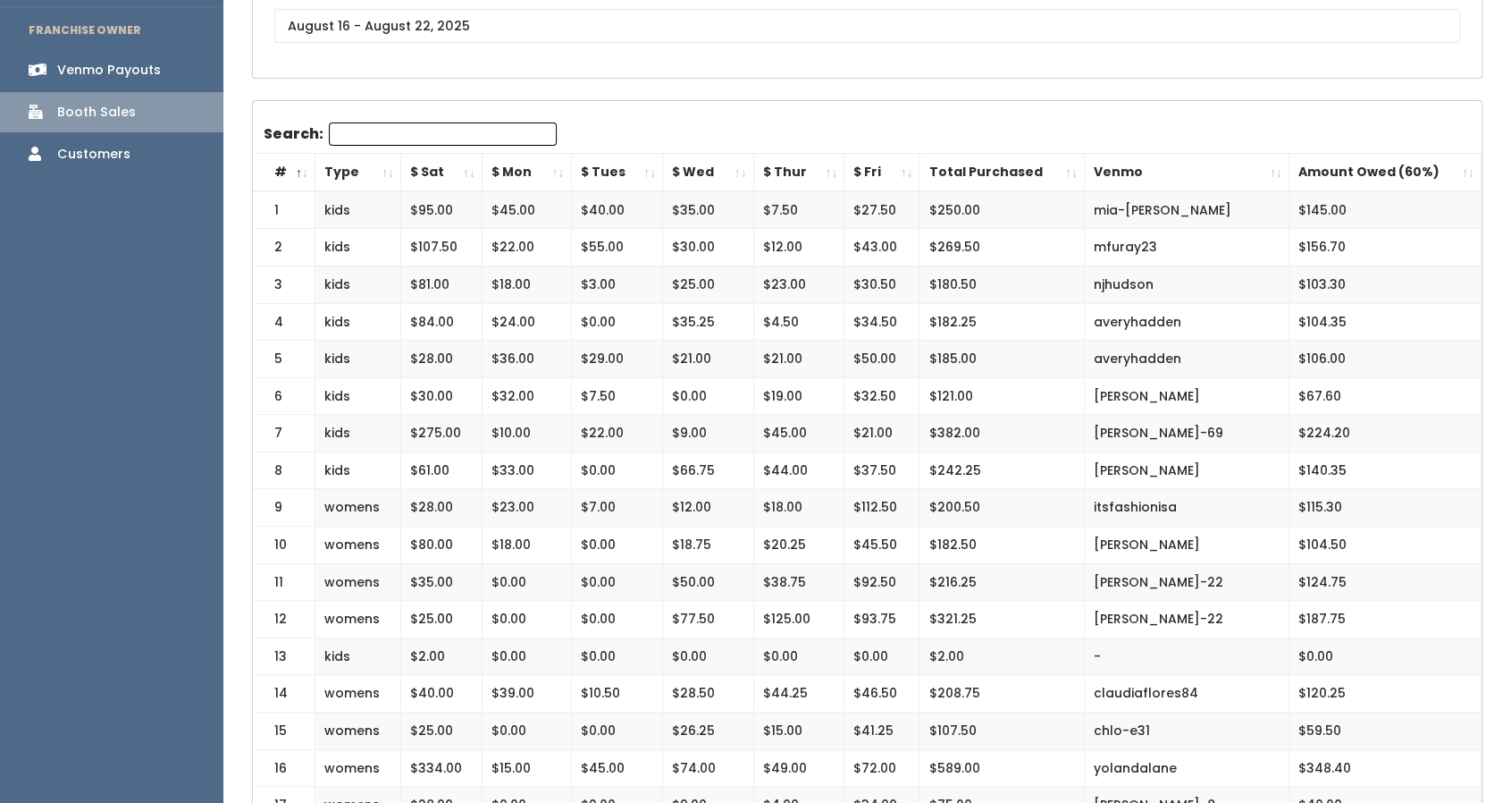
scroll to position [0, 0]
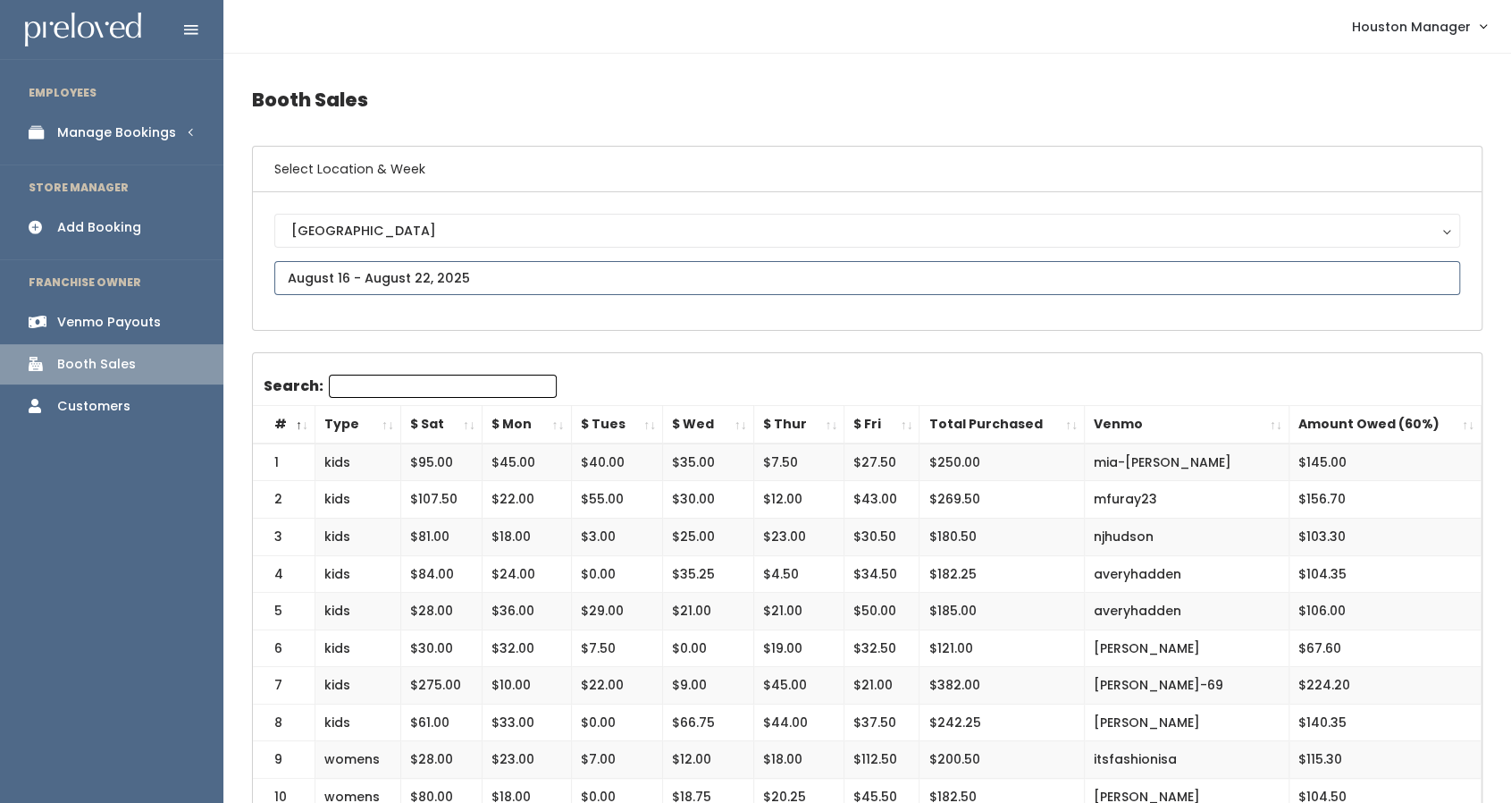
click at [442, 281] on input "text" at bounding box center [867, 278] width 1186 height 34
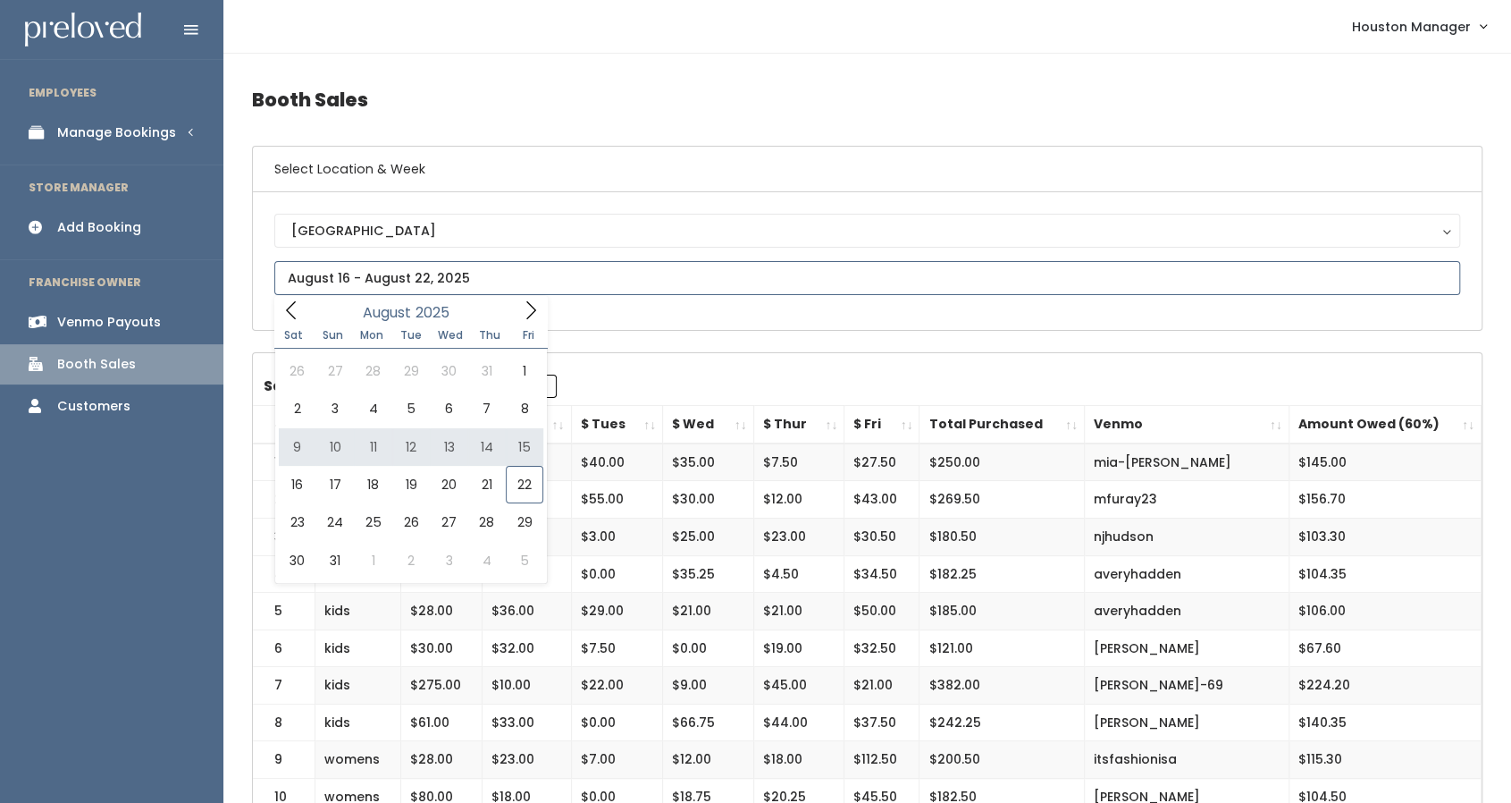
type input "[DATE] to [DATE]"
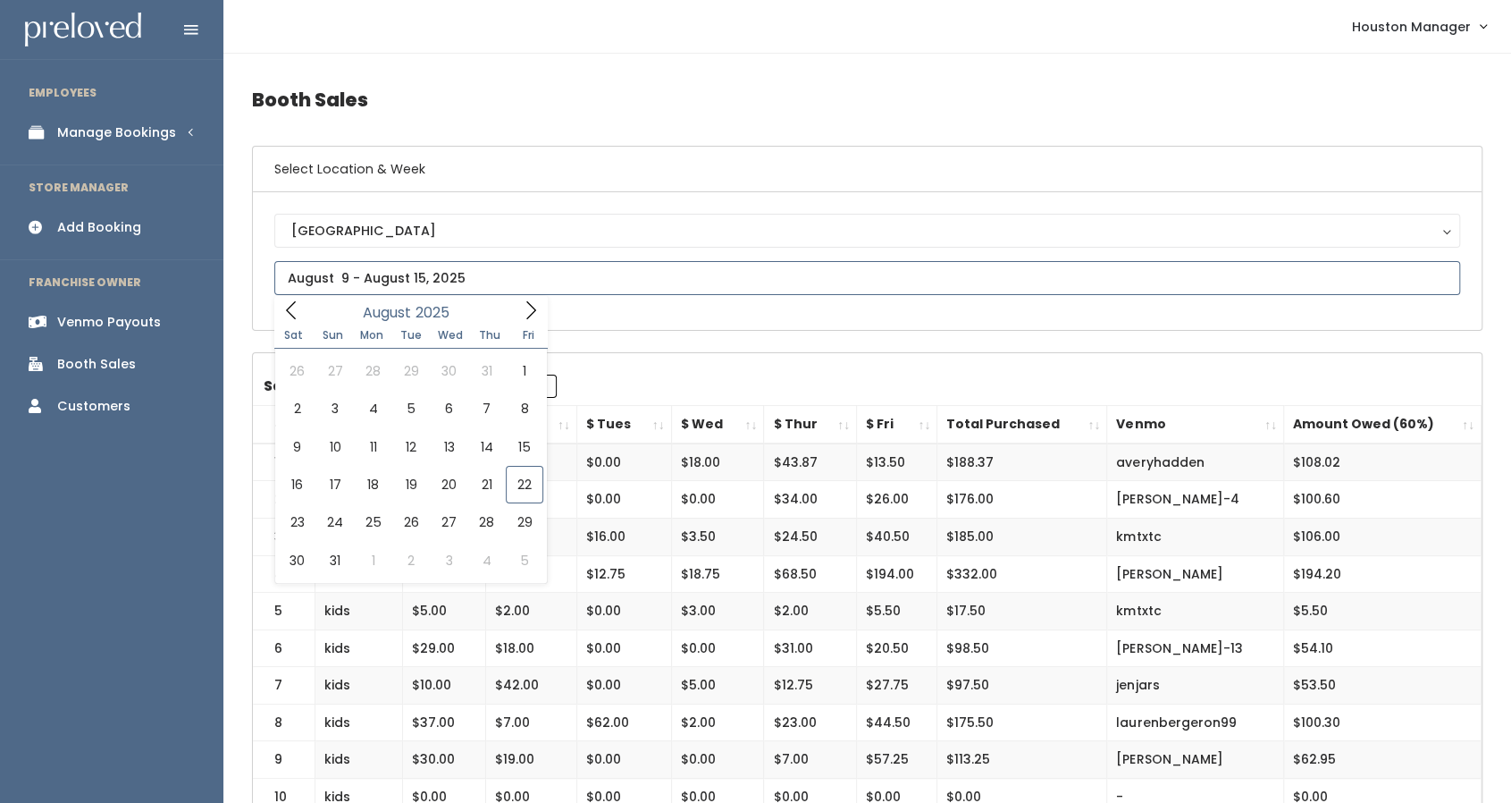
click at [414, 274] on input "text" at bounding box center [867, 278] width 1186 height 34
type input "[DATE] to [DATE]"
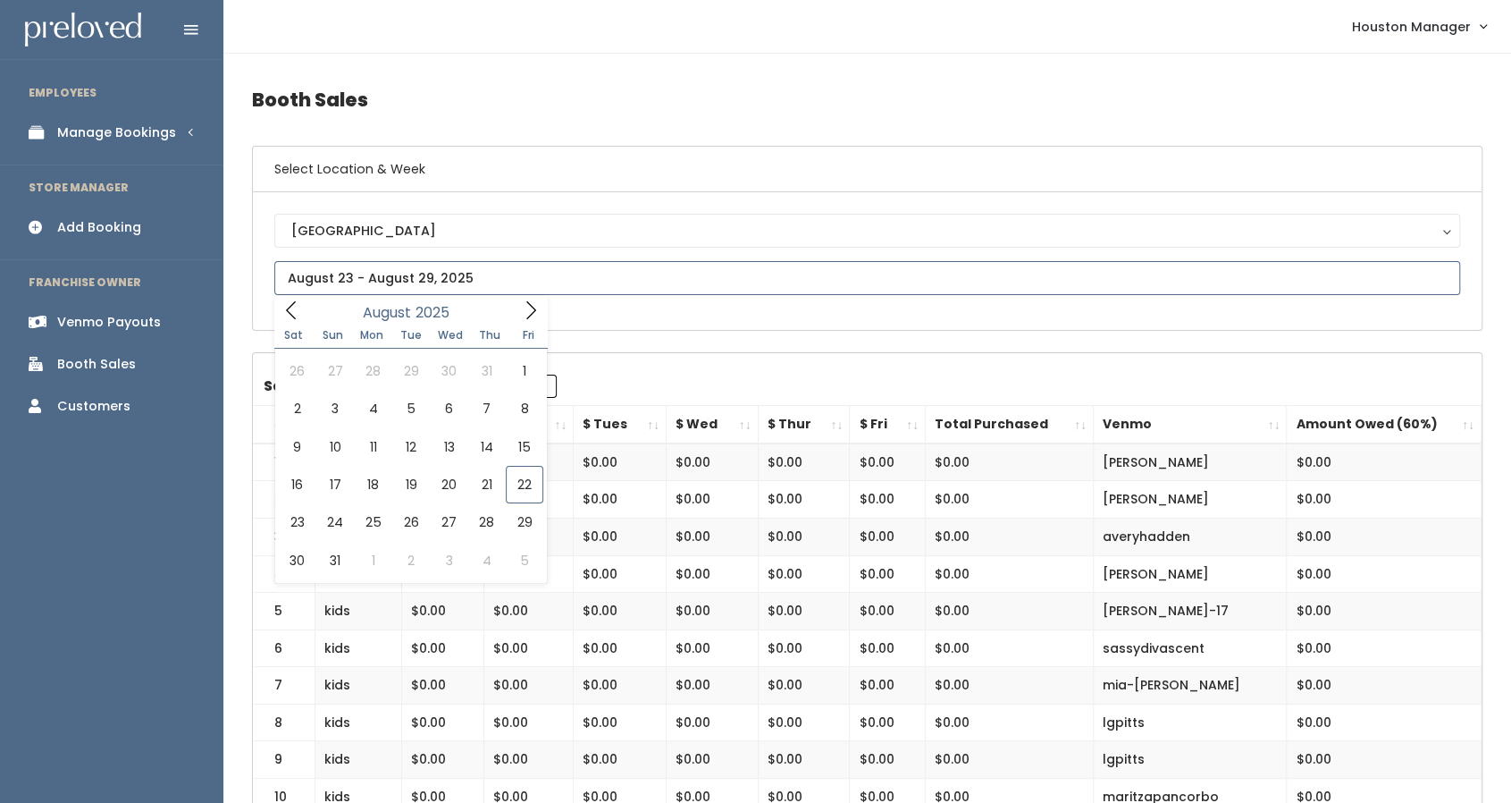
click at [370, 265] on input "text" at bounding box center [867, 278] width 1186 height 34
type input "[DATE] to [DATE]"
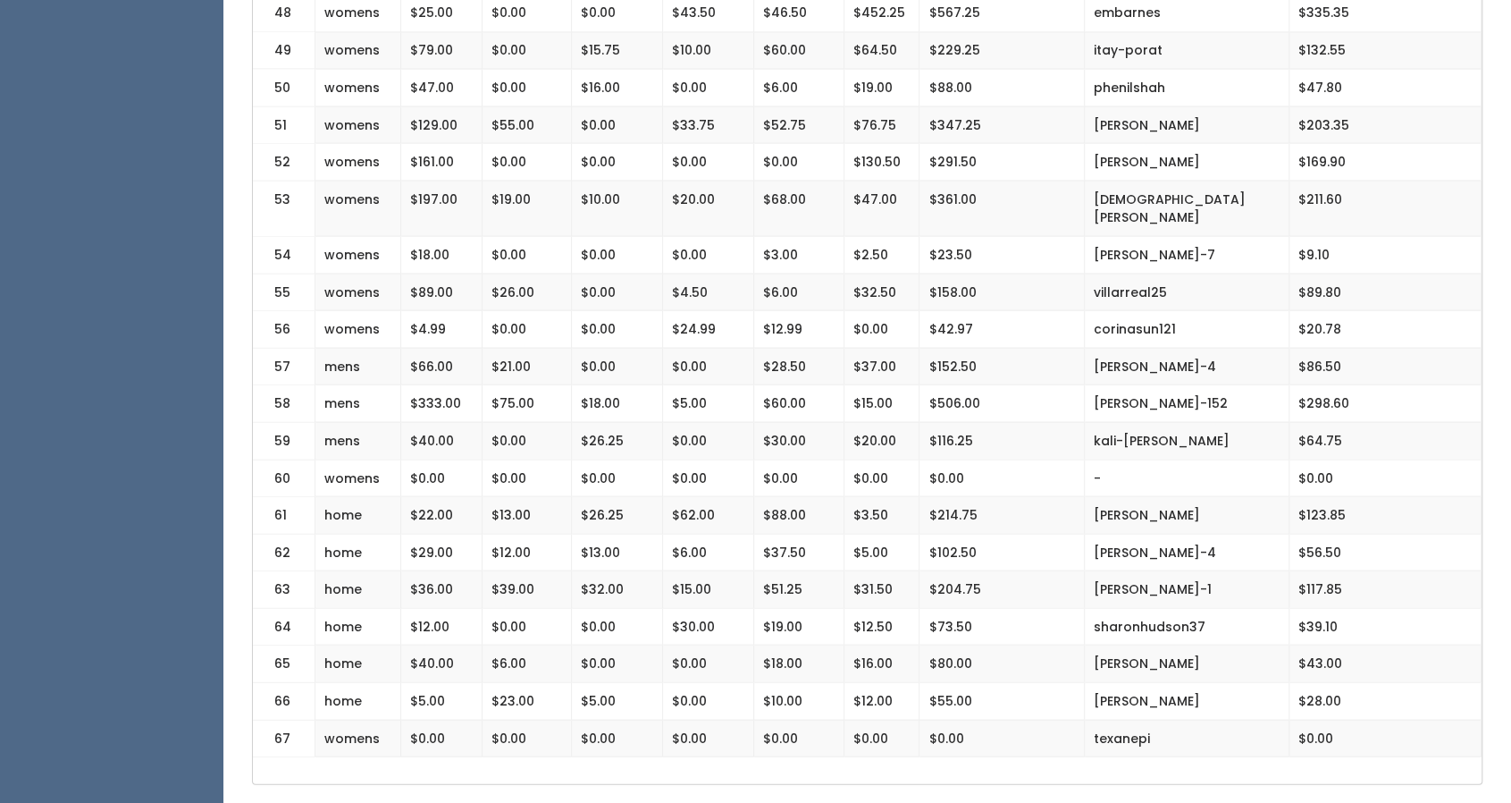
scroll to position [2197, 0]
